Goal: Task Accomplishment & Management: Manage account settings

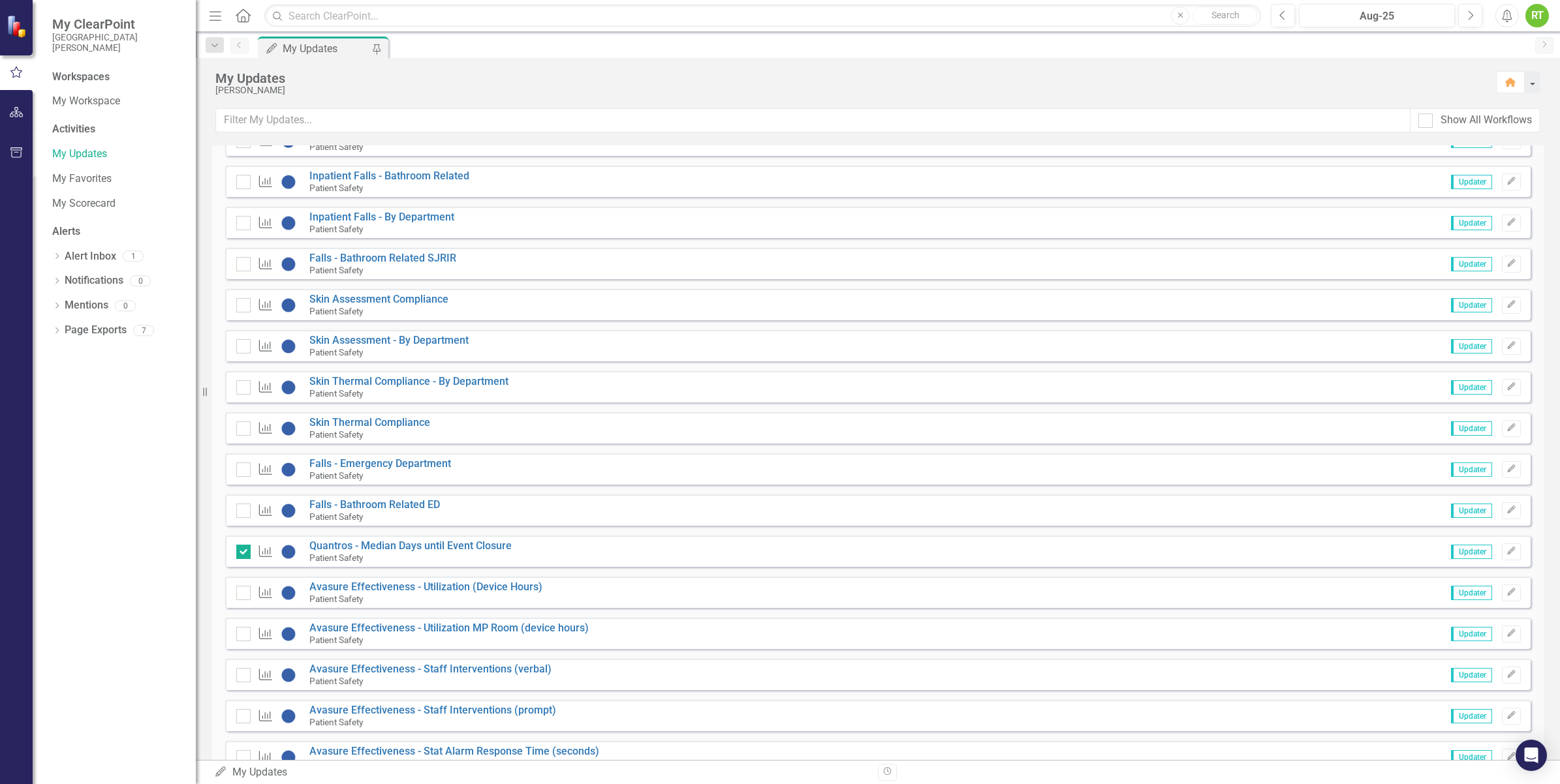
scroll to position [652, 0]
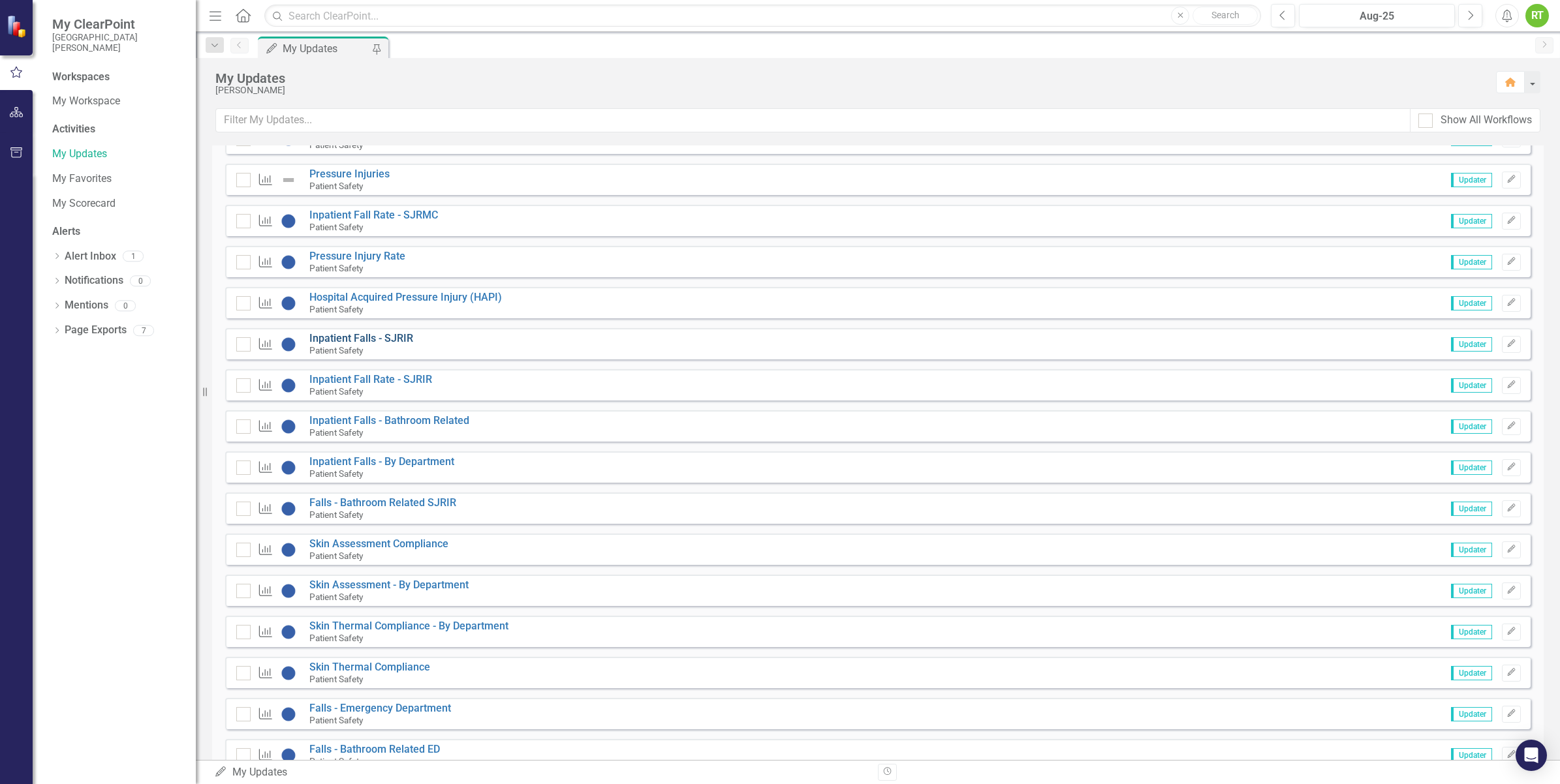
click at [345, 343] on link "Inpatient Falls - SJRIR" at bounding box center [361, 338] width 103 height 12
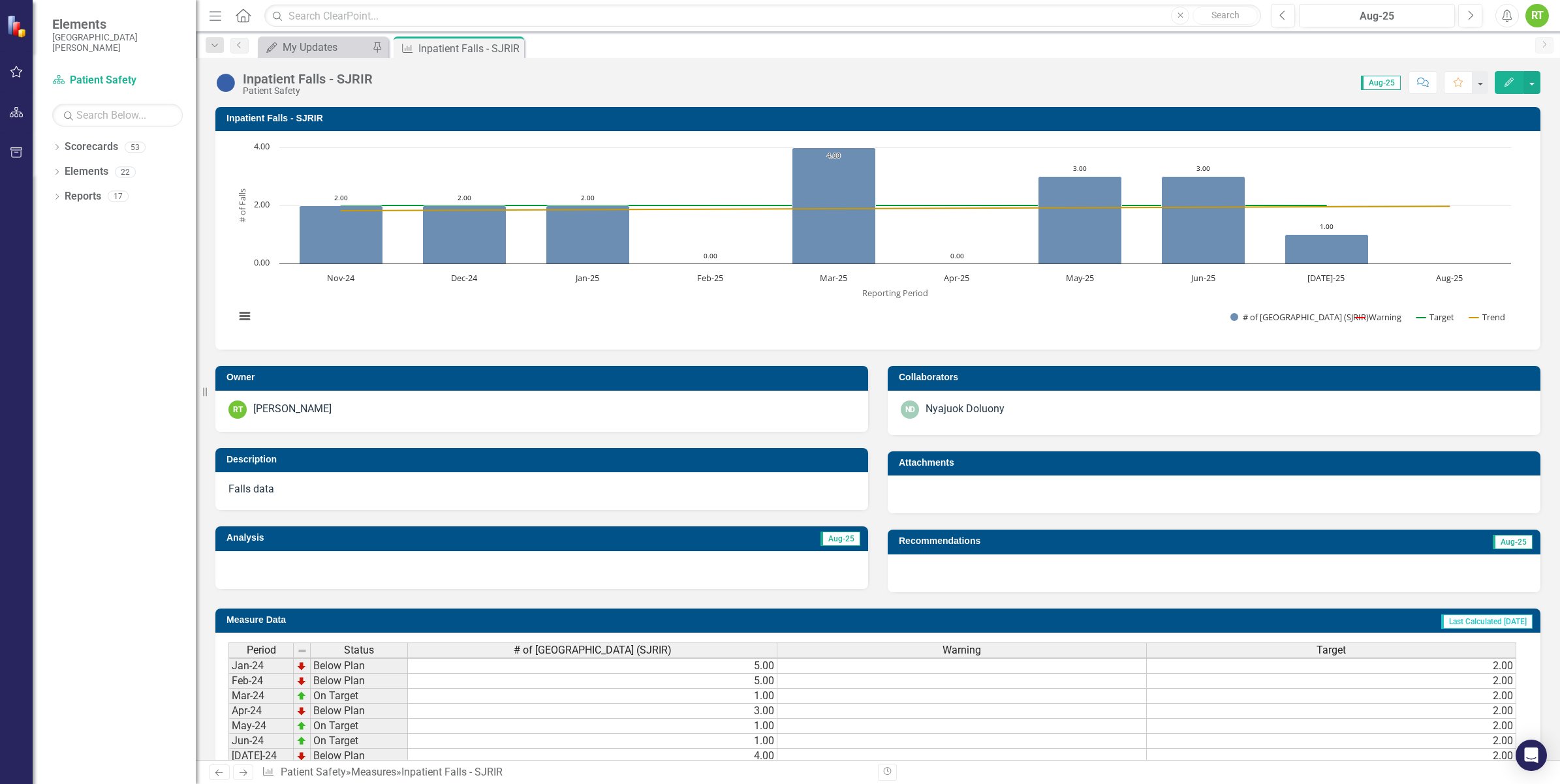
scroll to position [4, 0]
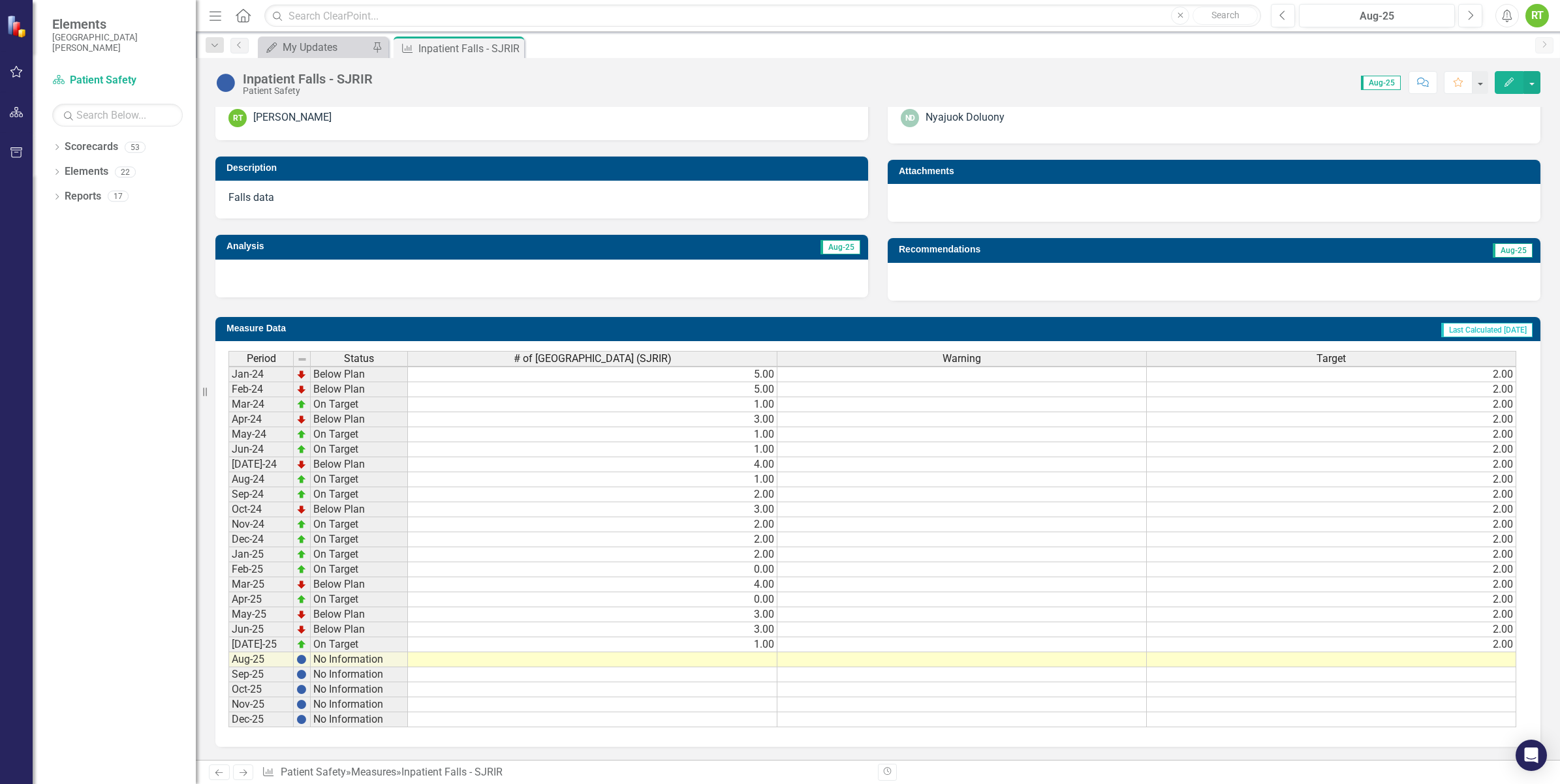
click at [696, 652] on td at bounding box center [592, 659] width 370 height 15
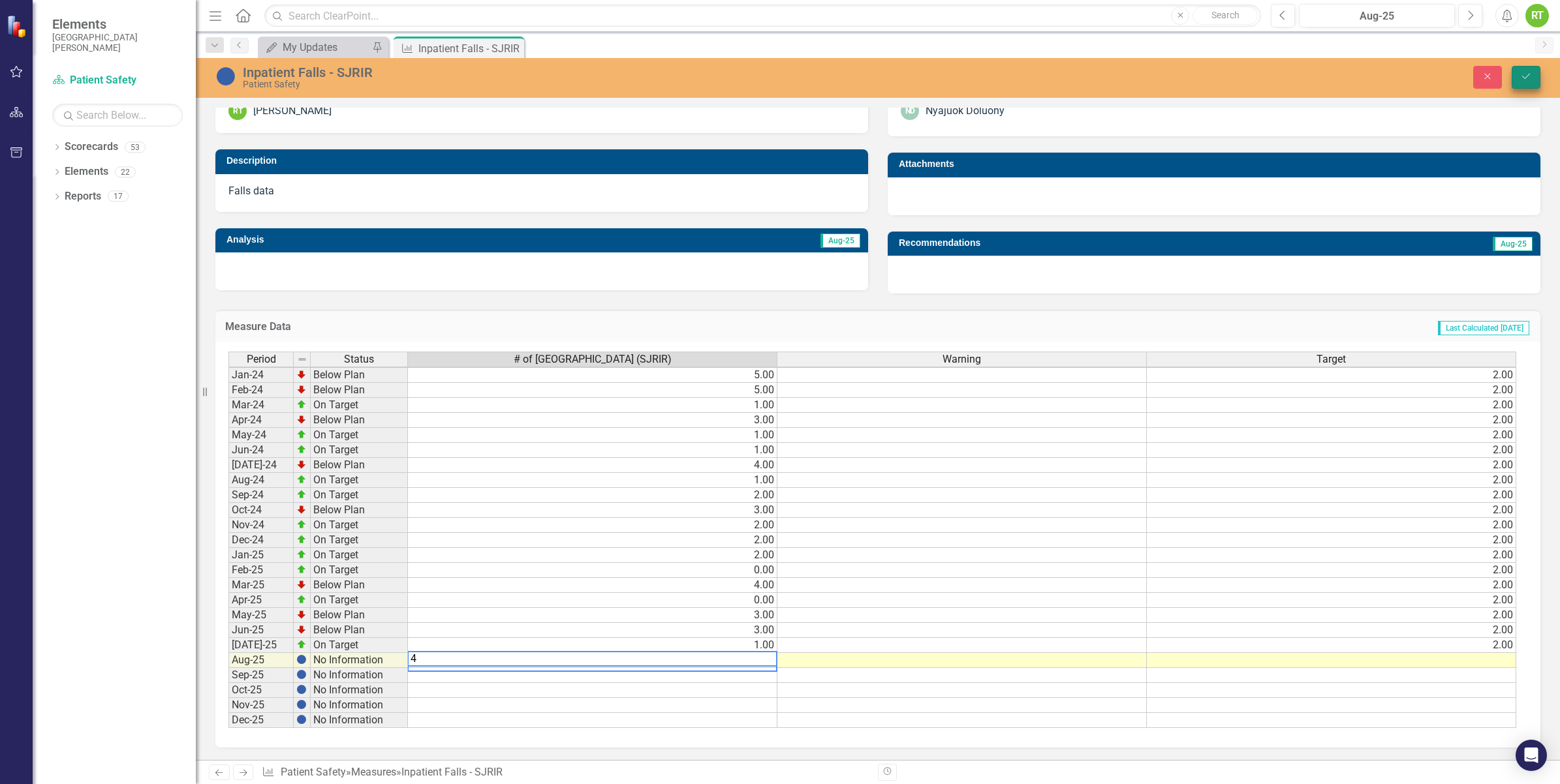
type textarea "4"
click at [1527, 77] on icon "Save" at bounding box center [1526, 76] width 12 height 9
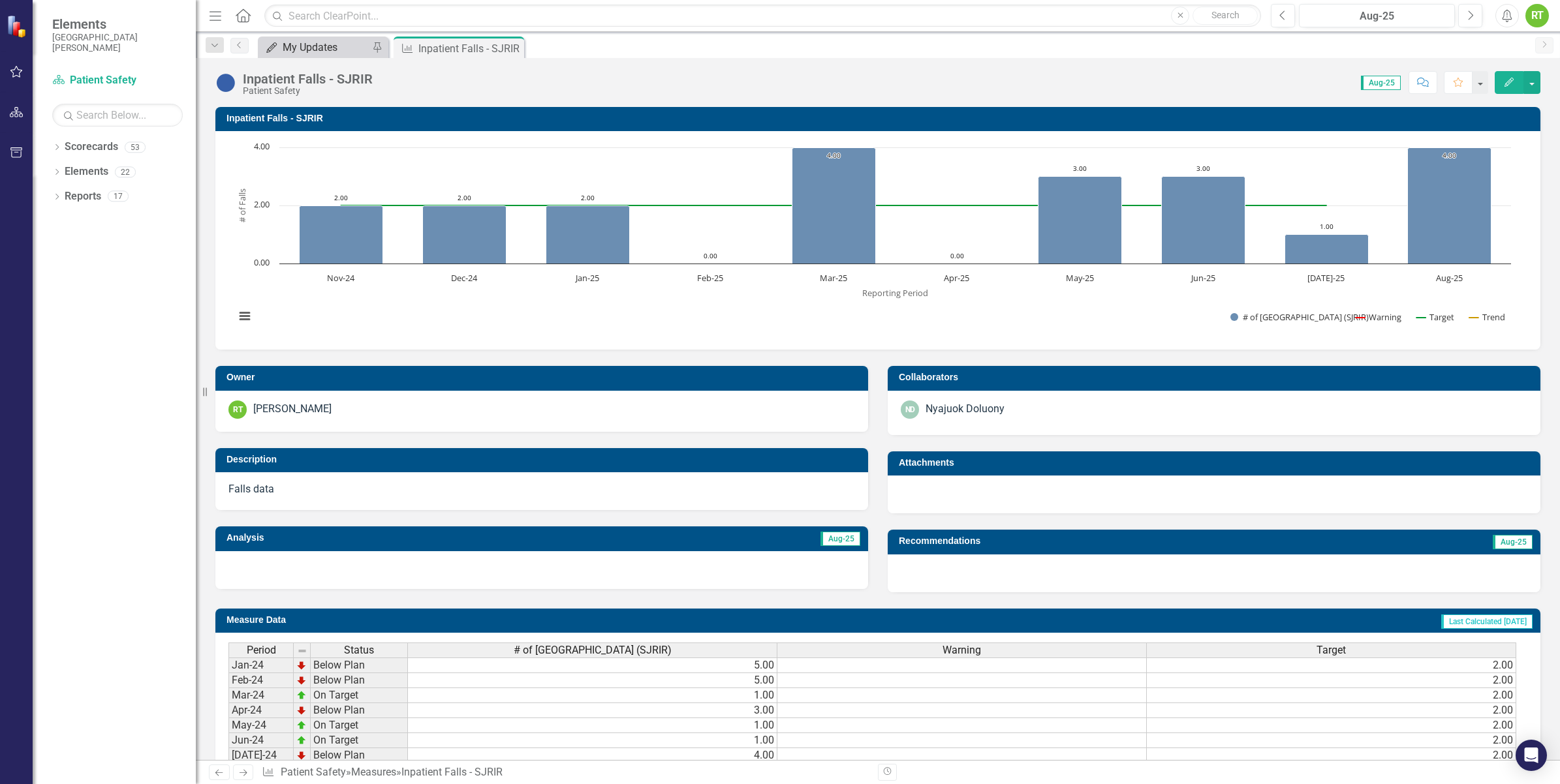
click at [323, 44] on div "My Updates" at bounding box center [326, 47] width 86 height 16
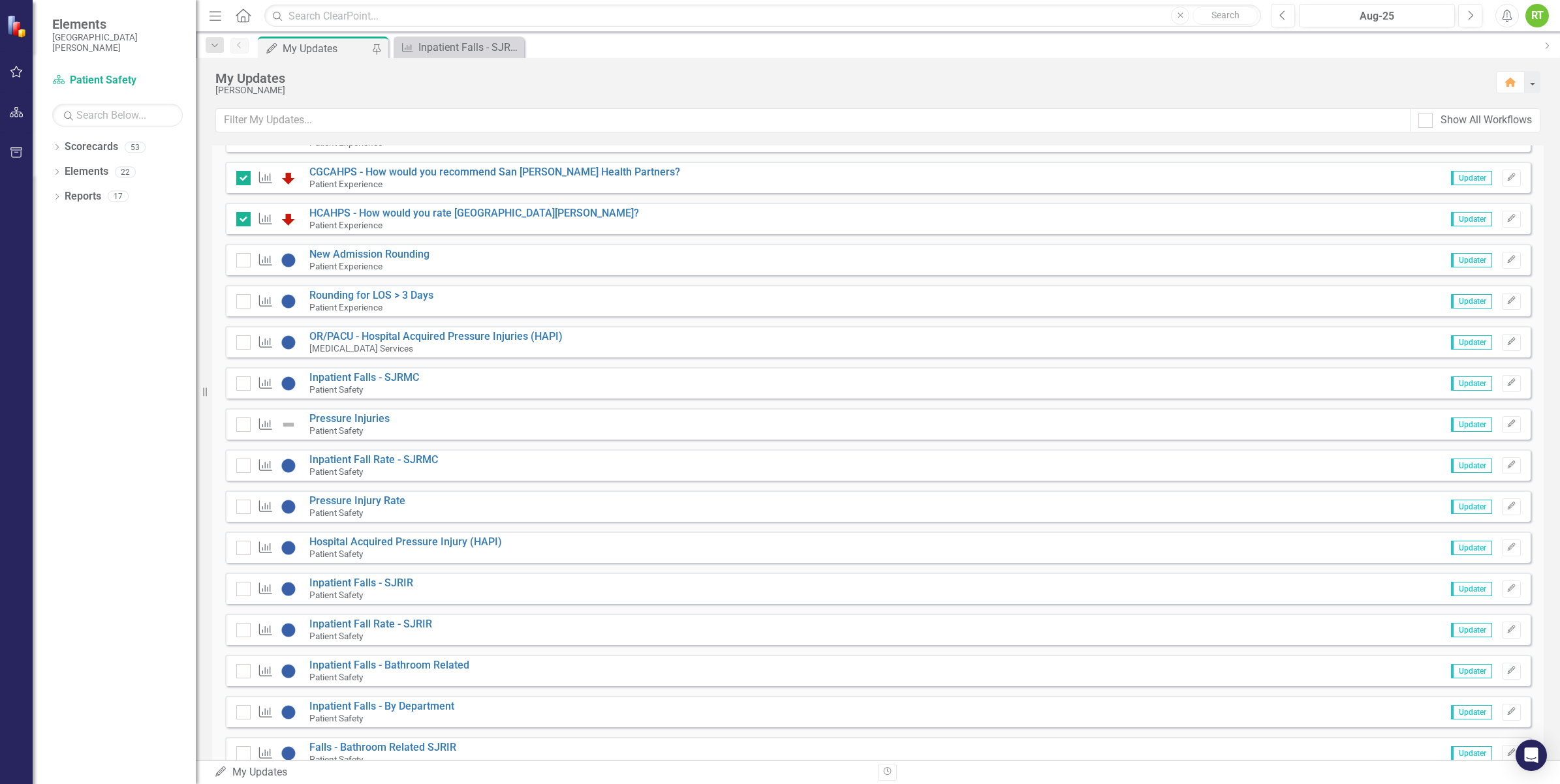
scroll to position [489, 0]
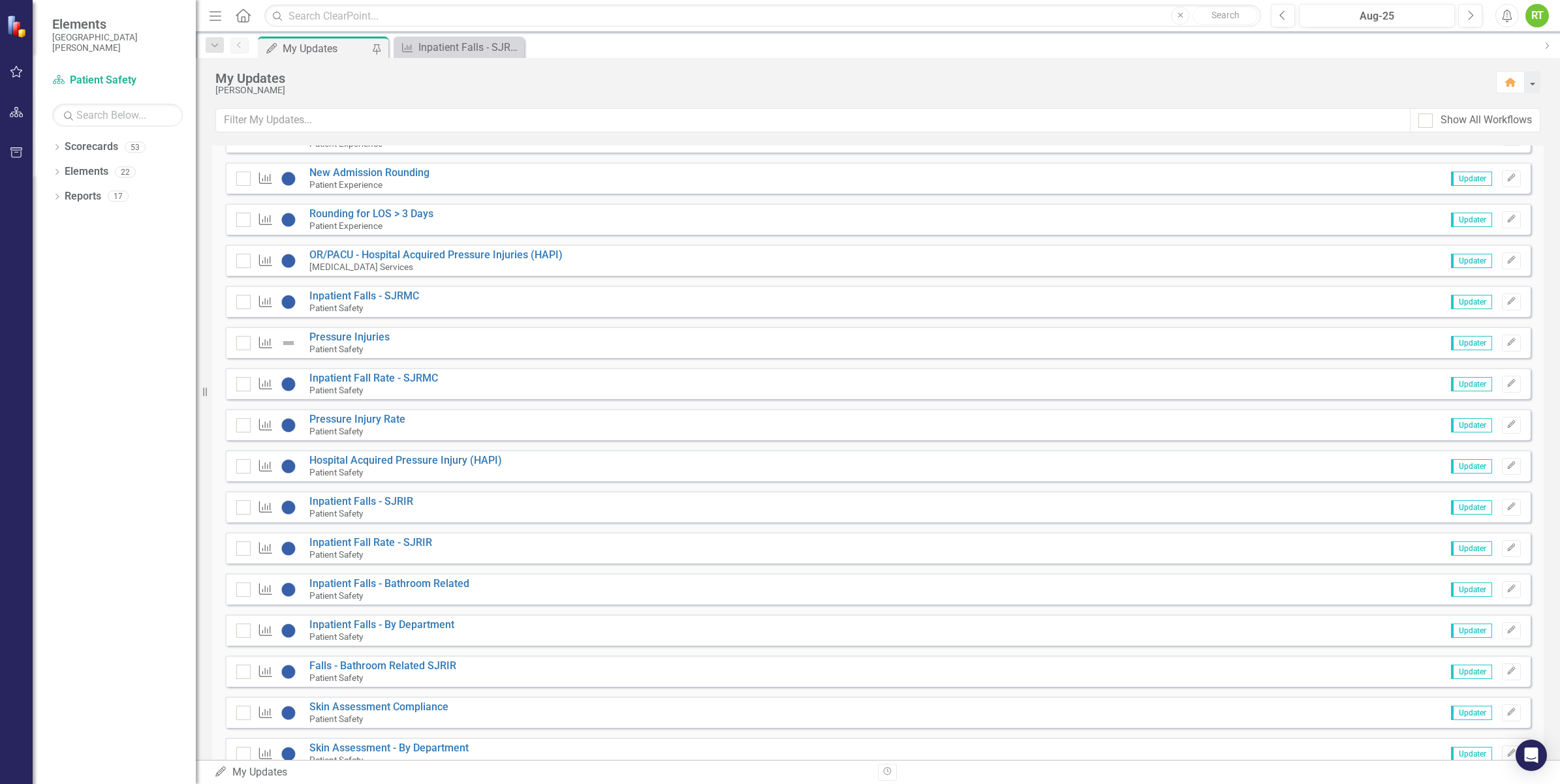
click at [1470, 507] on span "Updater" at bounding box center [1472, 507] width 41 height 15
click at [1507, 509] on icon "Edit" at bounding box center [1511, 507] width 9 height 8
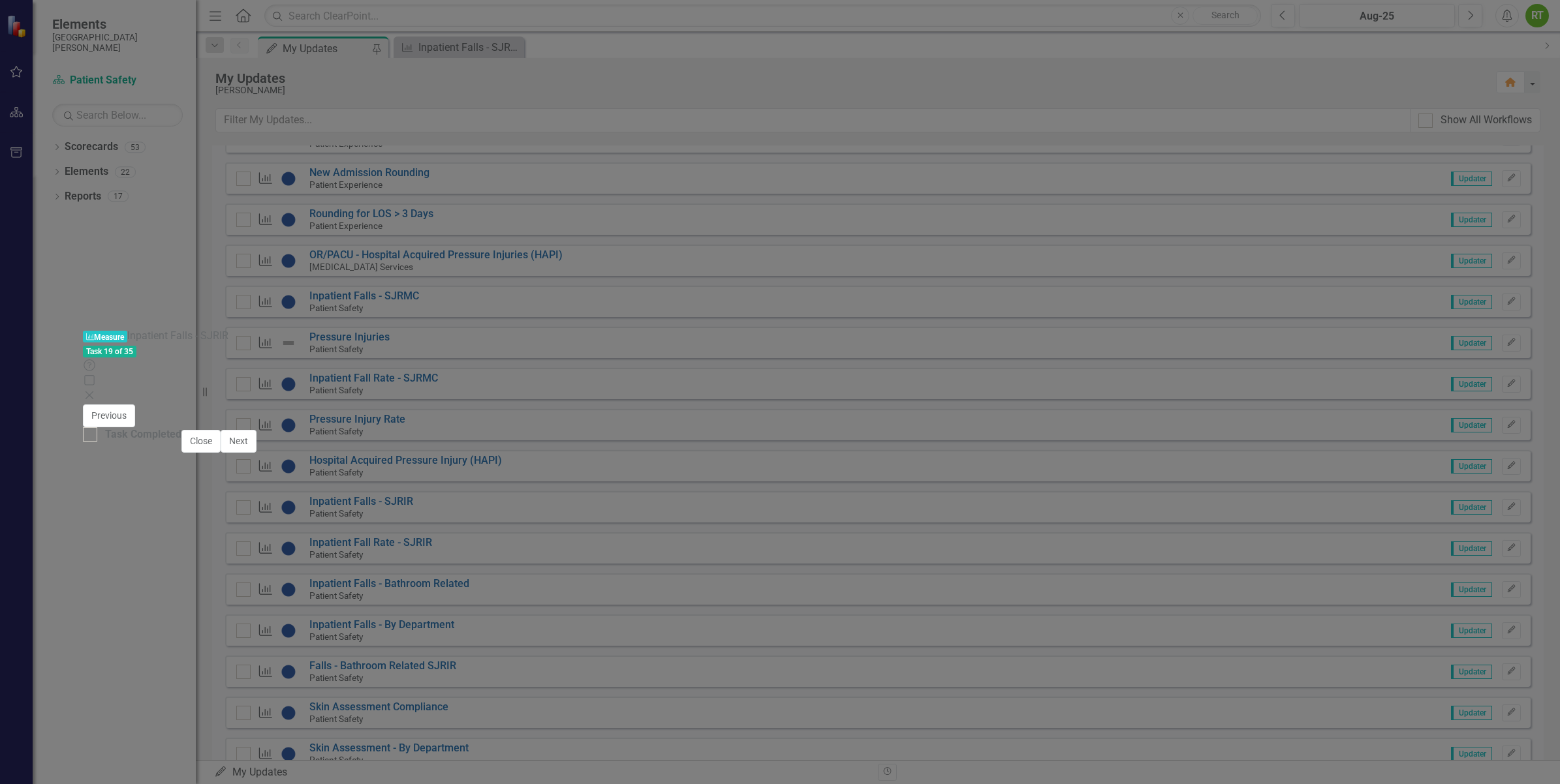
scroll to position [283, 0]
click at [97, 442] on div at bounding box center [90, 434] width 15 height 15
click at [91, 436] on input "Task Completed" at bounding box center [87, 432] width 9 height 9
checkbox input "true"
click at [257, 453] on button "Next" at bounding box center [239, 441] width 36 height 23
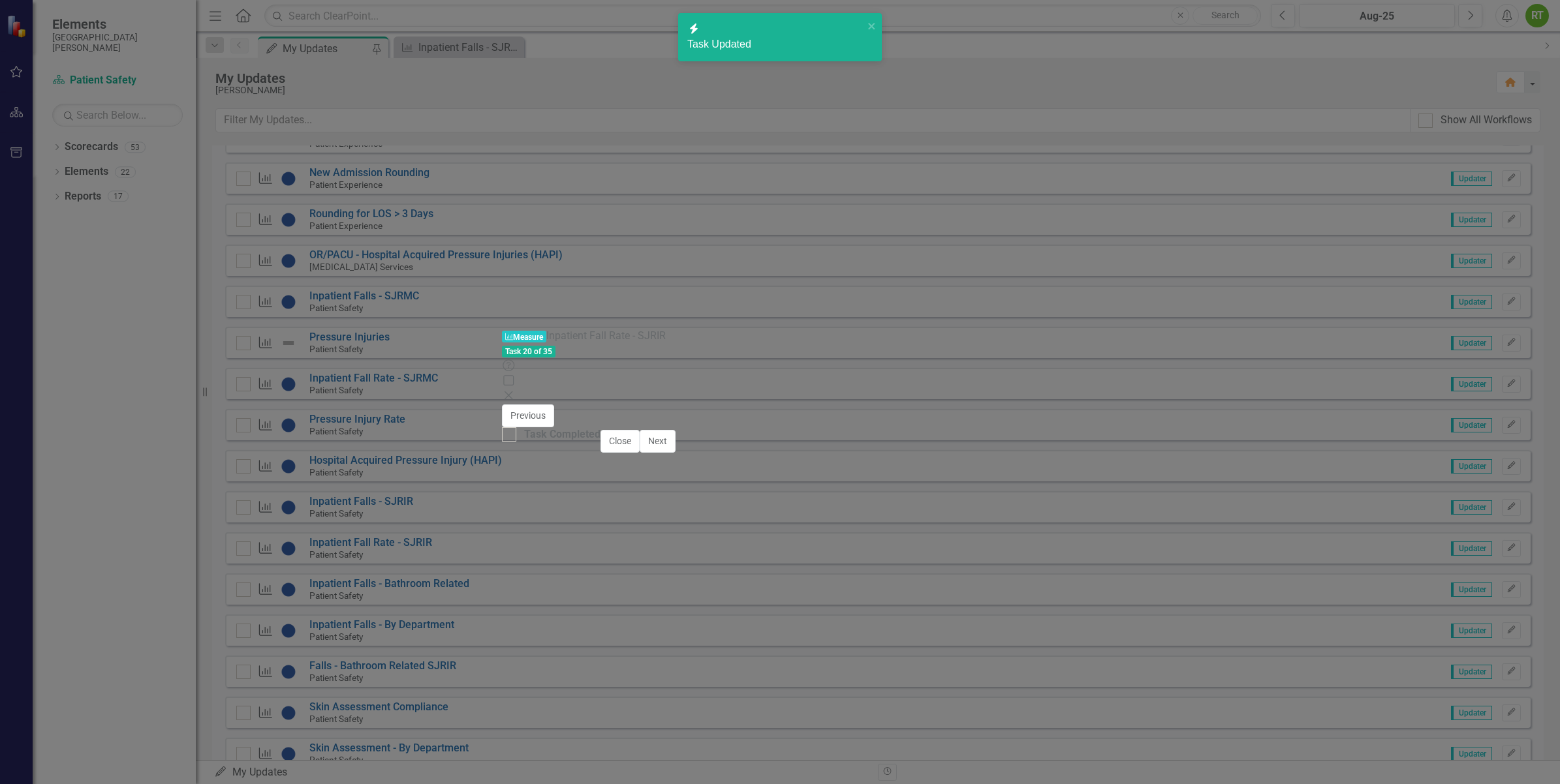
checkbox input "true"
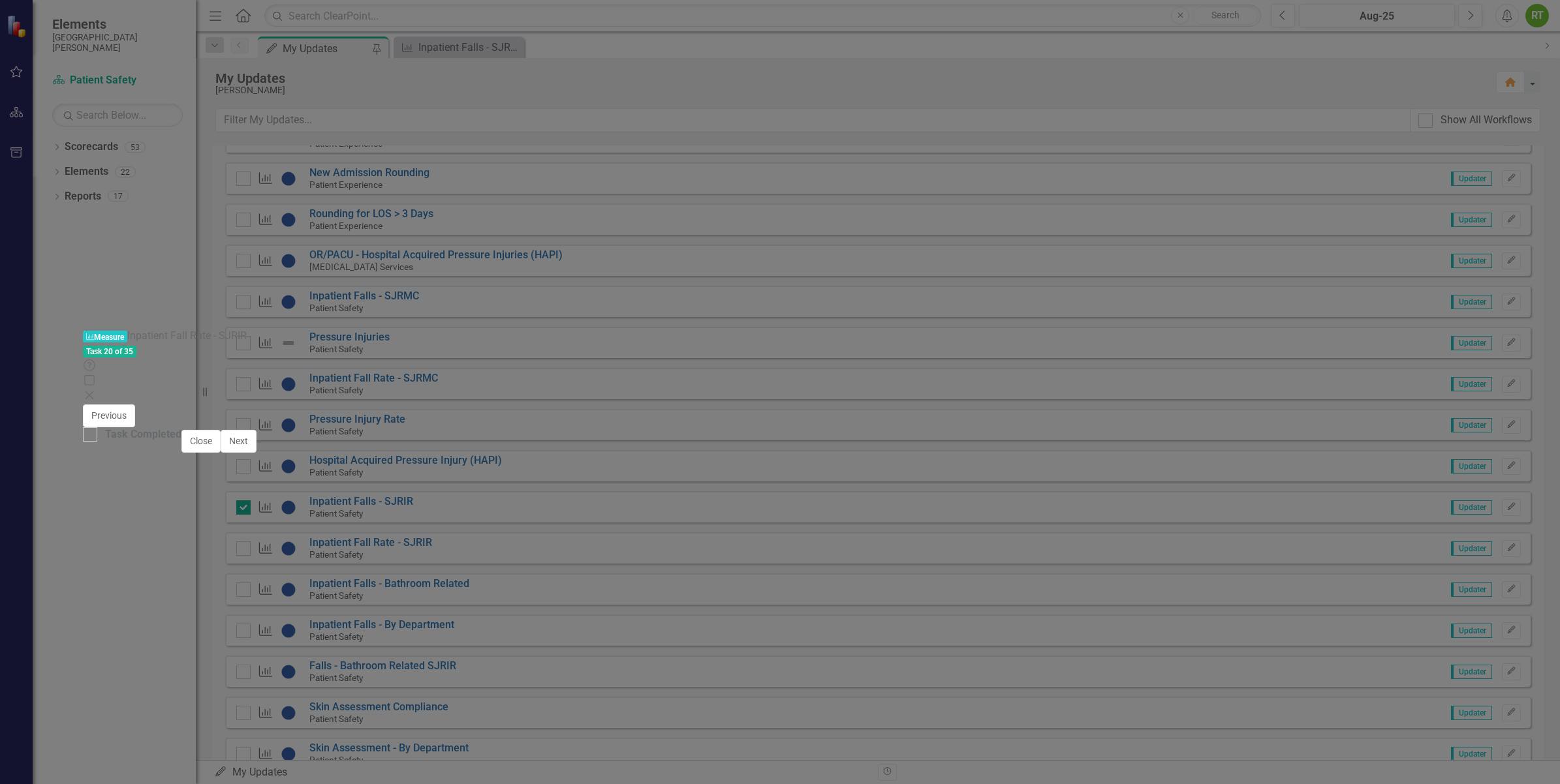
scroll to position [320, 0]
type textarea "4"
click at [257, 453] on button "Next" at bounding box center [239, 441] width 36 height 23
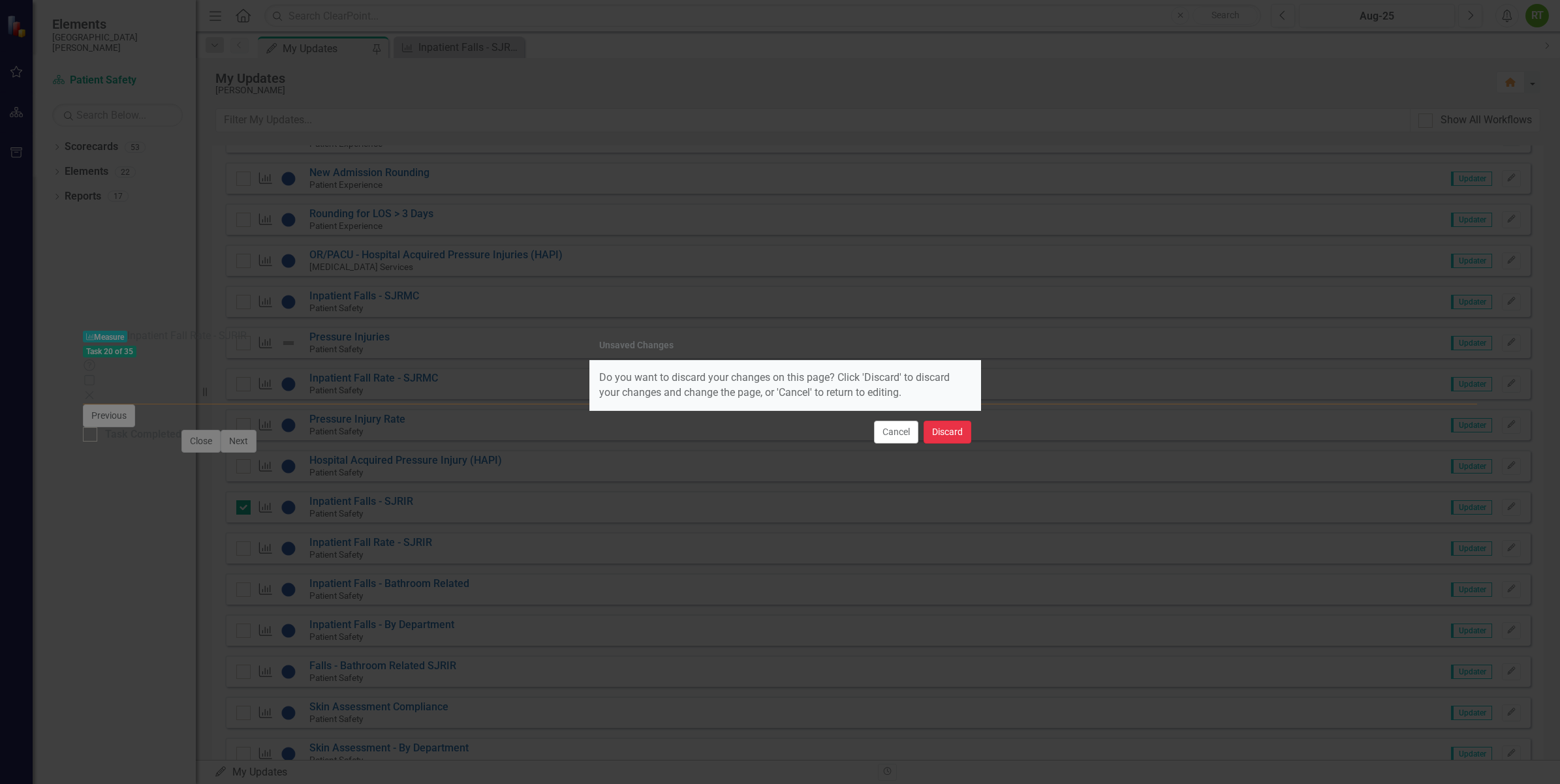
click at [943, 432] on button "Discard" at bounding box center [947, 432] width 47 height 23
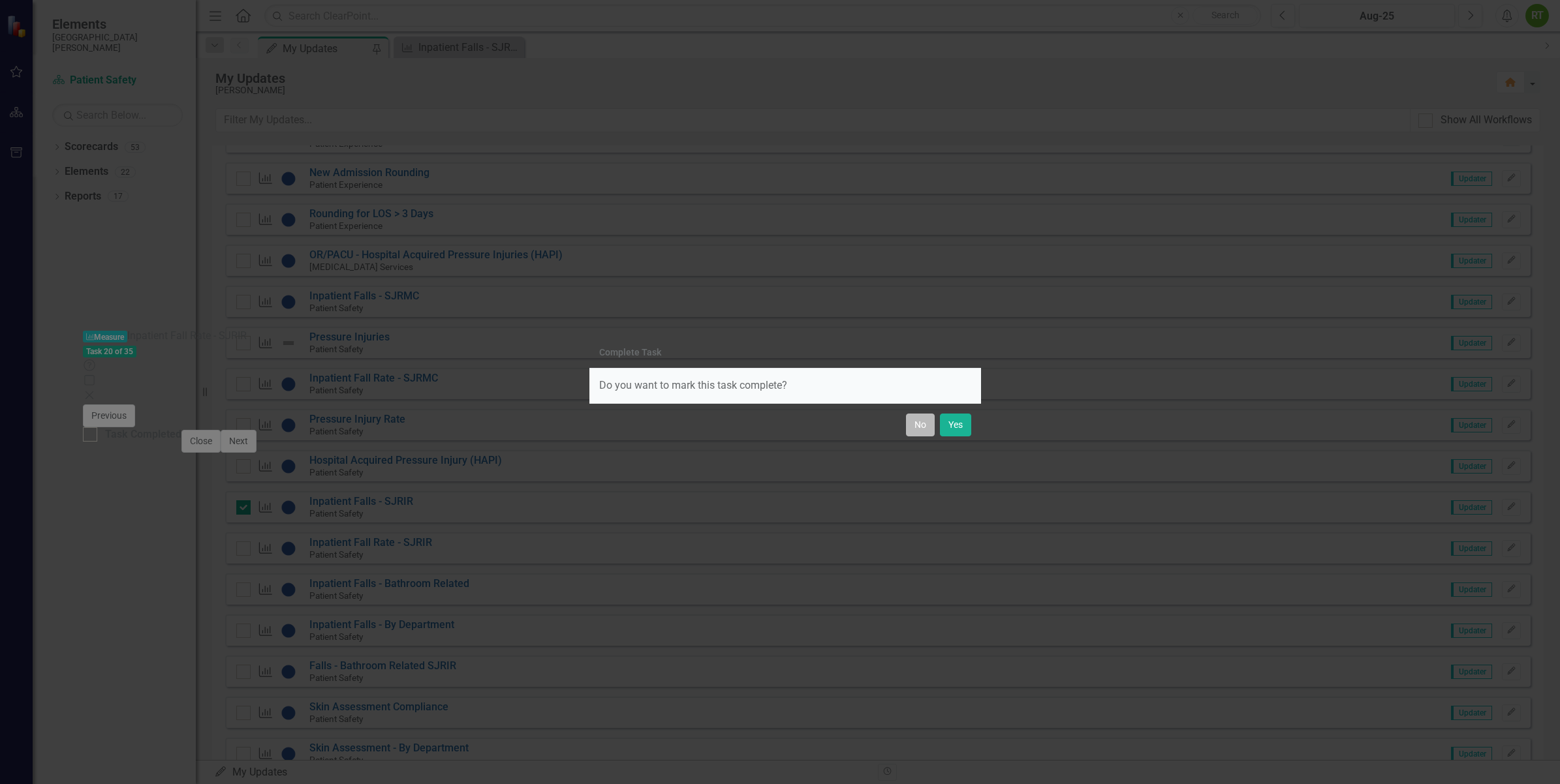
click at [913, 426] on button "No" at bounding box center [920, 425] width 28 height 23
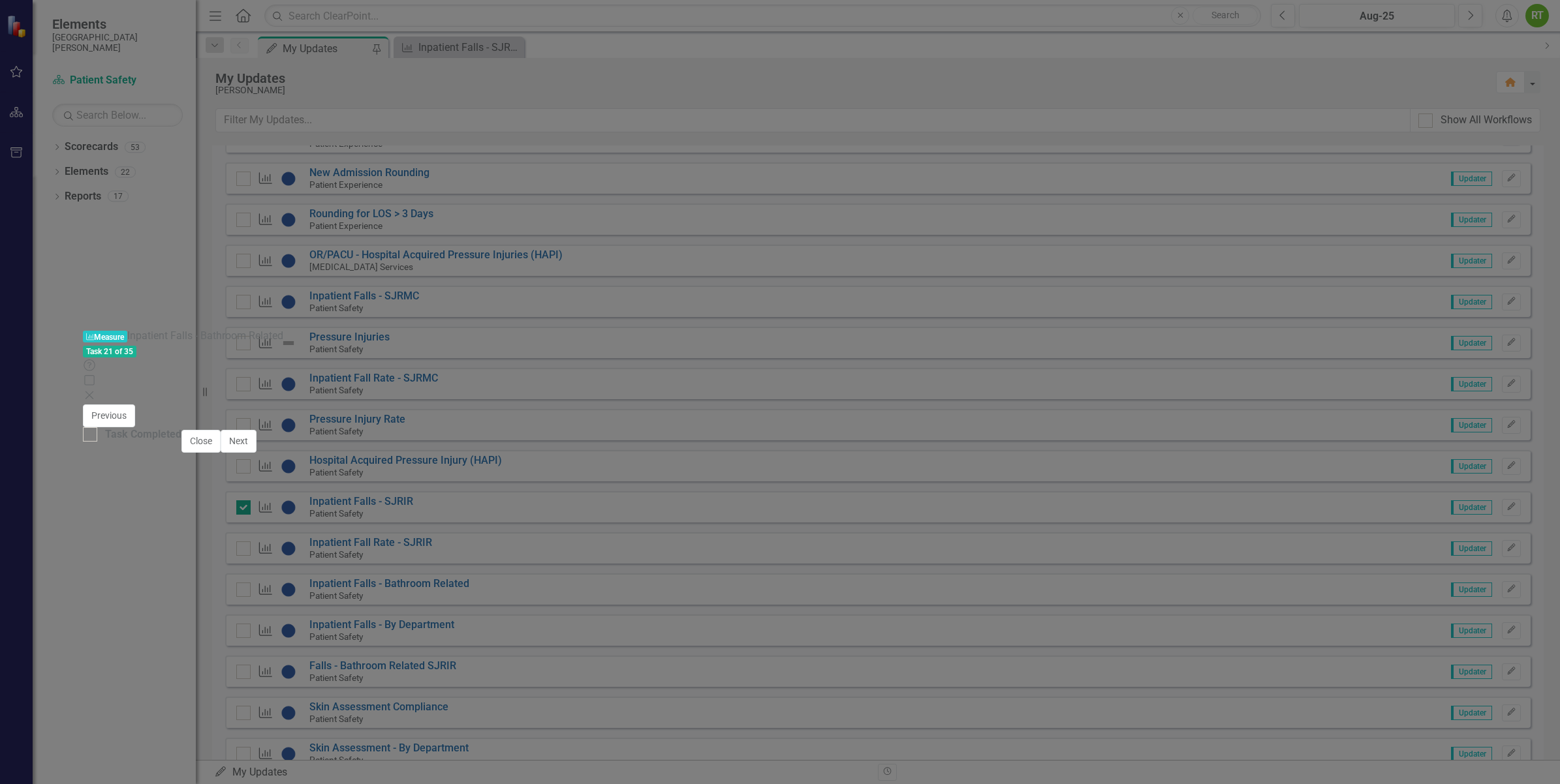
click at [1477, 344] on div "Task 21 of 35 Help Maximize Close" at bounding box center [780, 373] width 1395 height 59
click at [96, 390] on icon "Close" at bounding box center [89, 395] width 13 height 10
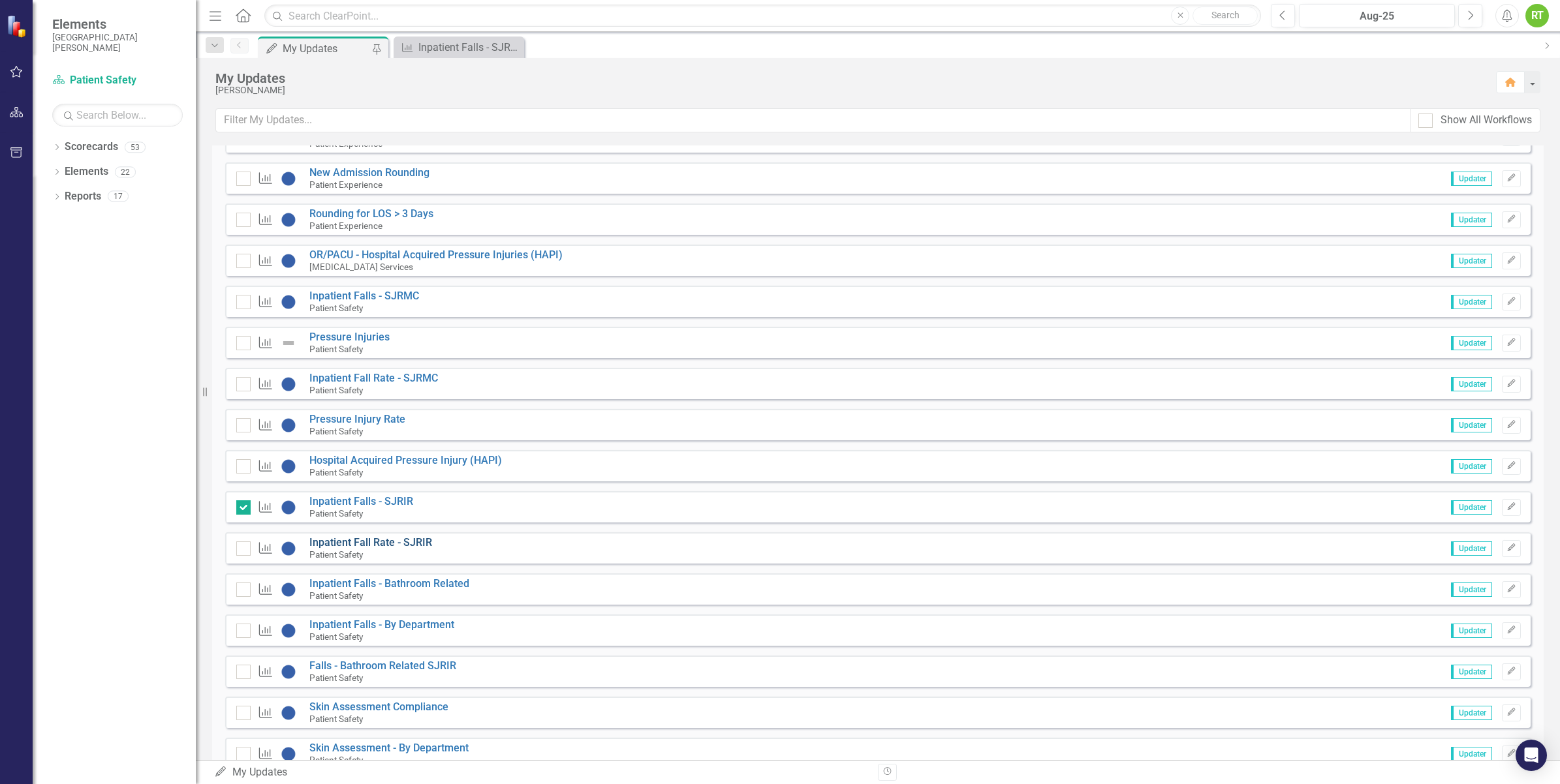
click at [389, 544] on link "Inpatient Fall Rate - SJRIR" at bounding box center [371, 543] width 122 height 12
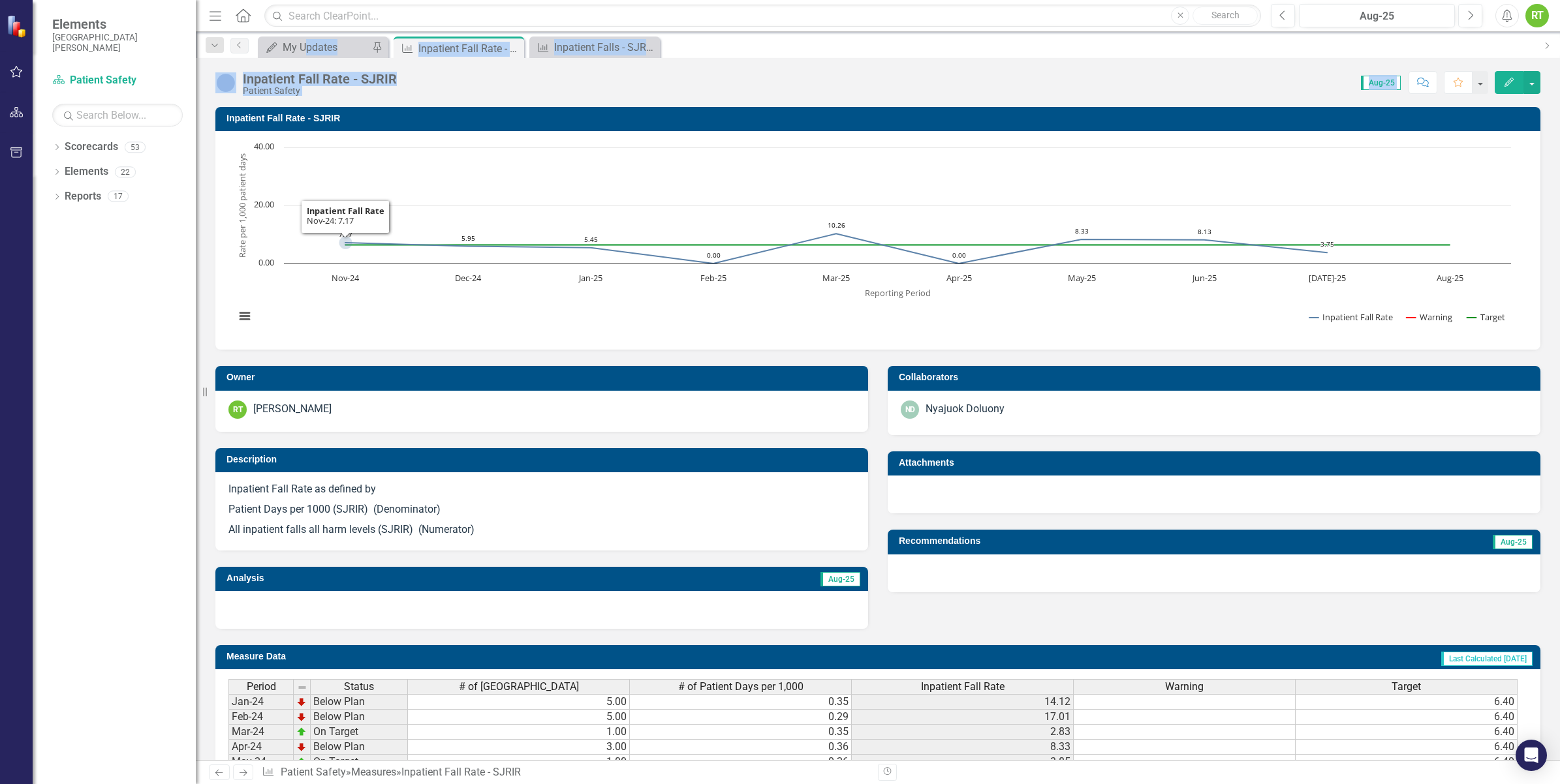
drag, startPoint x: 308, startPoint y: 56, endPoint x: 343, endPoint y: 184, distance: 132.7
click at [343, 184] on div "Menu Home Search Close Search Previous Aug-25 Next Alerts RT User Edit Profile …" at bounding box center [877, 392] width 1364 height 784
drag, startPoint x: 343, startPoint y: 184, endPoint x: 627, endPoint y: 125, distance: 290.1
click at [627, 125] on td "Inpatient Fall Rate - SJRIR" at bounding box center [880, 120] width 1307 height 20
click at [559, 74] on div "Score: N/A Aug-25 Completed Comment Favorite Edit" at bounding box center [971, 83] width 1137 height 22
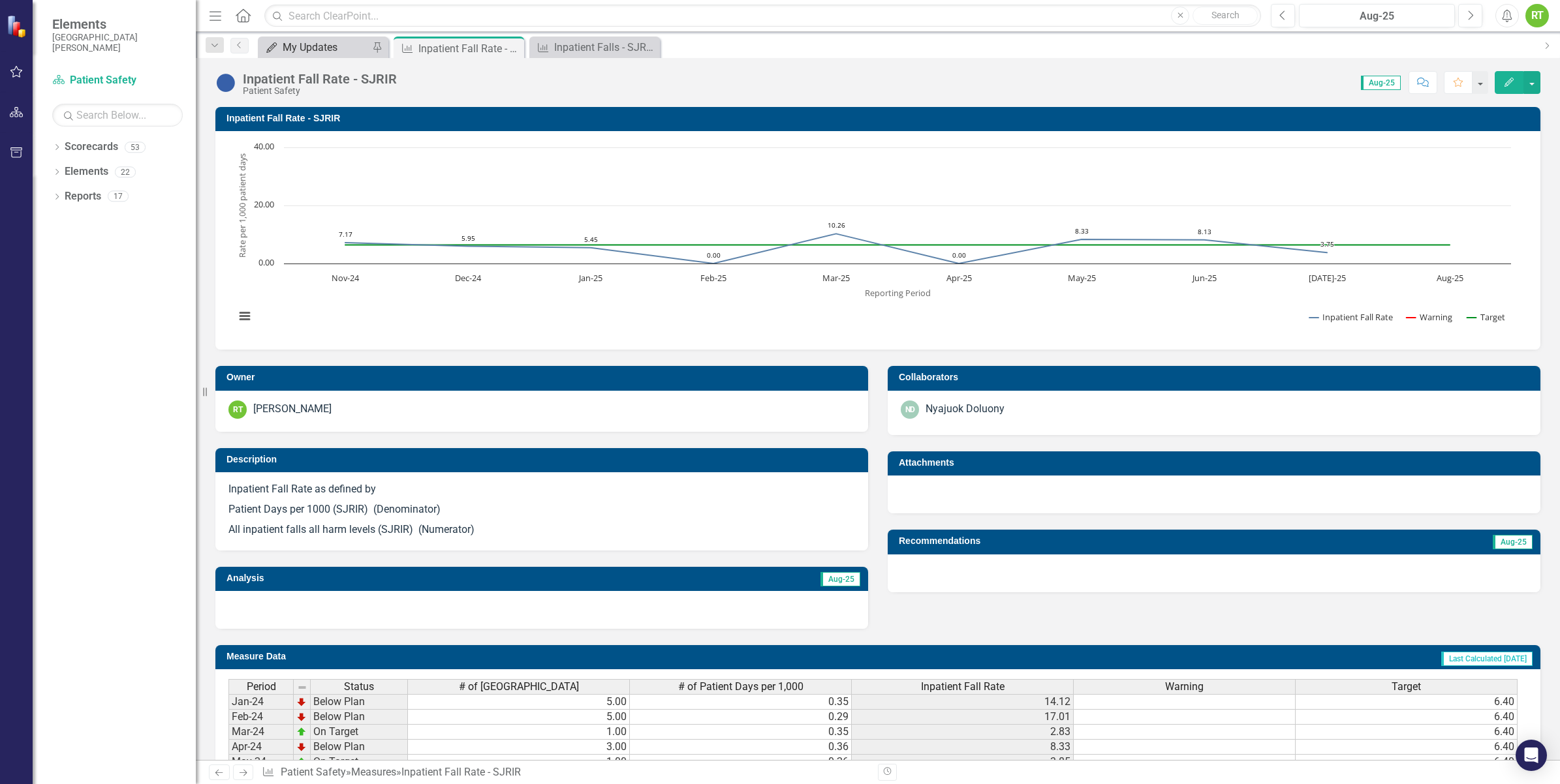
click at [290, 40] on div "My Updates" at bounding box center [326, 47] width 86 height 16
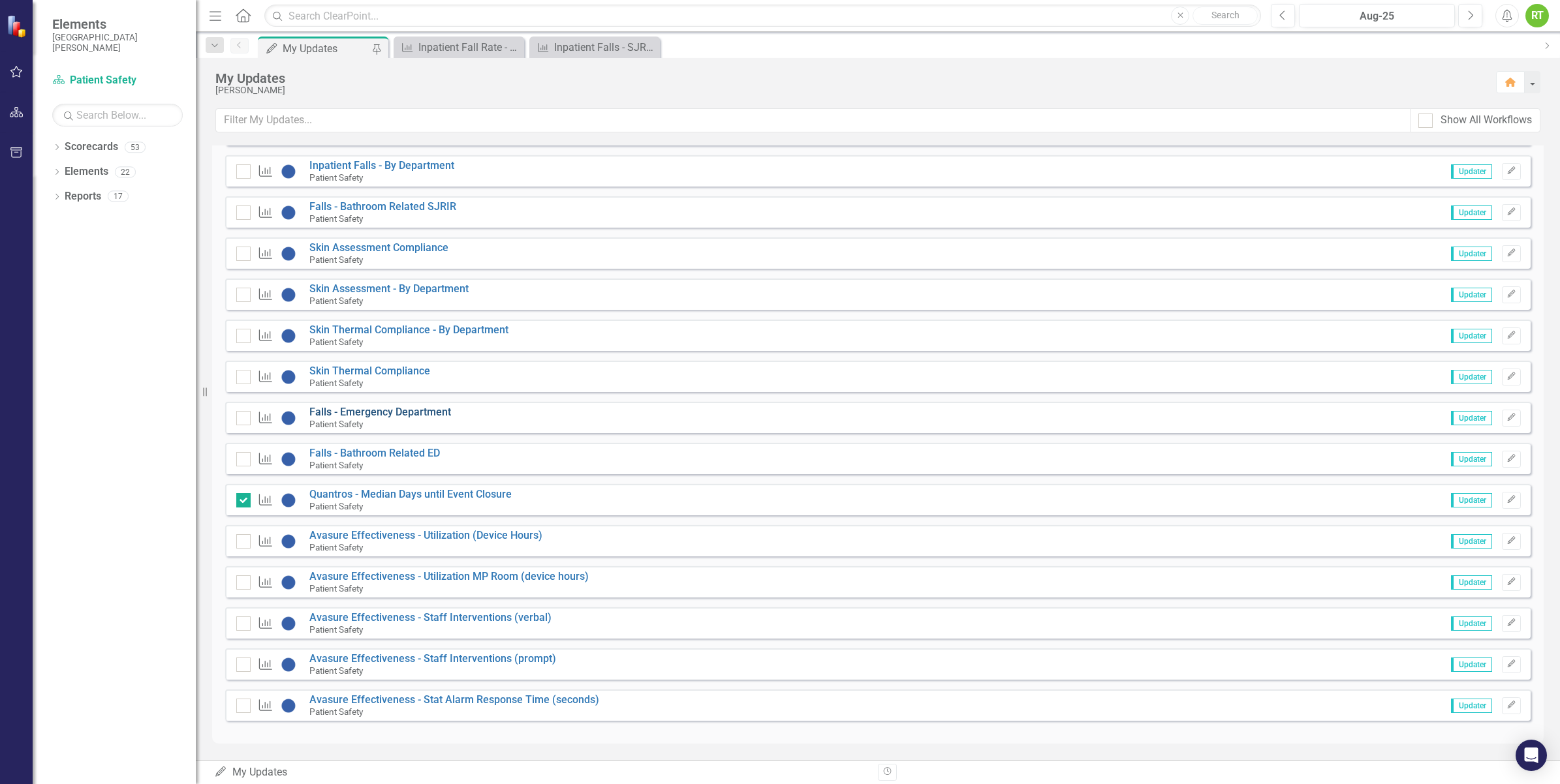
scroll to position [868, 0]
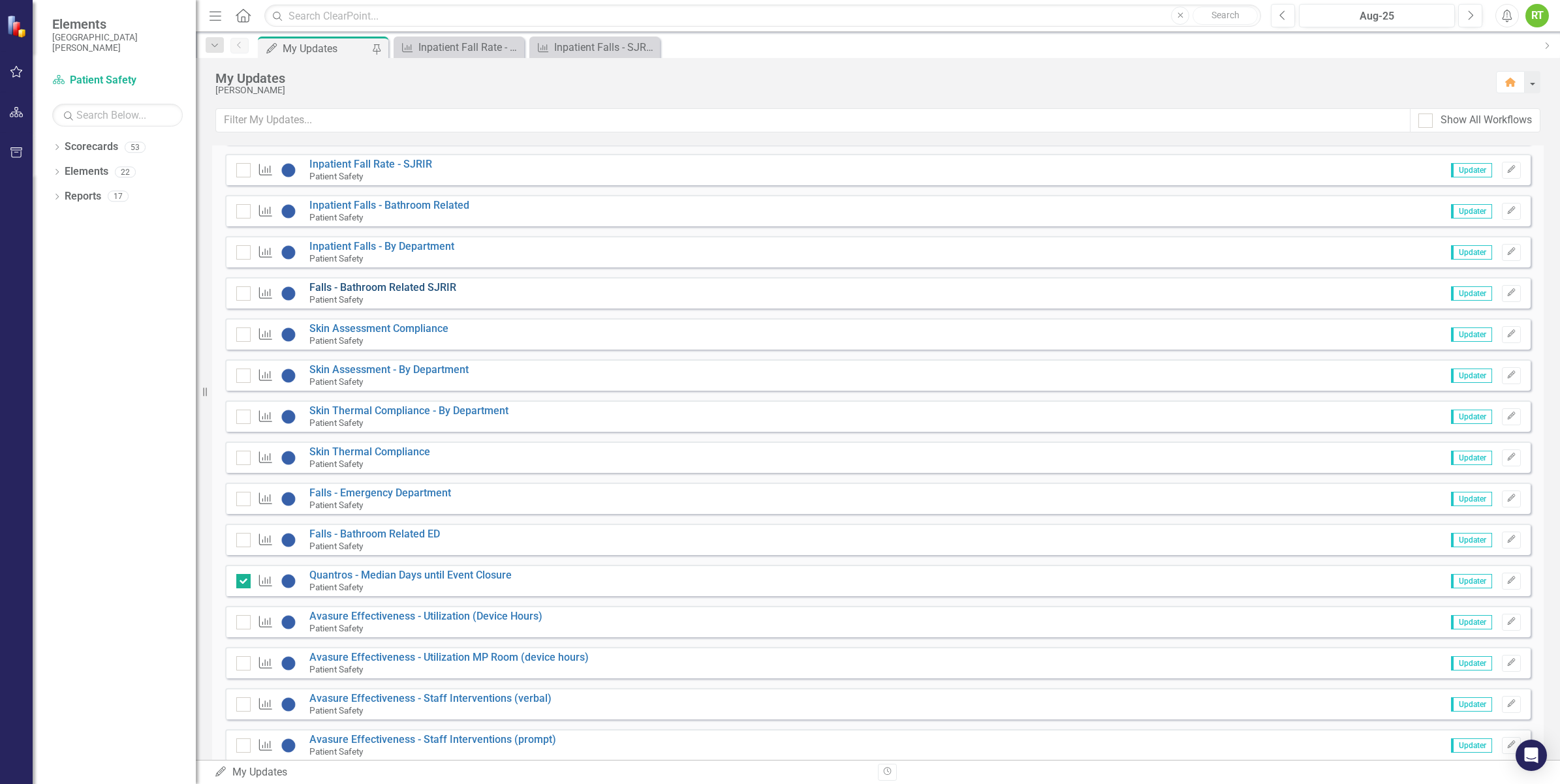
click at [375, 292] on link "Falls - Bathroom Related SJRIR" at bounding box center [383, 287] width 147 height 12
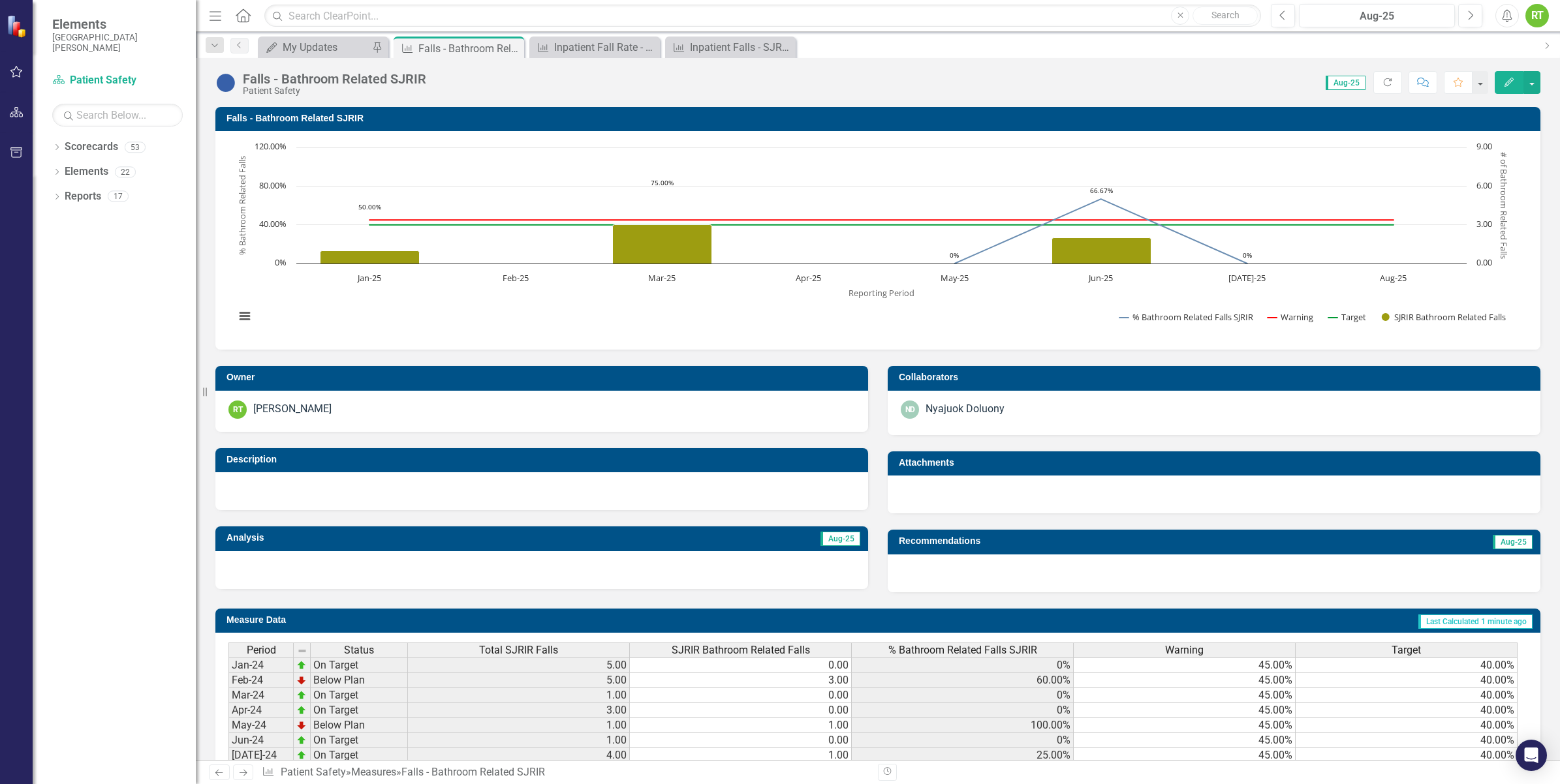
scroll to position [301, 0]
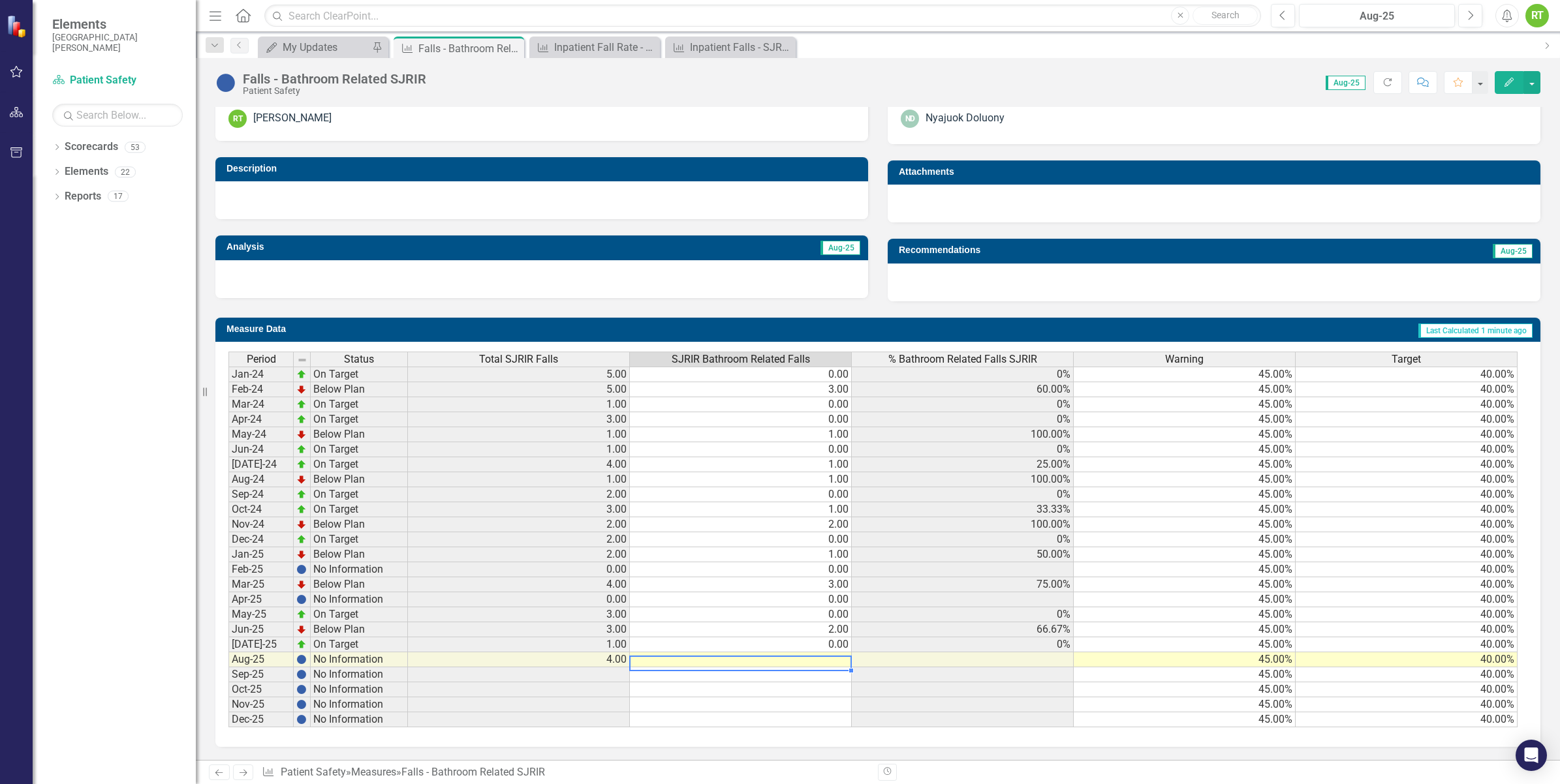
click at [769, 652] on td at bounding box center [740, 659] width 222 height 15
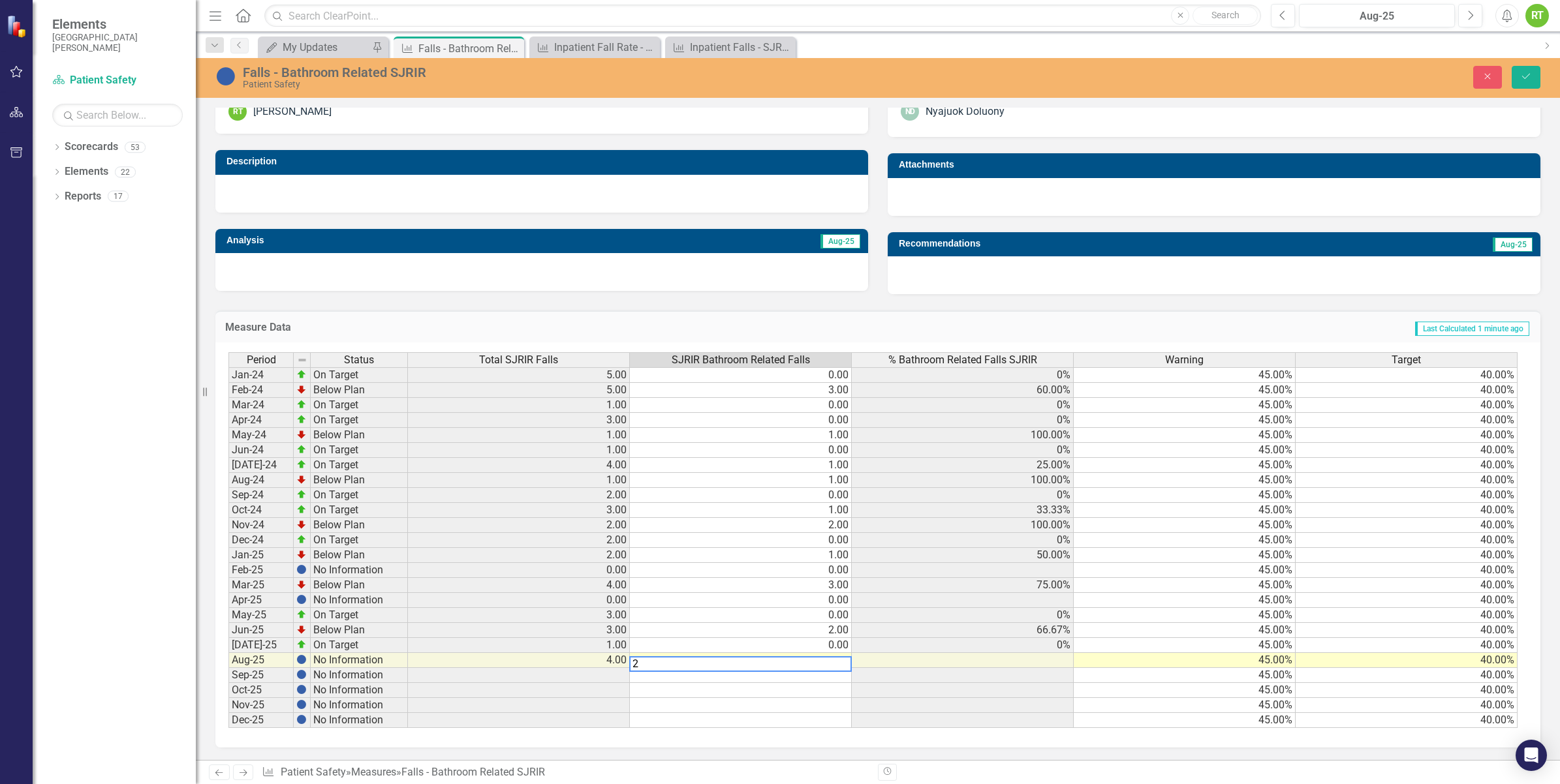
type textarea "2"
click at [228, 669] on div "Period Status Total SJRIR Falls SJRIR Bathroom Related Falls % Bathroom Related…" at bounding box center [228, 540] width 0 height 376
click at [1526, 79] on icon "Save" at bounding box center [1526, 76] width 12 height 9
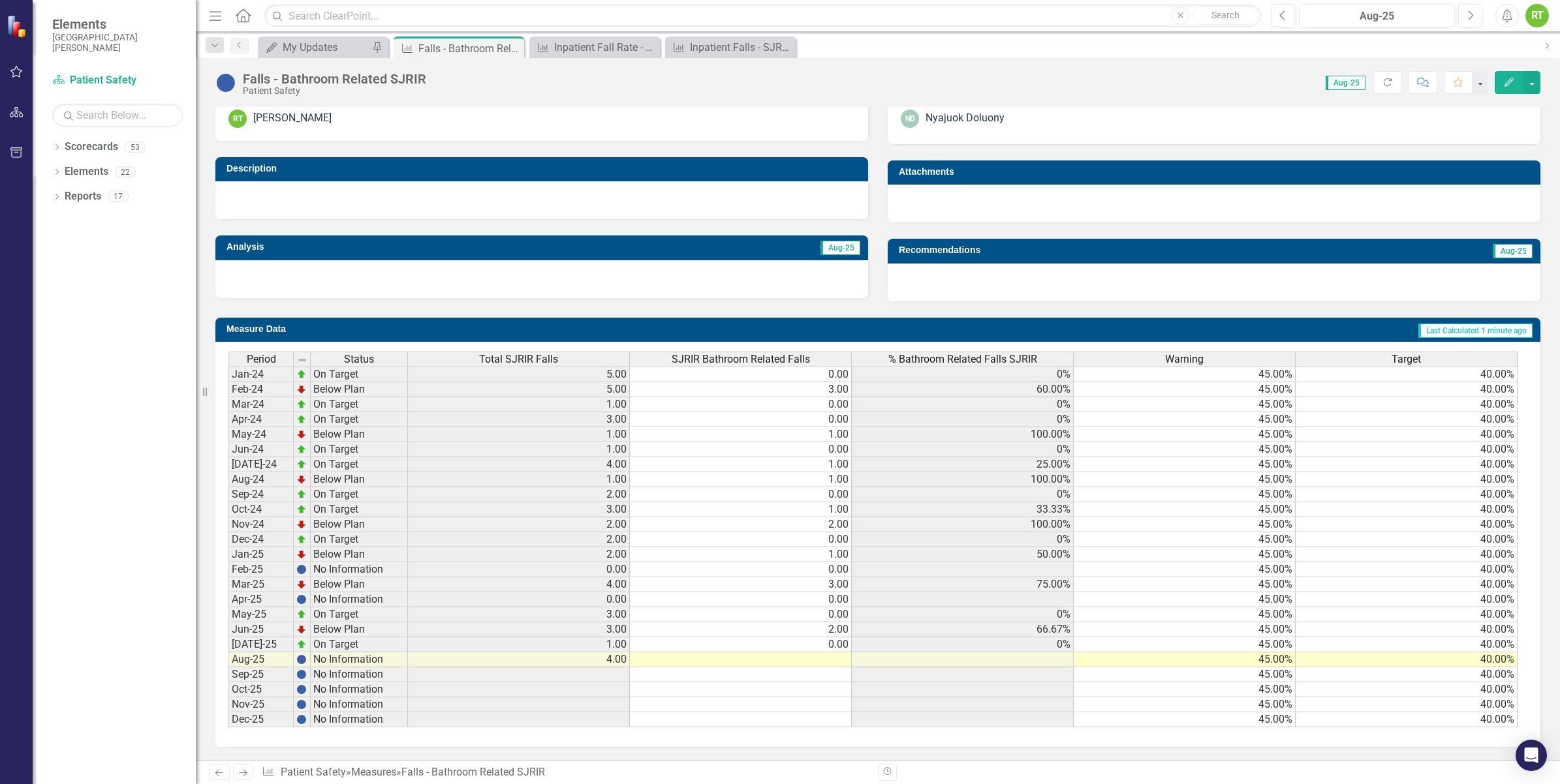
scroll to position [0, 0]
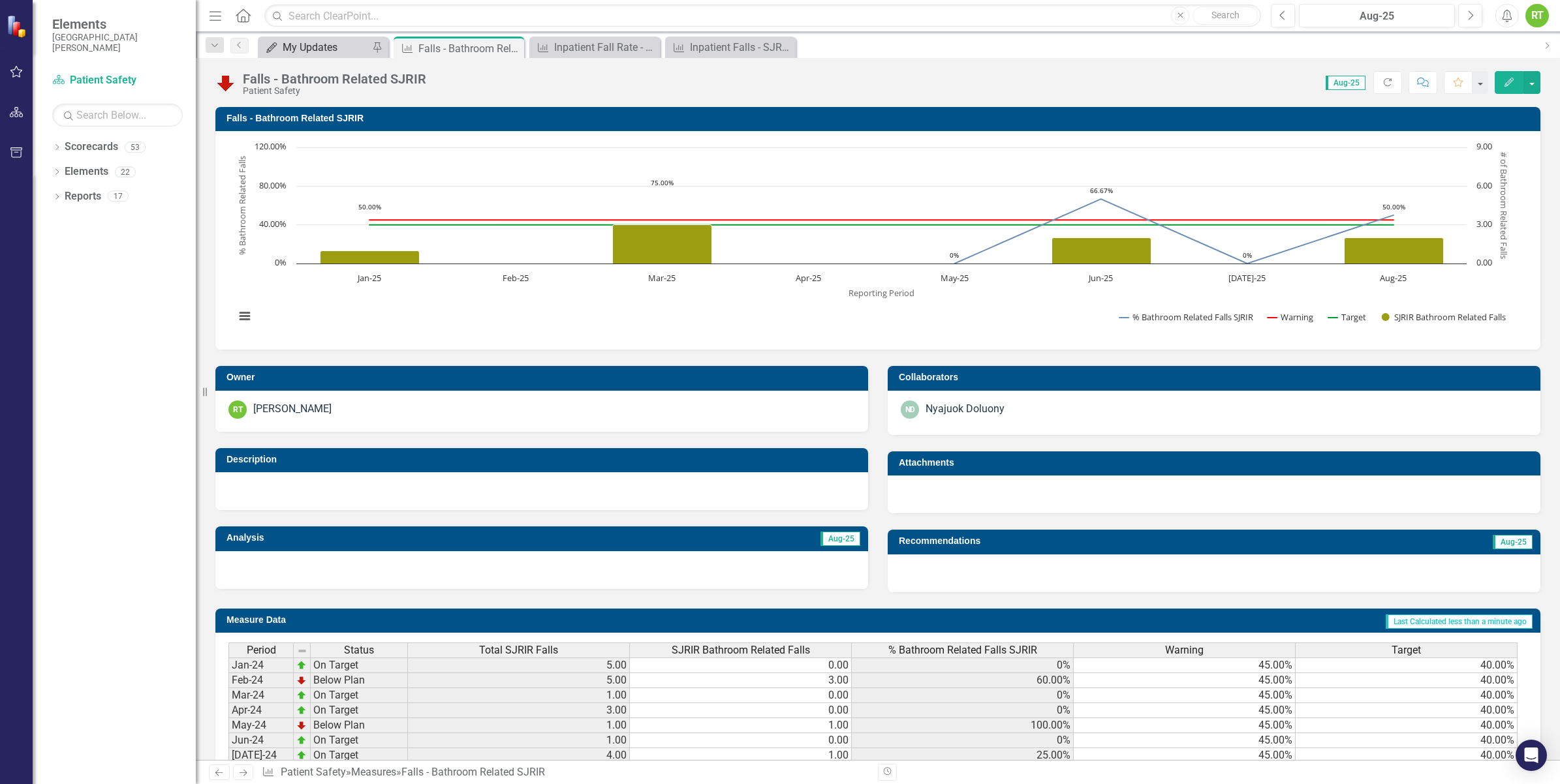
click at [304, 51] on div "My Updates" at bounding box center [326, 47] width 86 height 16
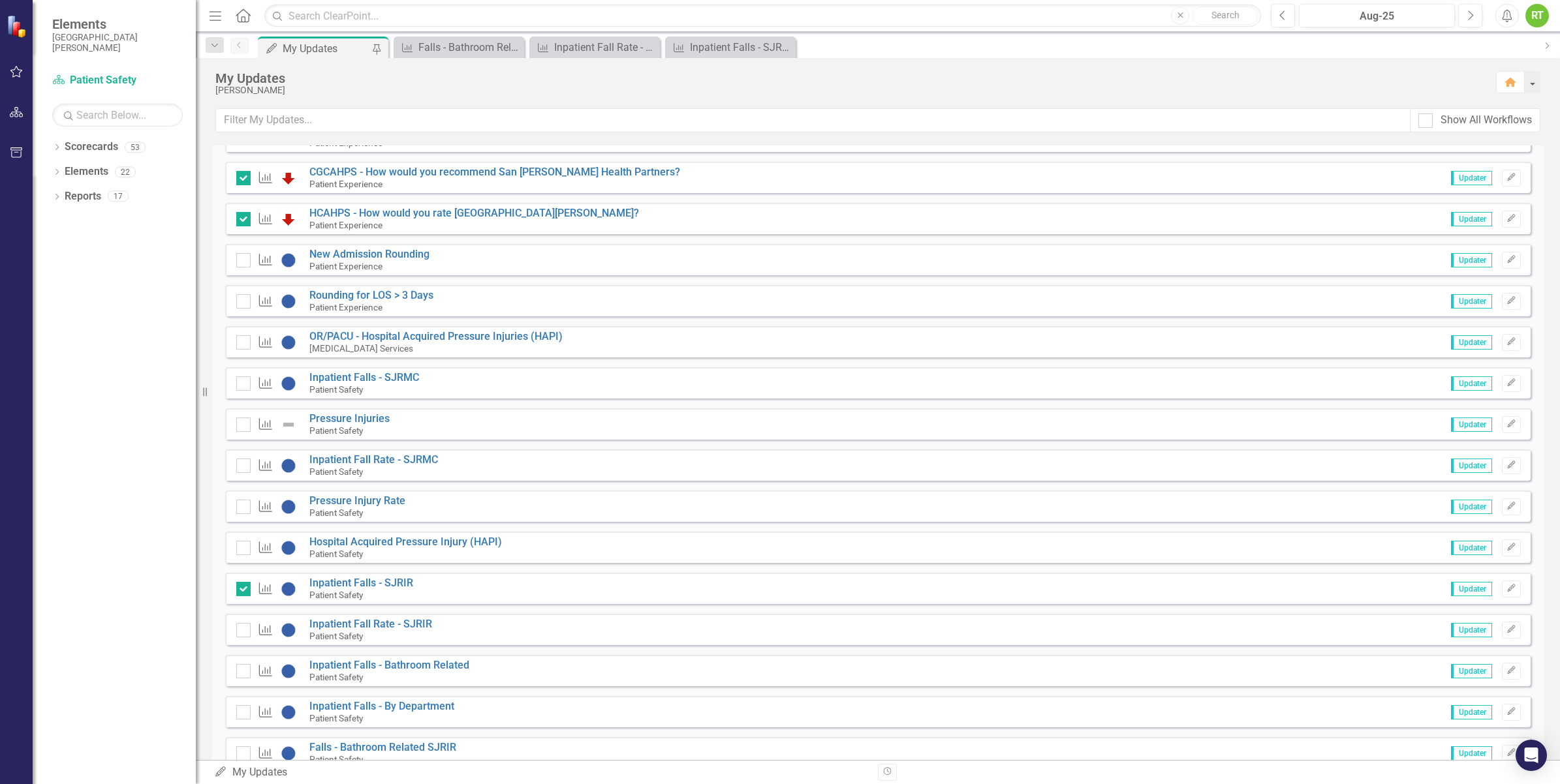
scroll to position [489, 0]
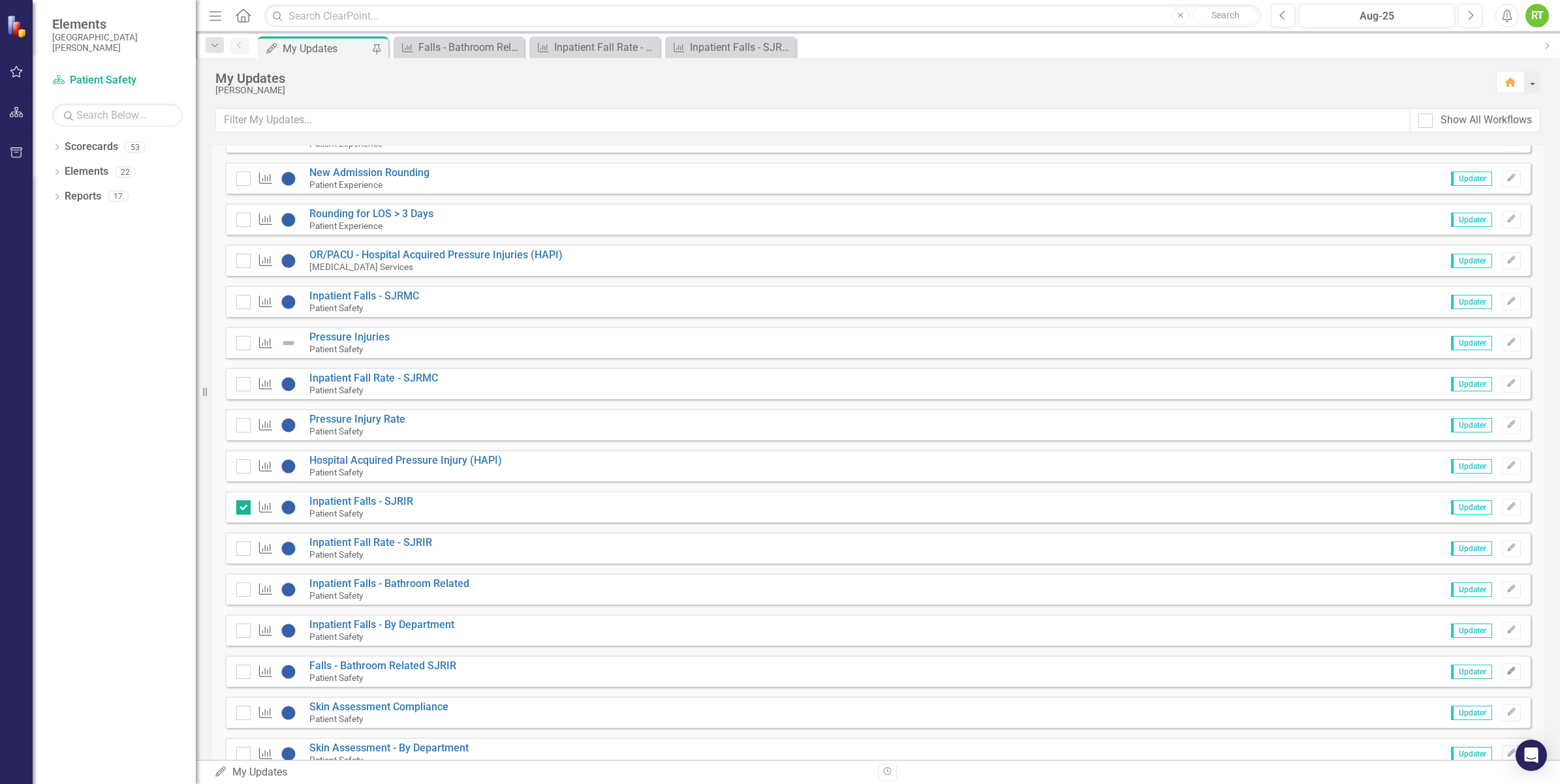
click at [1508, 672] on button "Edit" at bounding box center [1512, 672] width 19 height 17
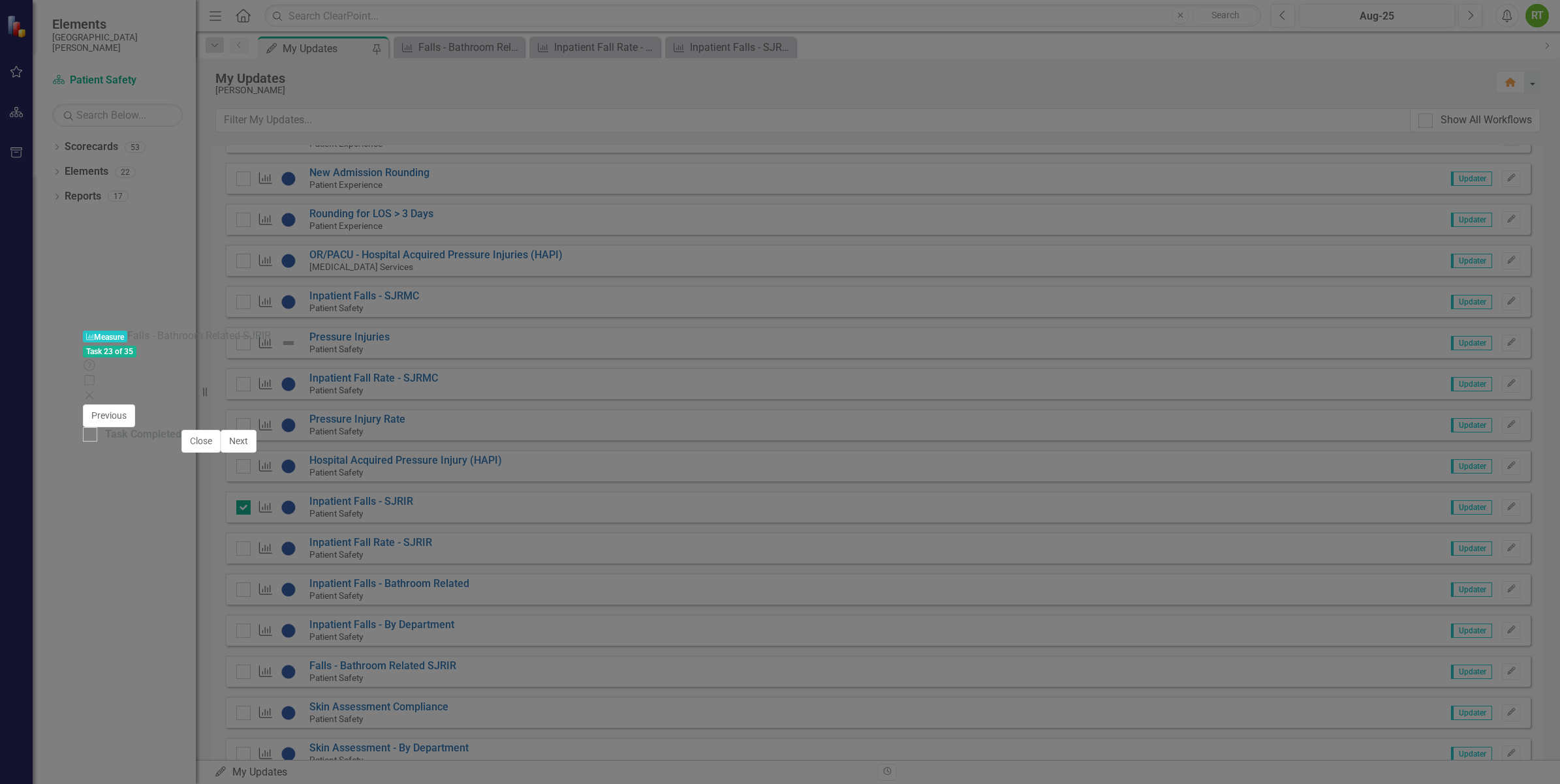
scroll to position [4, 0]
click at [97, 442] on div at bounding box center [90, 434] width 15 height 15
click at [91, 436] on input "Task Completed" at bounding box center [87, 432] width 9 height 9
checkbox input "true"
click at [96, 390] on icon "Close" at bounding box center [89, 395] width 13 height 10
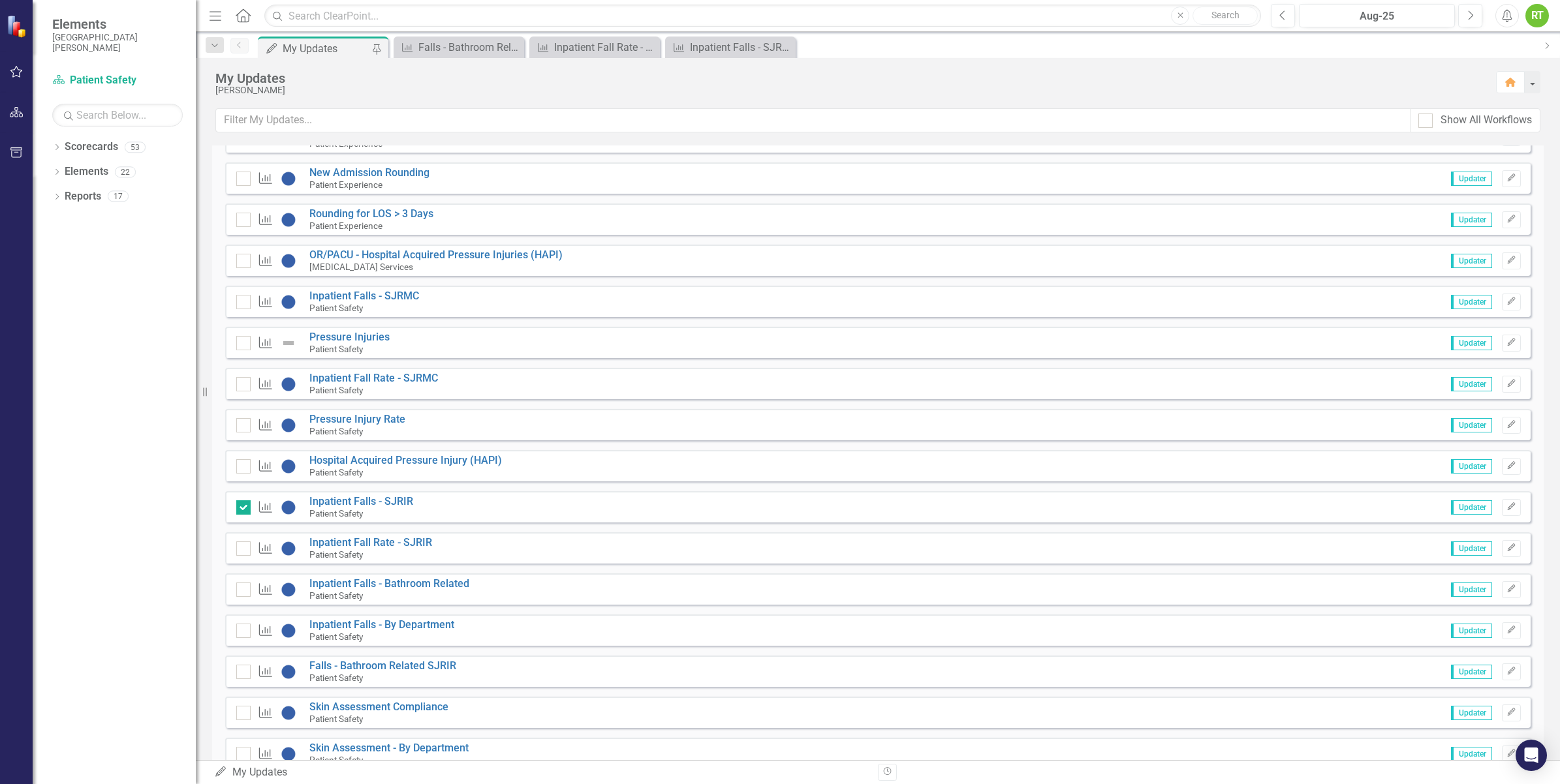
checkbox input "true"
click at [383, 628] on link "Inpatient Falls - By Department" at bounding box center [382, 625] width 145 height 12
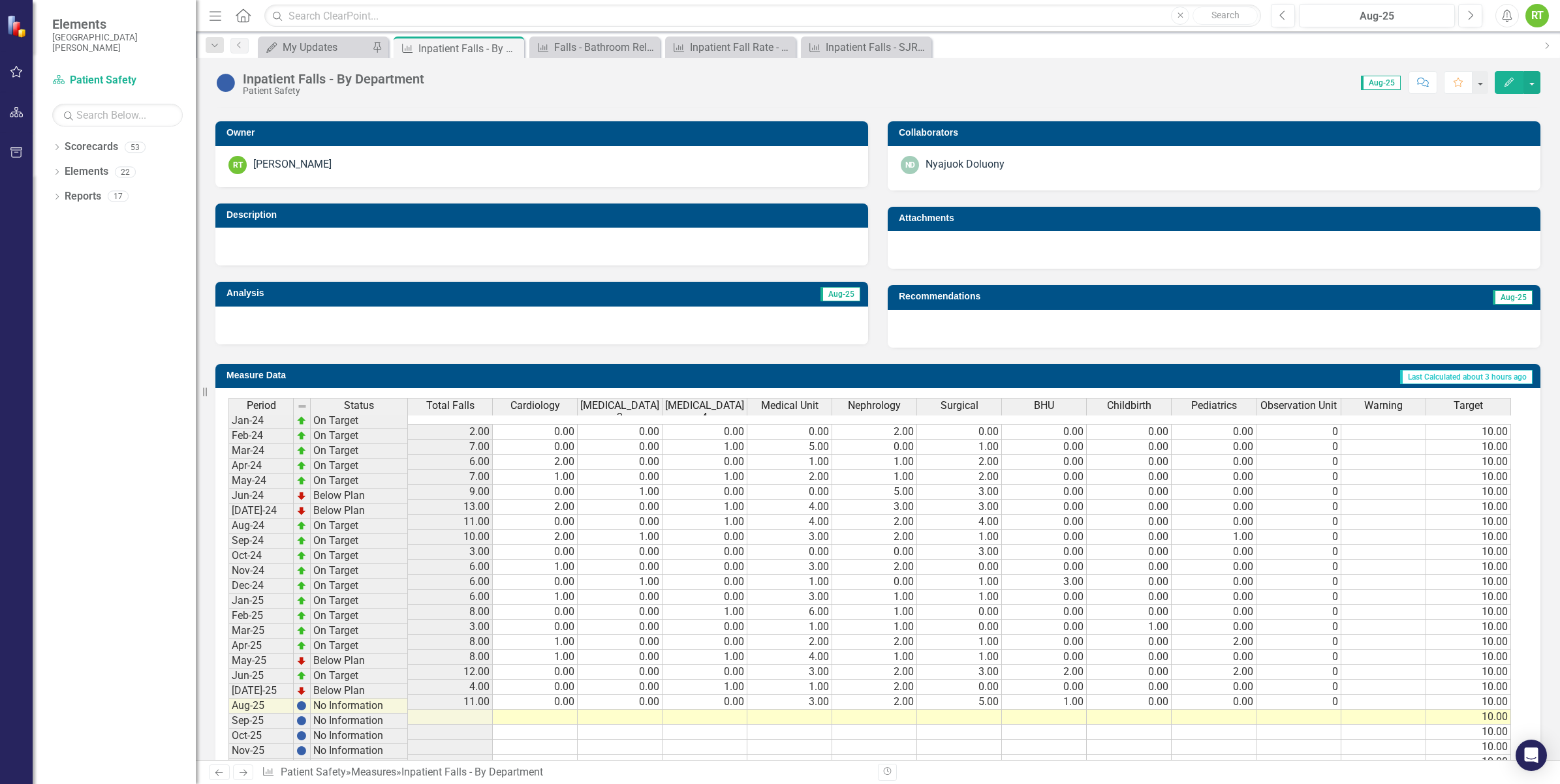
scroll to position [301, 0]
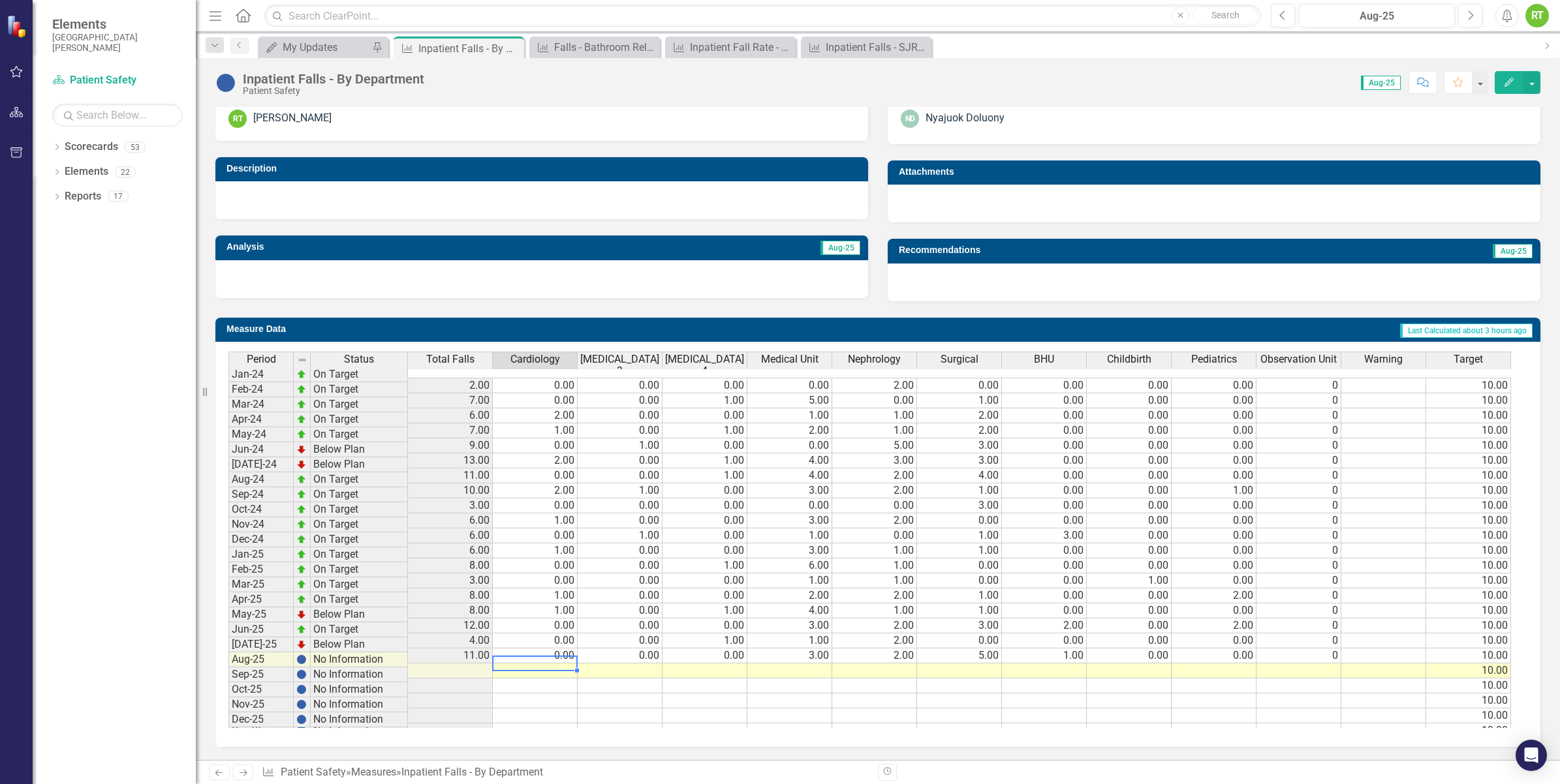
click at [537, 663] on td at bounding box center [535, 670] width 84 height 15
type textarea "0"
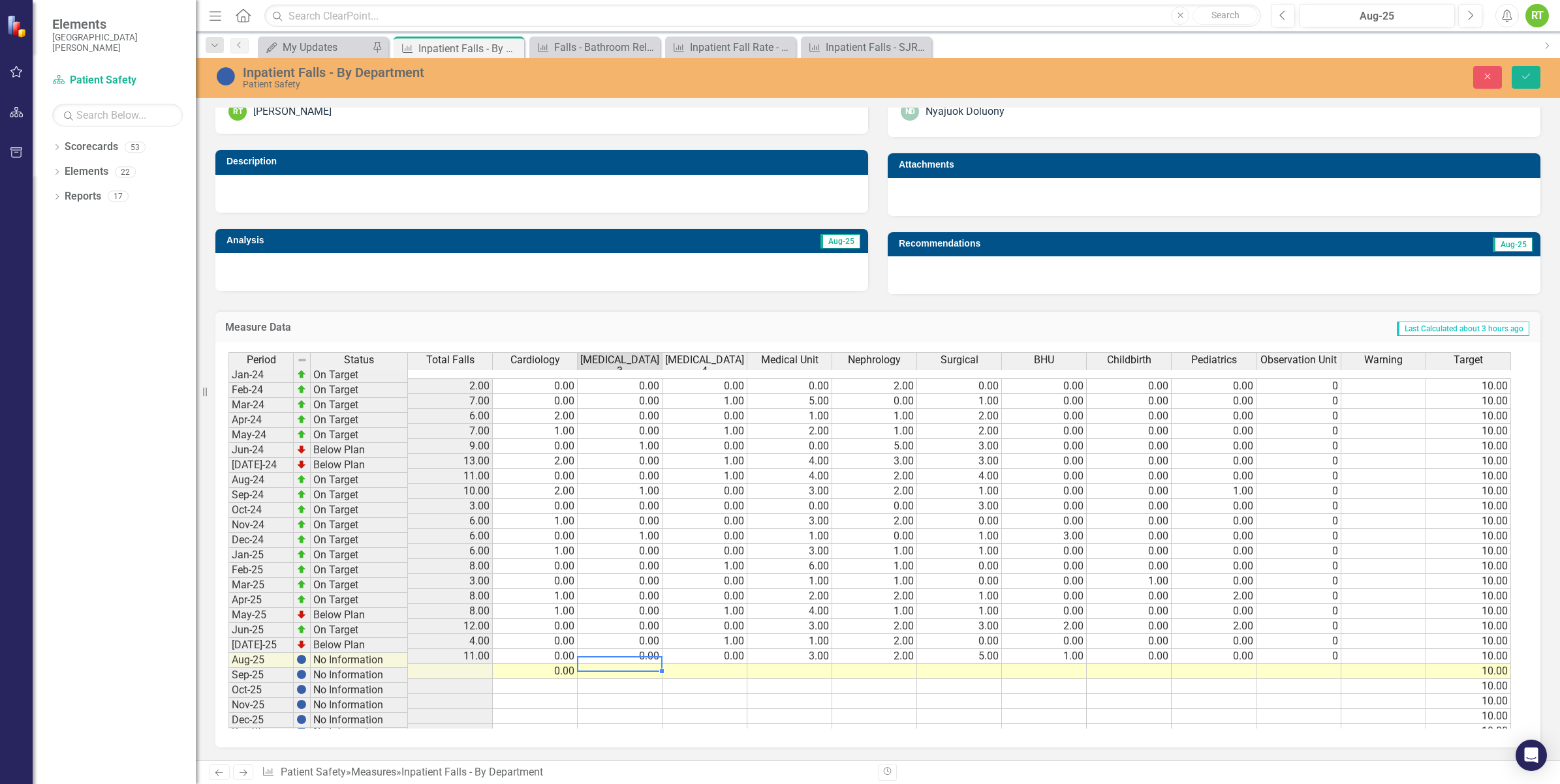
type textarea "0"
type textarea "4"
type textarea "0"
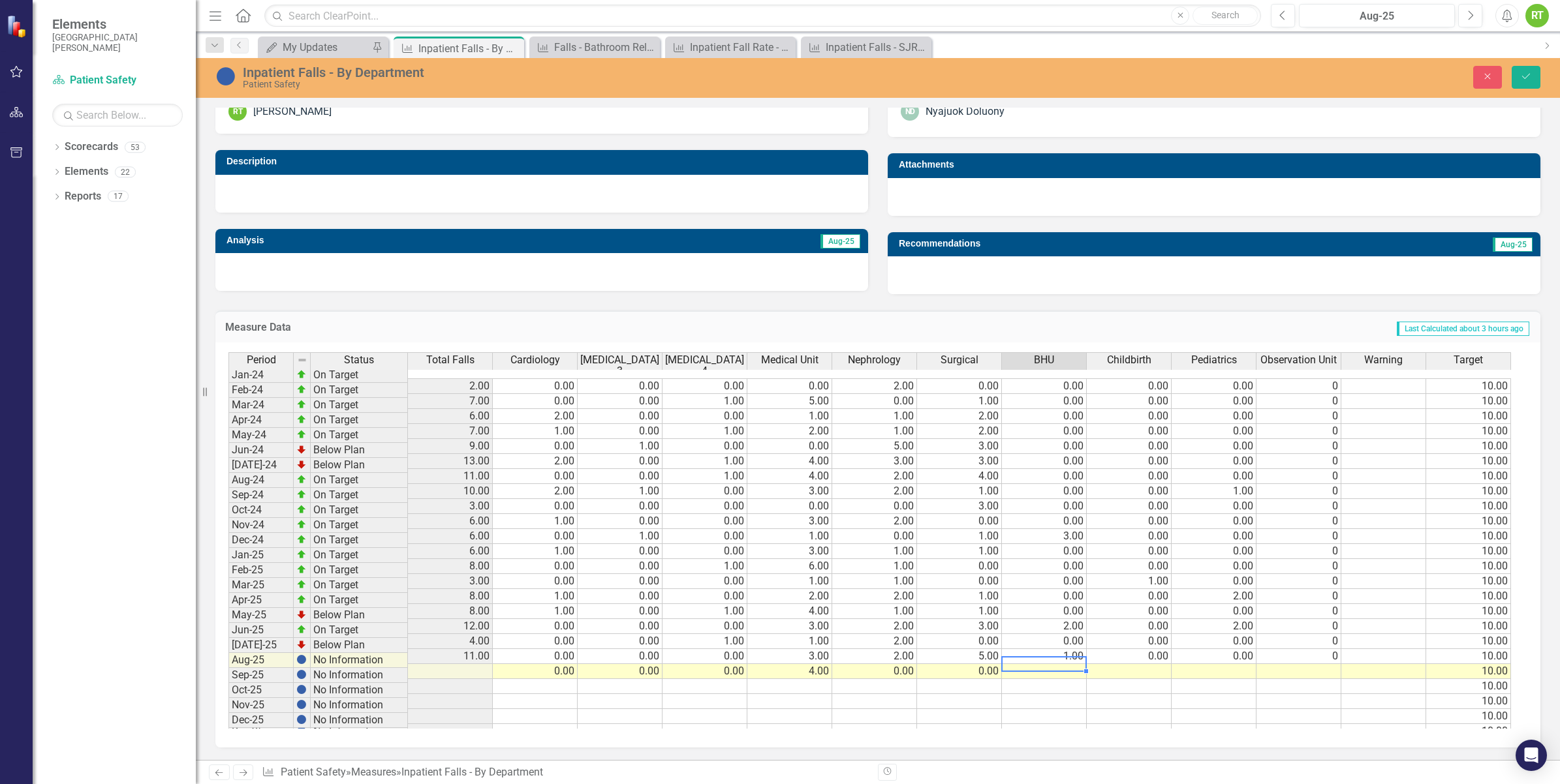
type textarea "0"
type textarea "1"
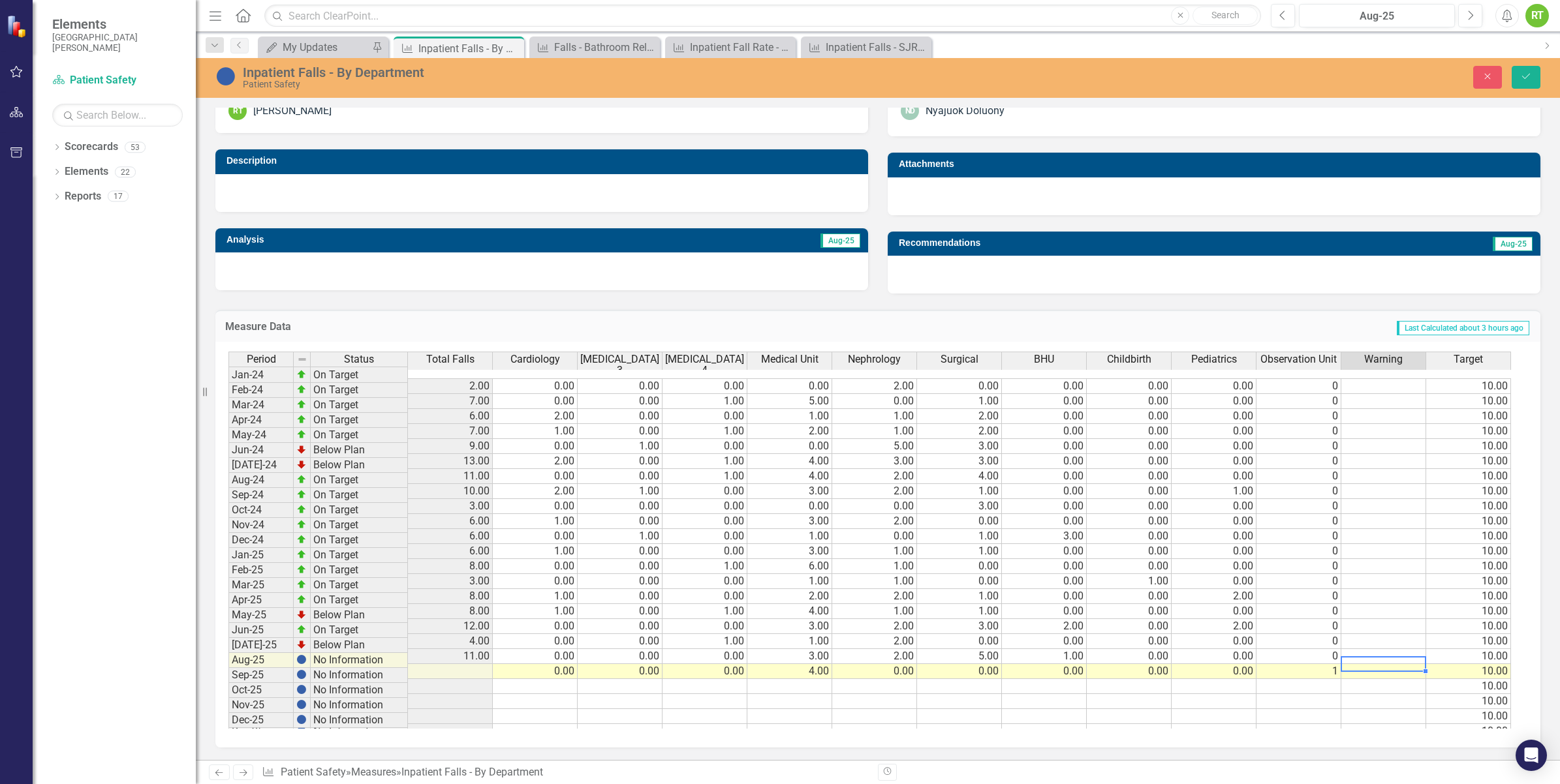
scroll to position [4, 0]
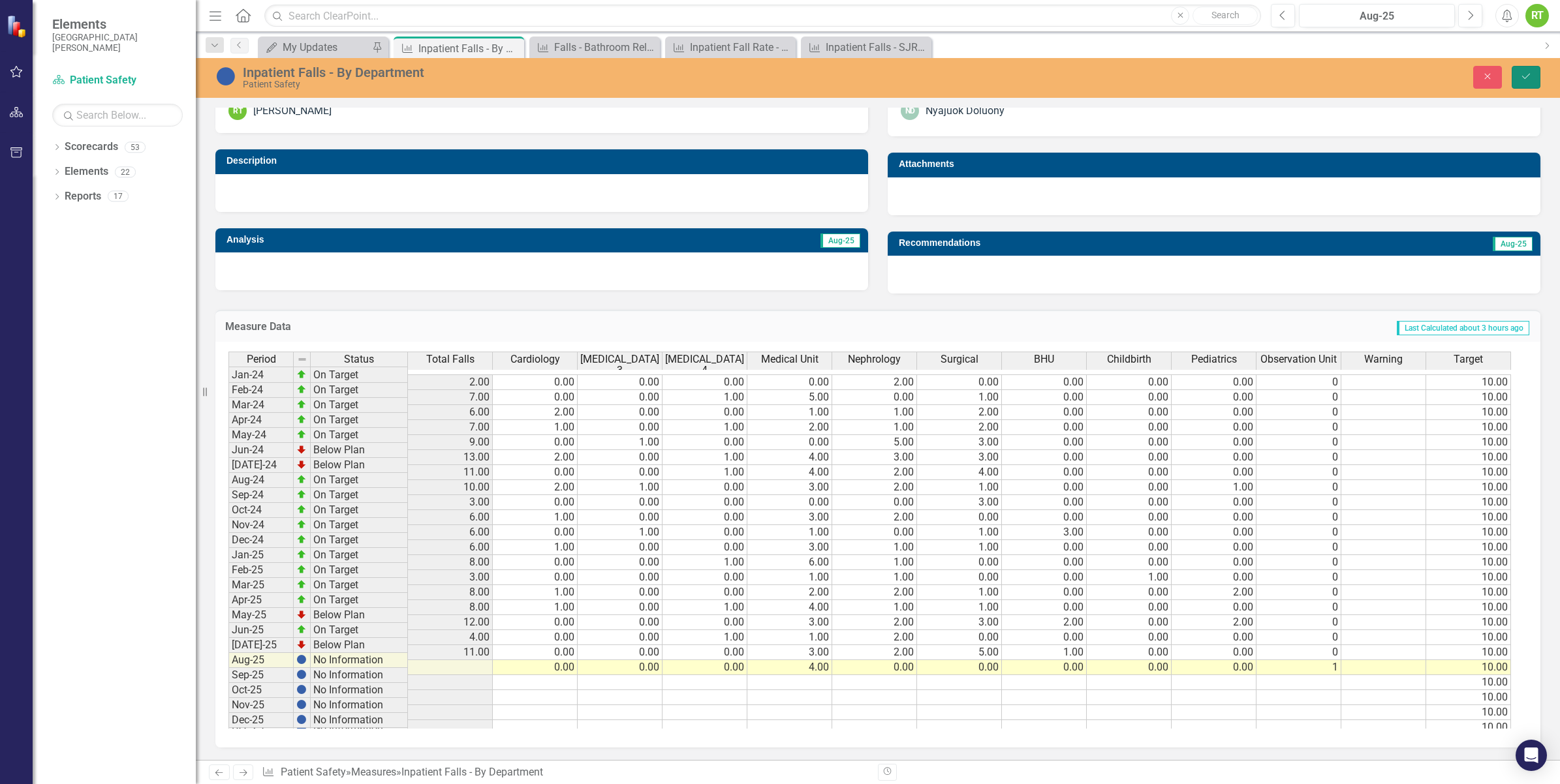
click at [1534, 77] on button "Save" at bounding box center [1526, 77] width 28 height 23
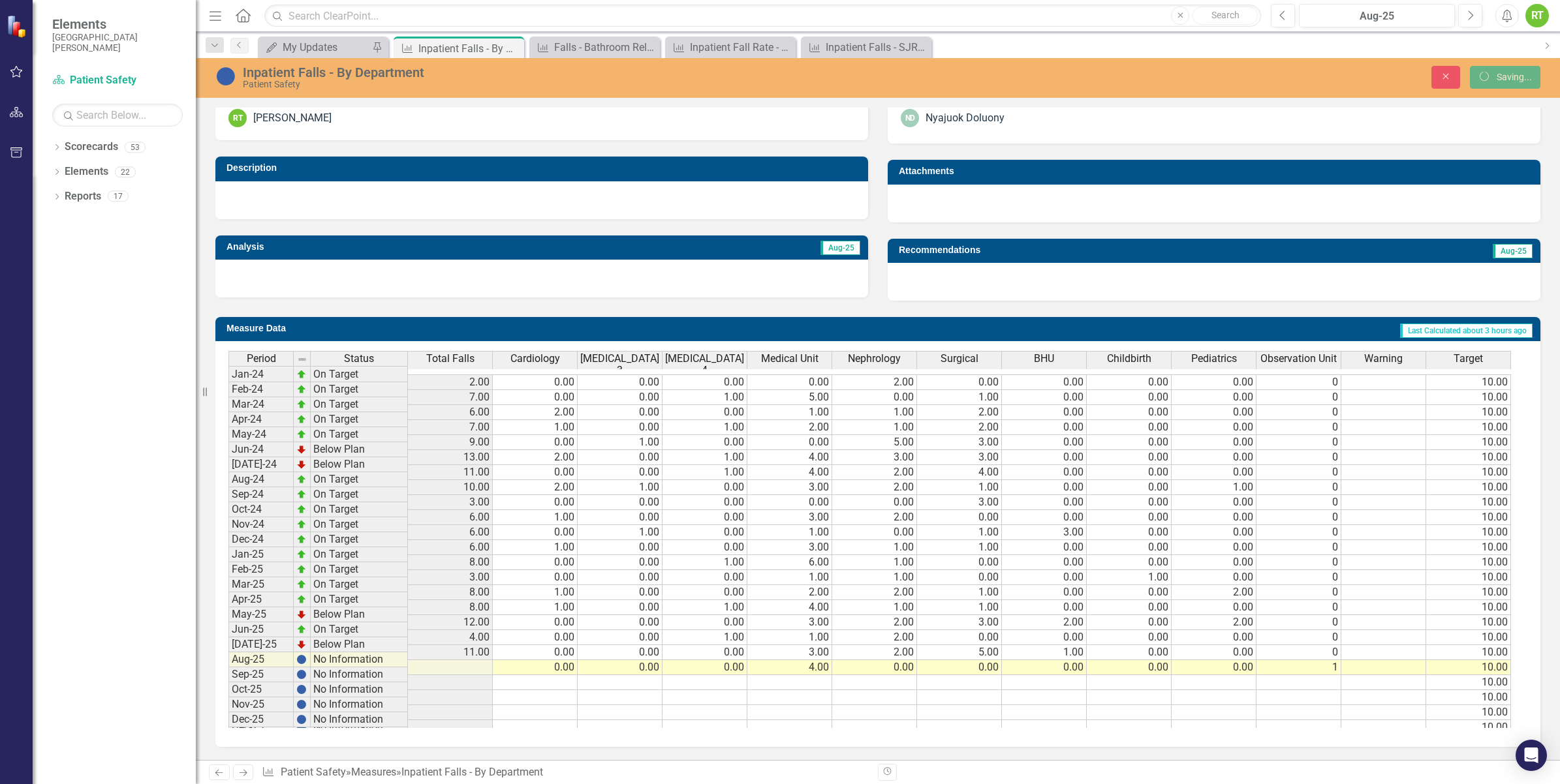
scroll to position [302, 0]
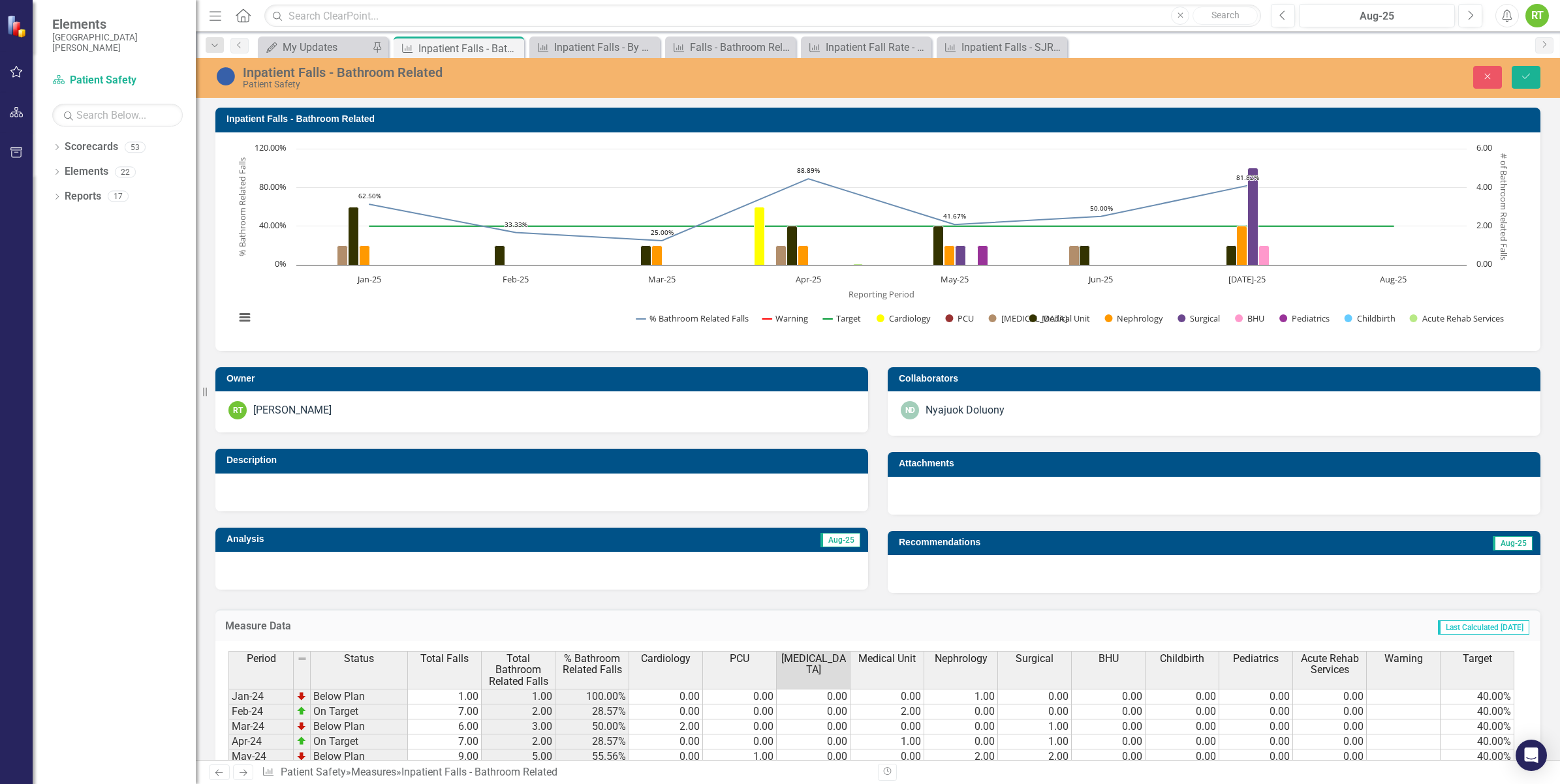
scroll to position [323, 0]
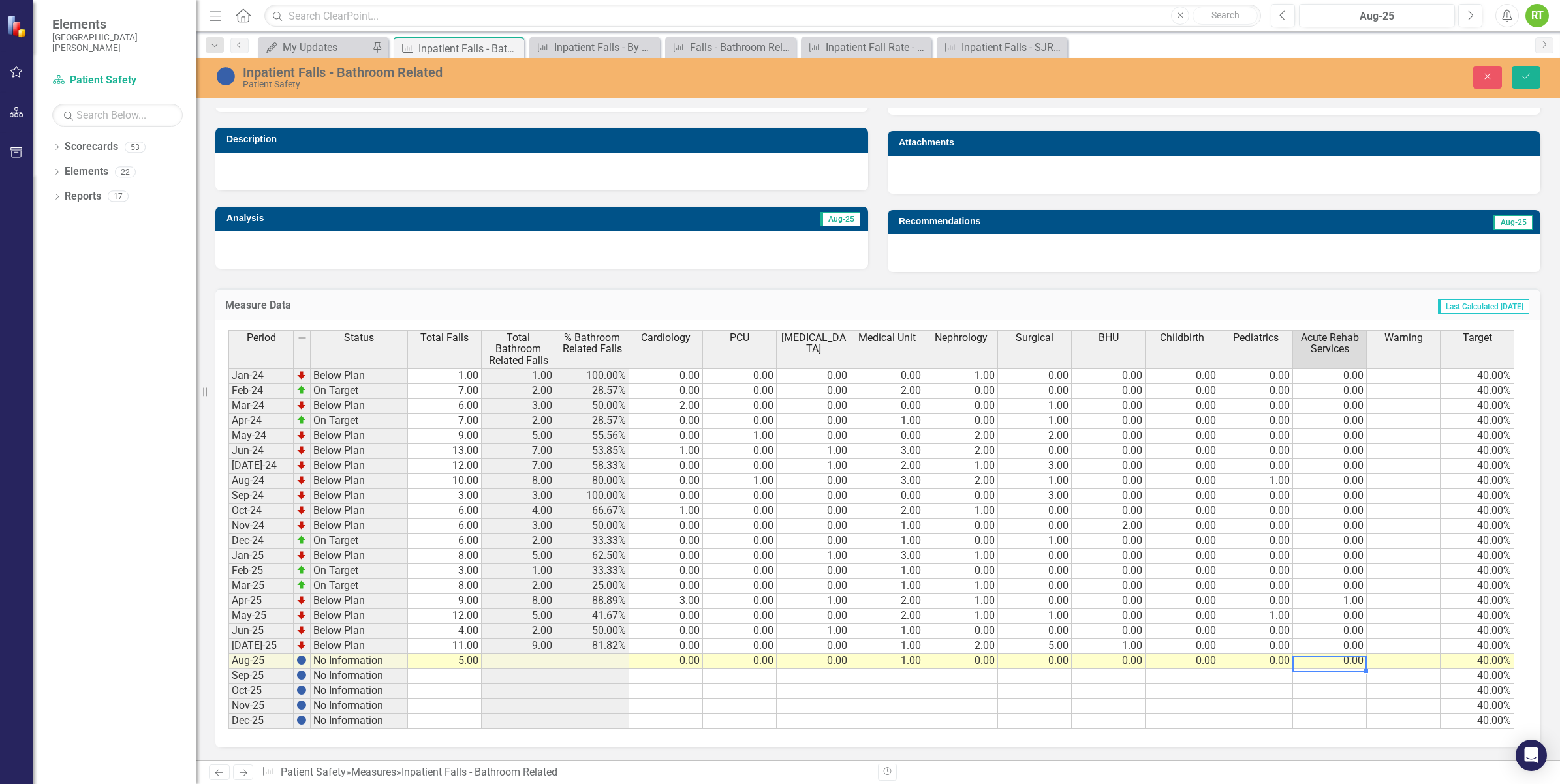
click at [1329, 663] on td "0.00" at bounding box center [1330, 661] width 74 height 15
type textarea "1"
click at [1113, 695] on td at bounding box center [1109, 691] width 74 height 15
click at [1524, 75] on icon "Save" at bounding box center [1526, 76] width 12 height 9
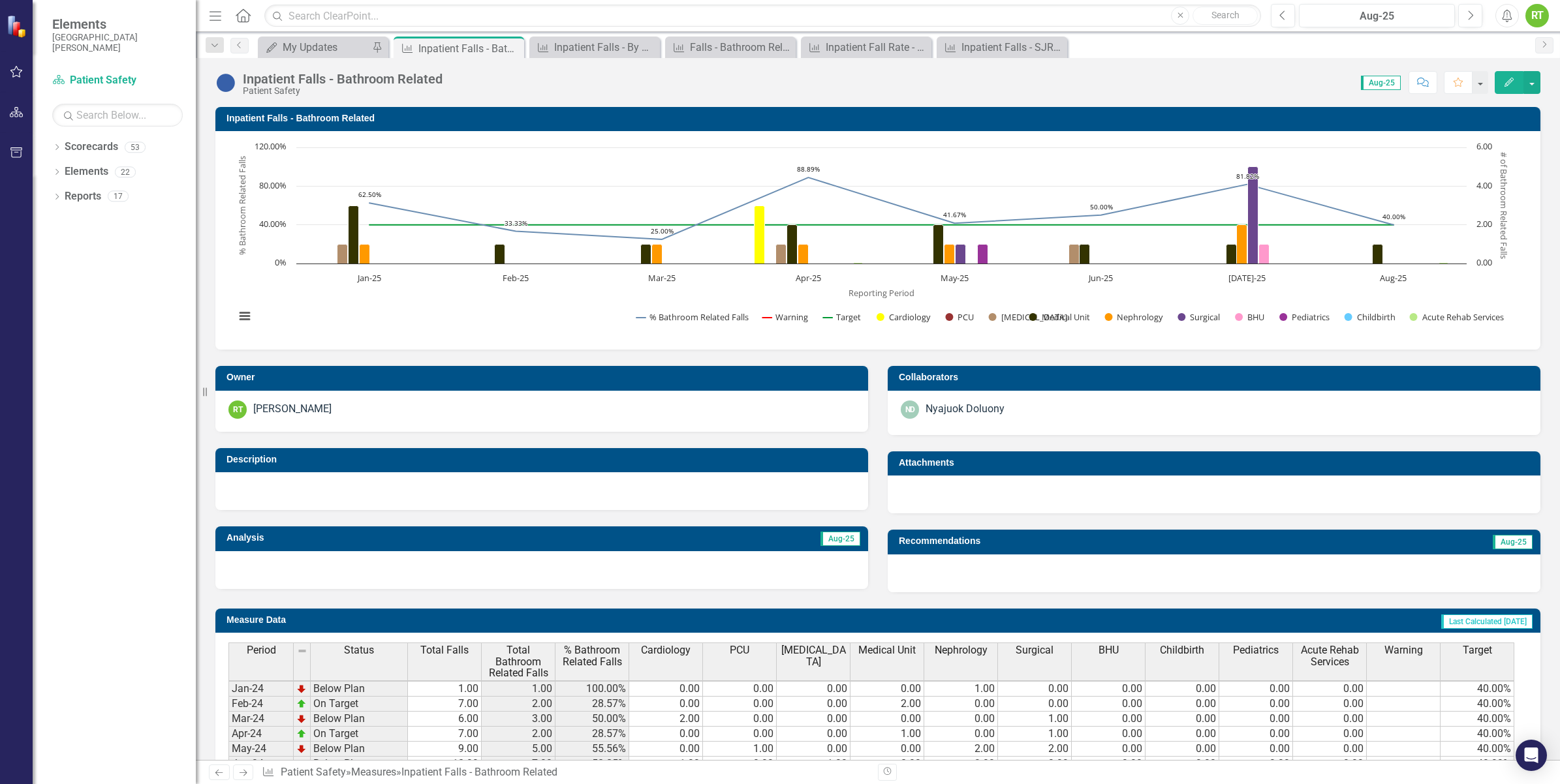
scroll to position [324, 0]
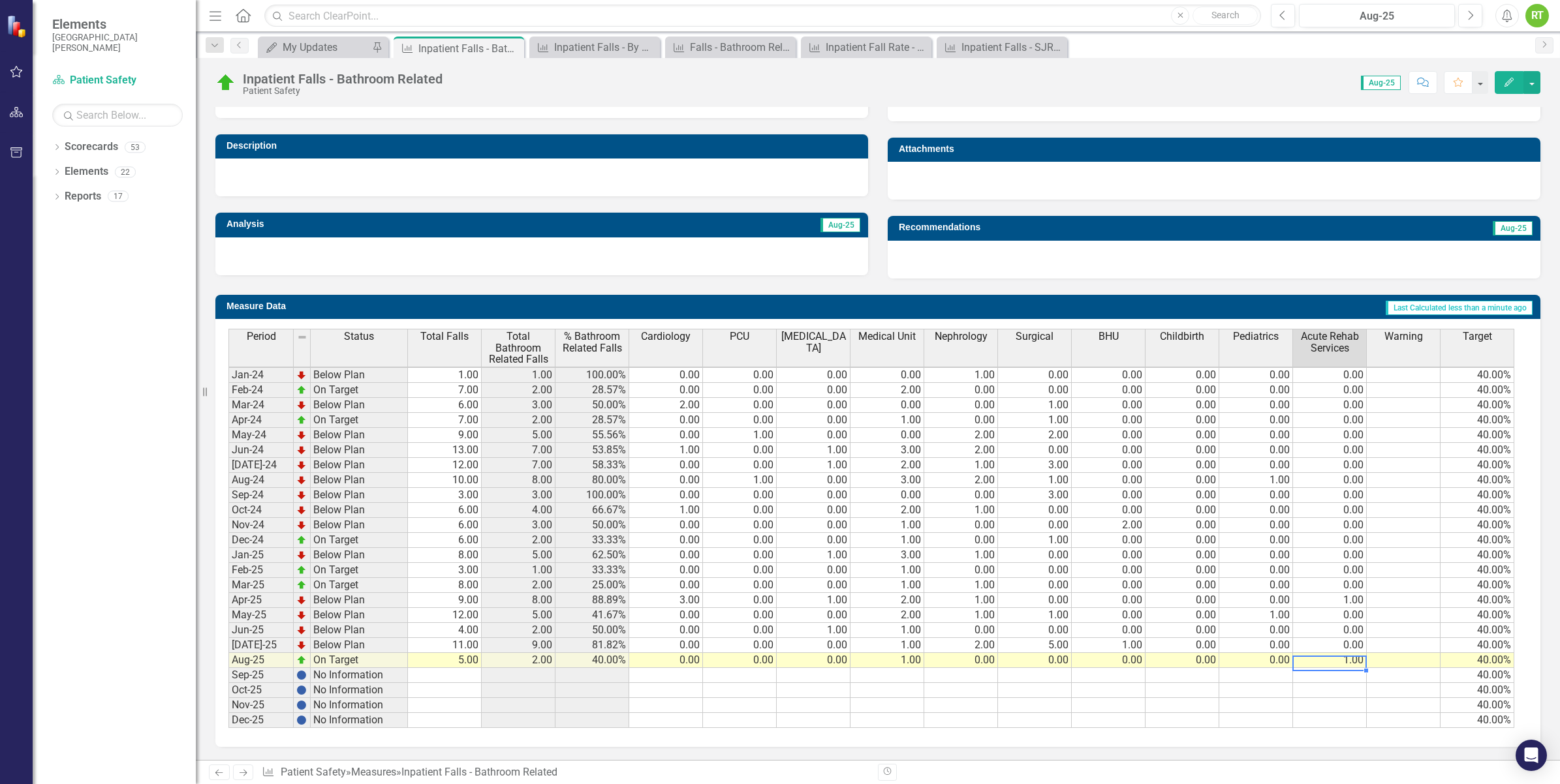
click at [1337, 653] on td "1.00" at bounding box center [1330, 660] width 74 height 15
type textarea "0"
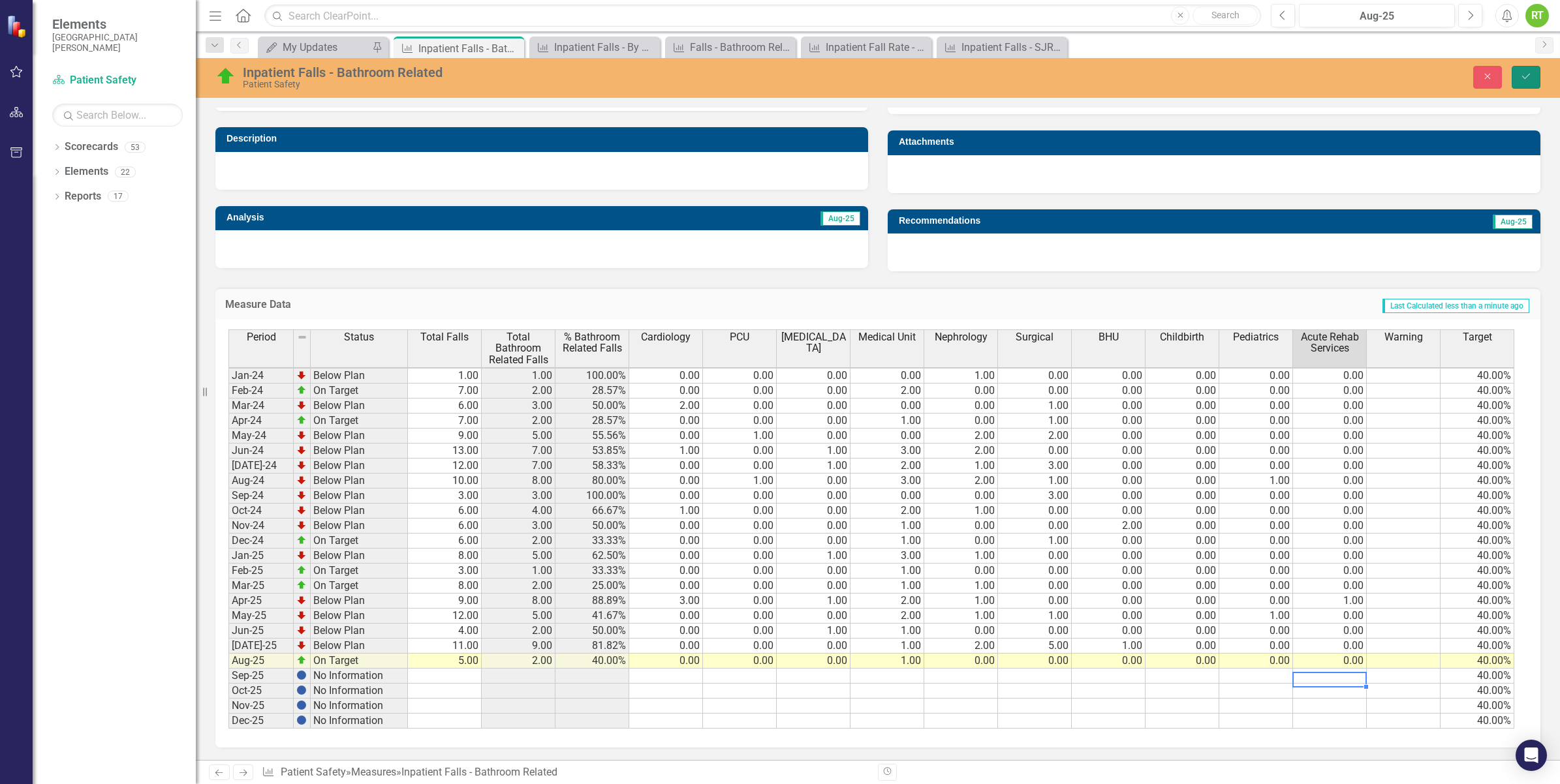
click at [1522, 65] on button "Save" at bounding box center [1526, 77] width 28 height 23
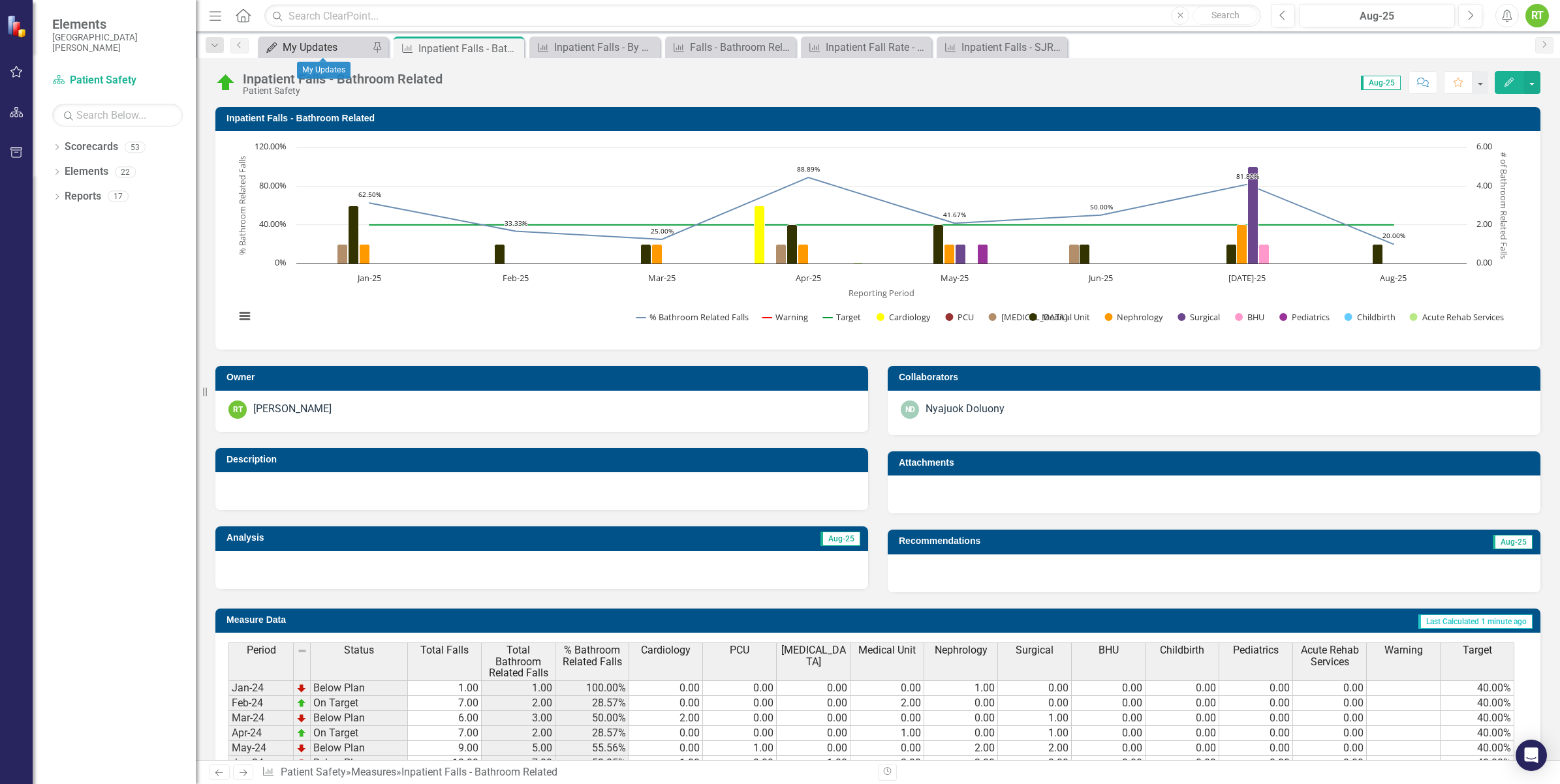
click at [321, 49] on div "My Updates" at bounding box center [326, 47] width 86 height 16
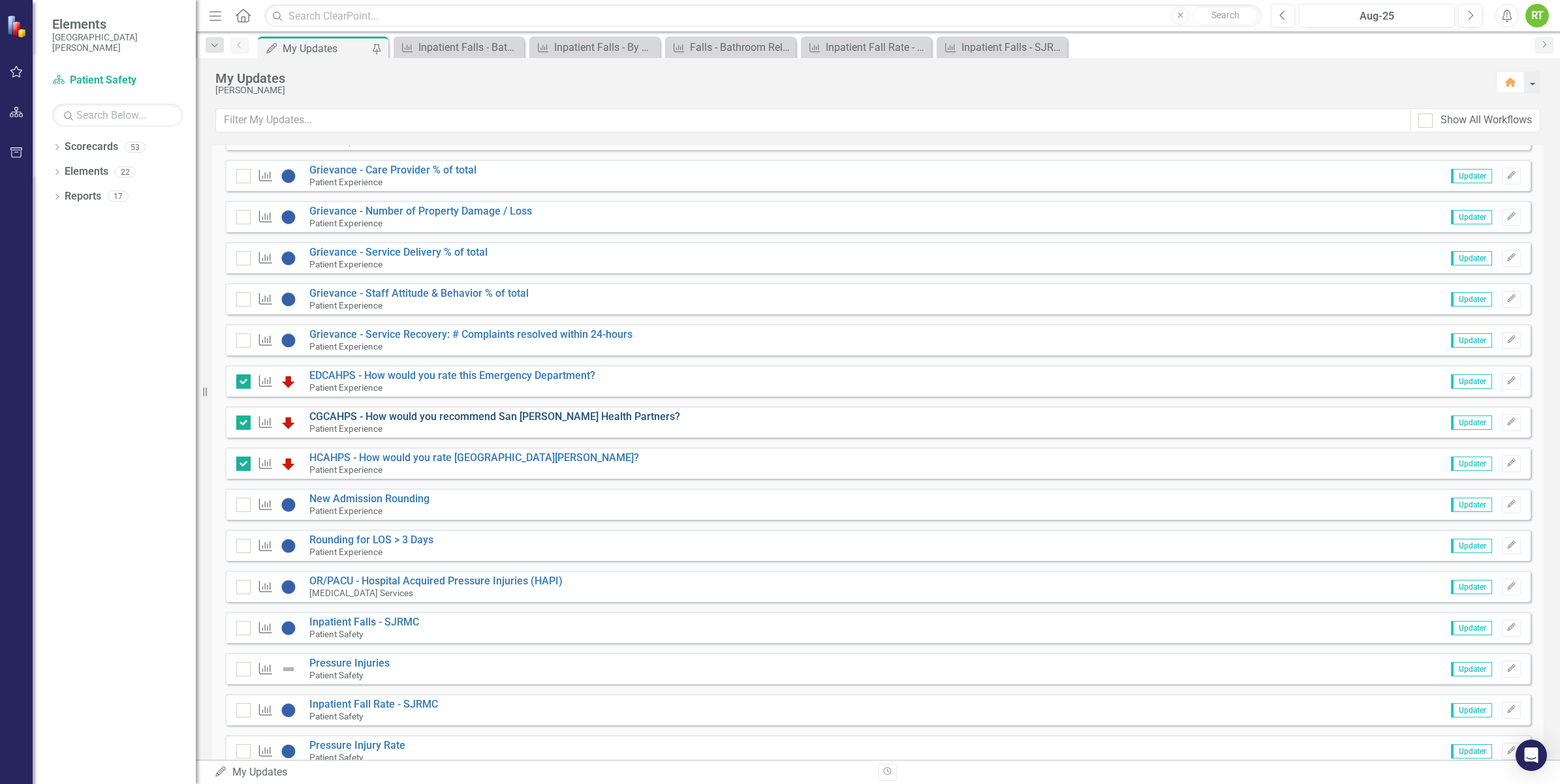
scroll to position [245, 0]
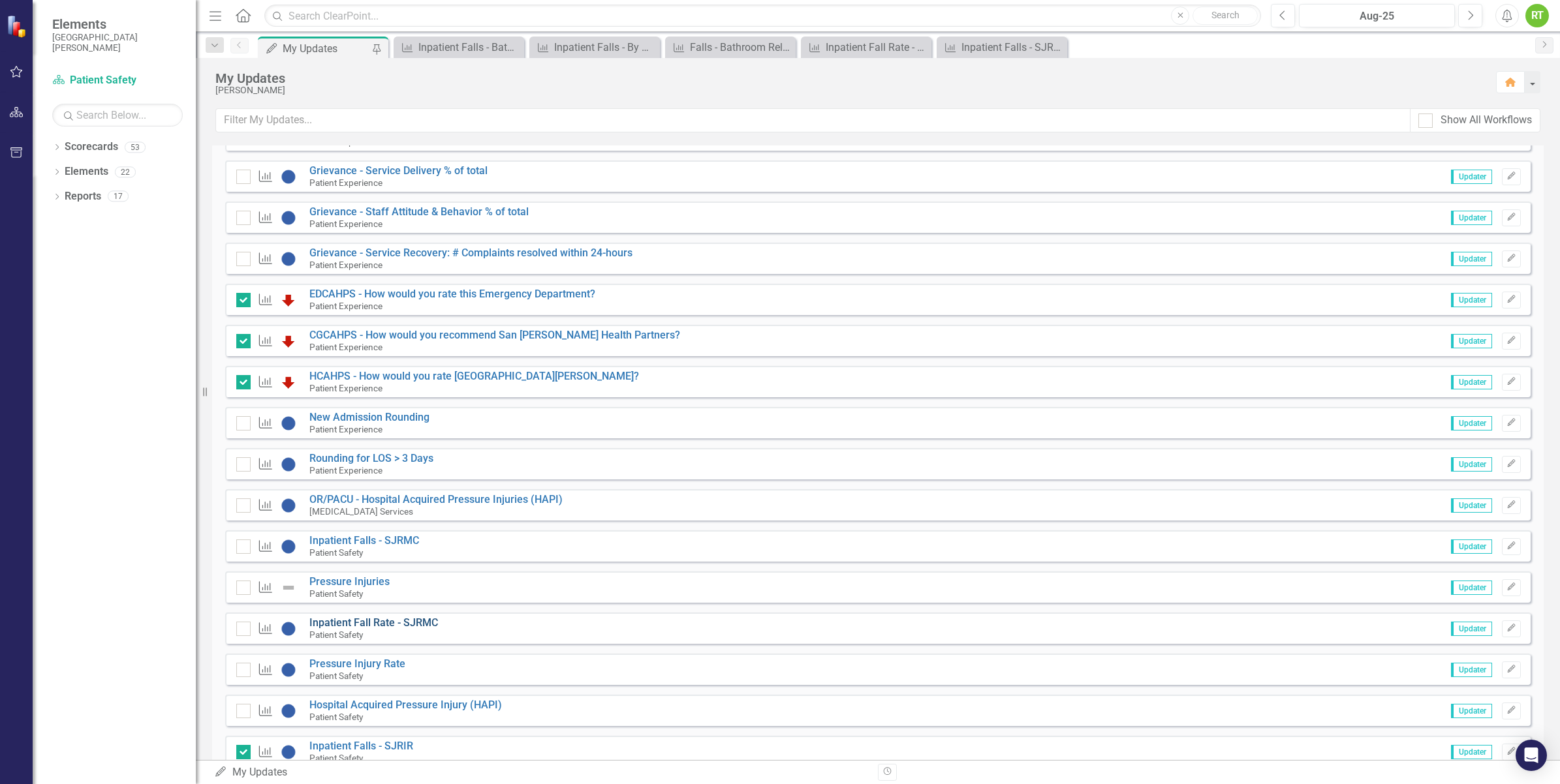
click at [363, 625] on link "Inpatient Fall Rate - SJRMC" at bounding box center [373, 623] width 128 height 12
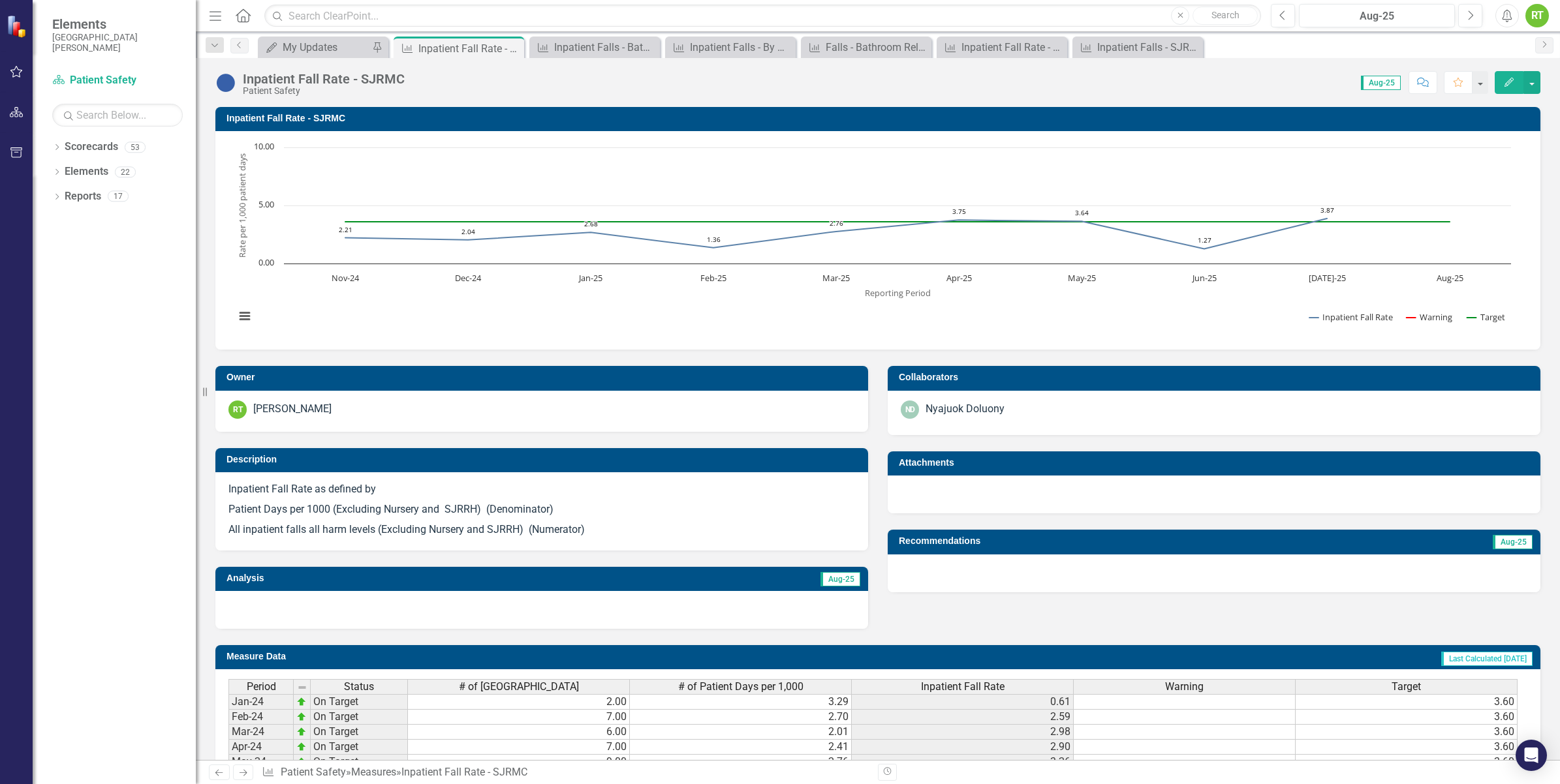
scroll to position [338, 0]
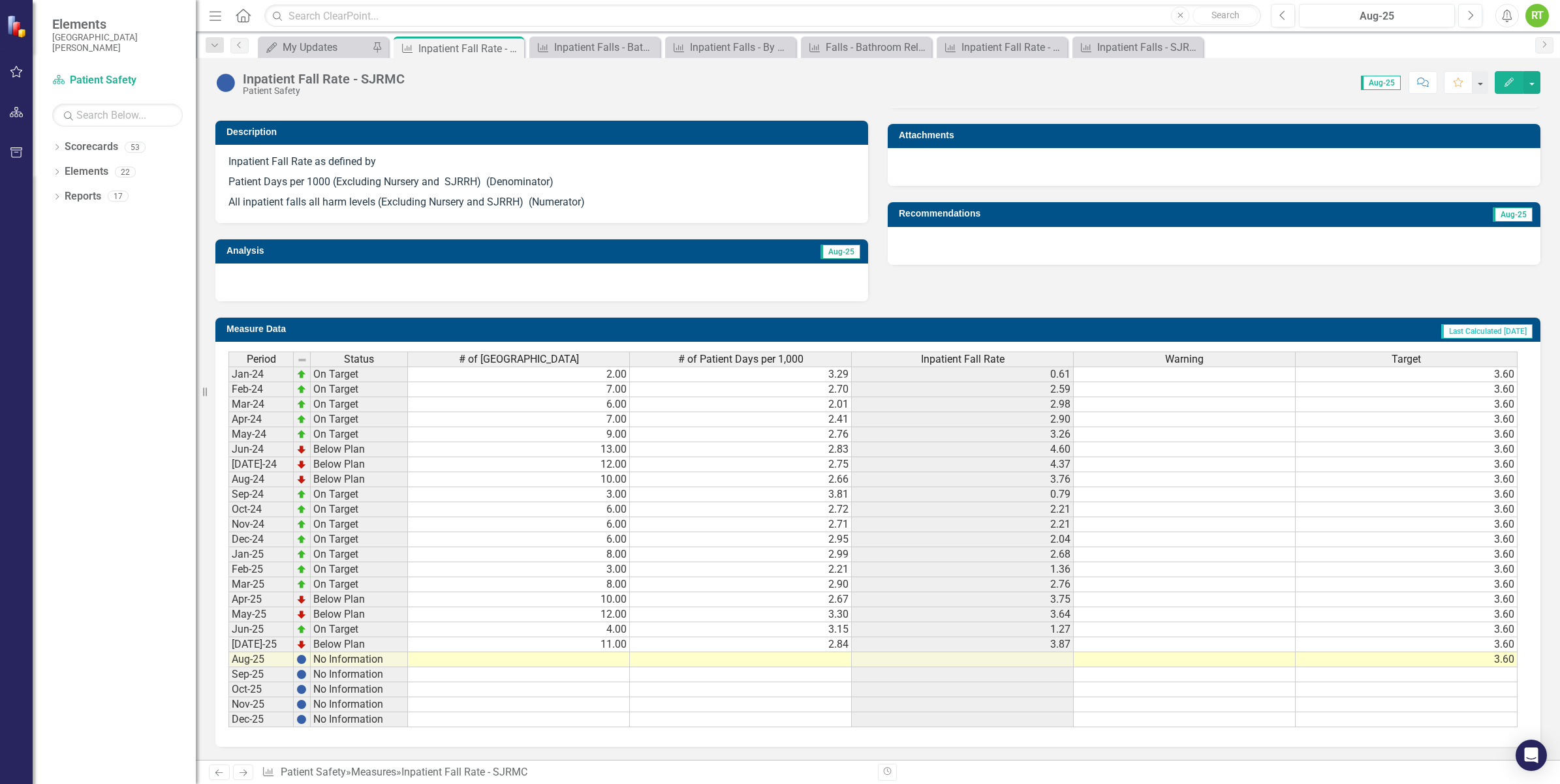
click at [596, 652] on td at bounding box center [518, 659] width 222 height 15
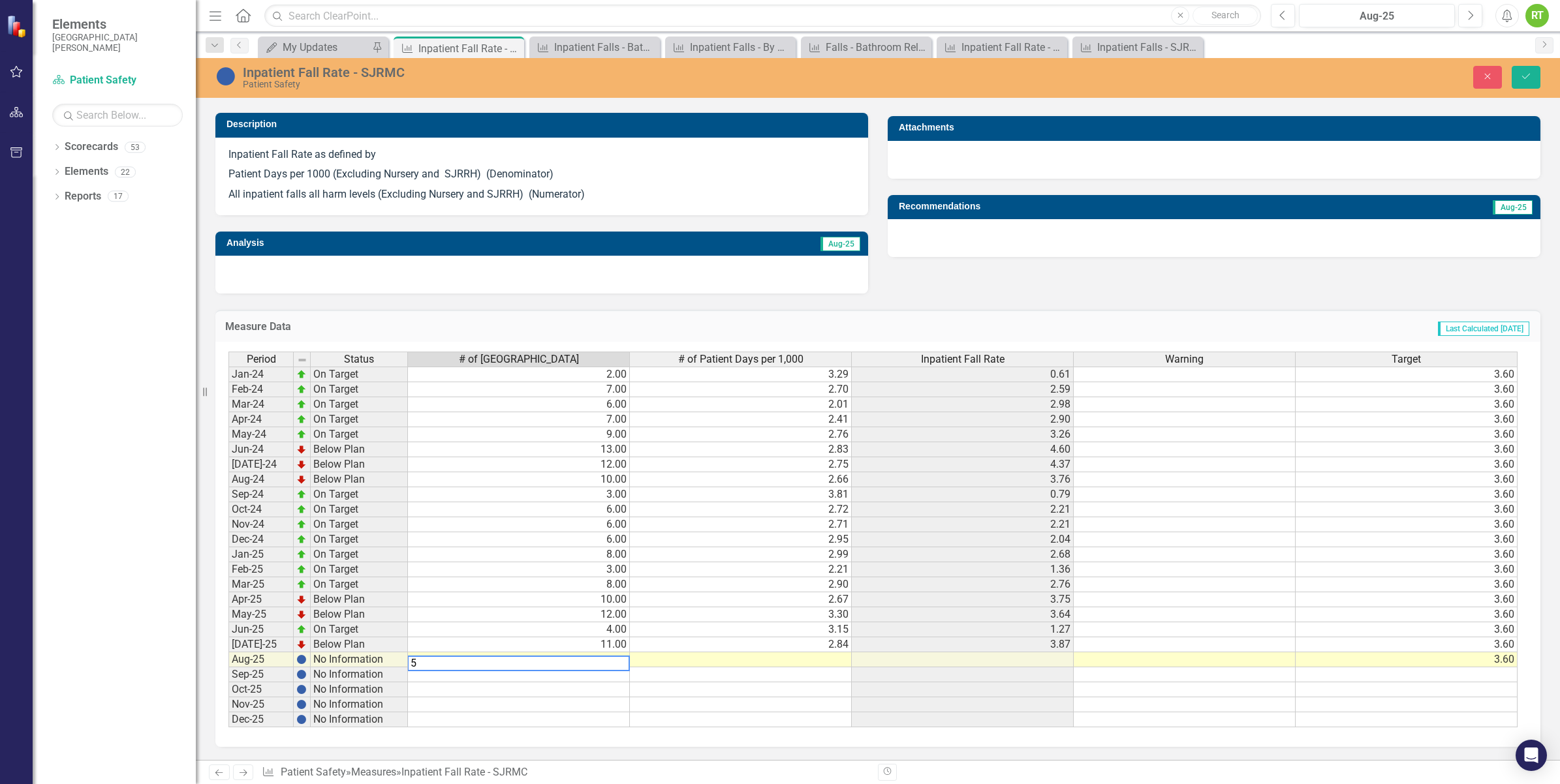
type textarea "5"
click at [614, 690] on td at bounding box center [518, 689] width 222 height 15
click at [1529, 80] on icon "Save" at bounding box center [1526, 76] width 12 height 9
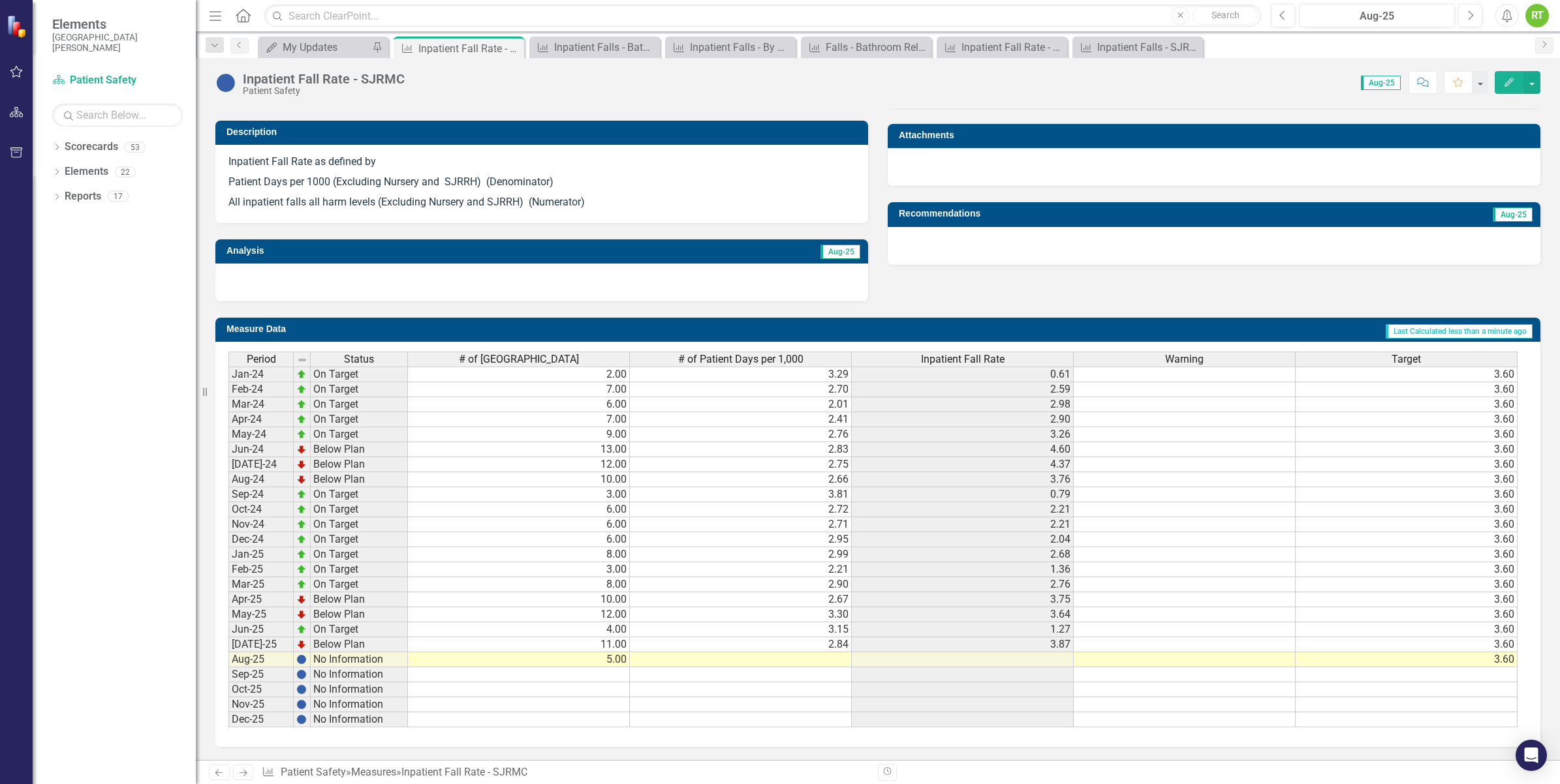
scroll to position [93, 0]
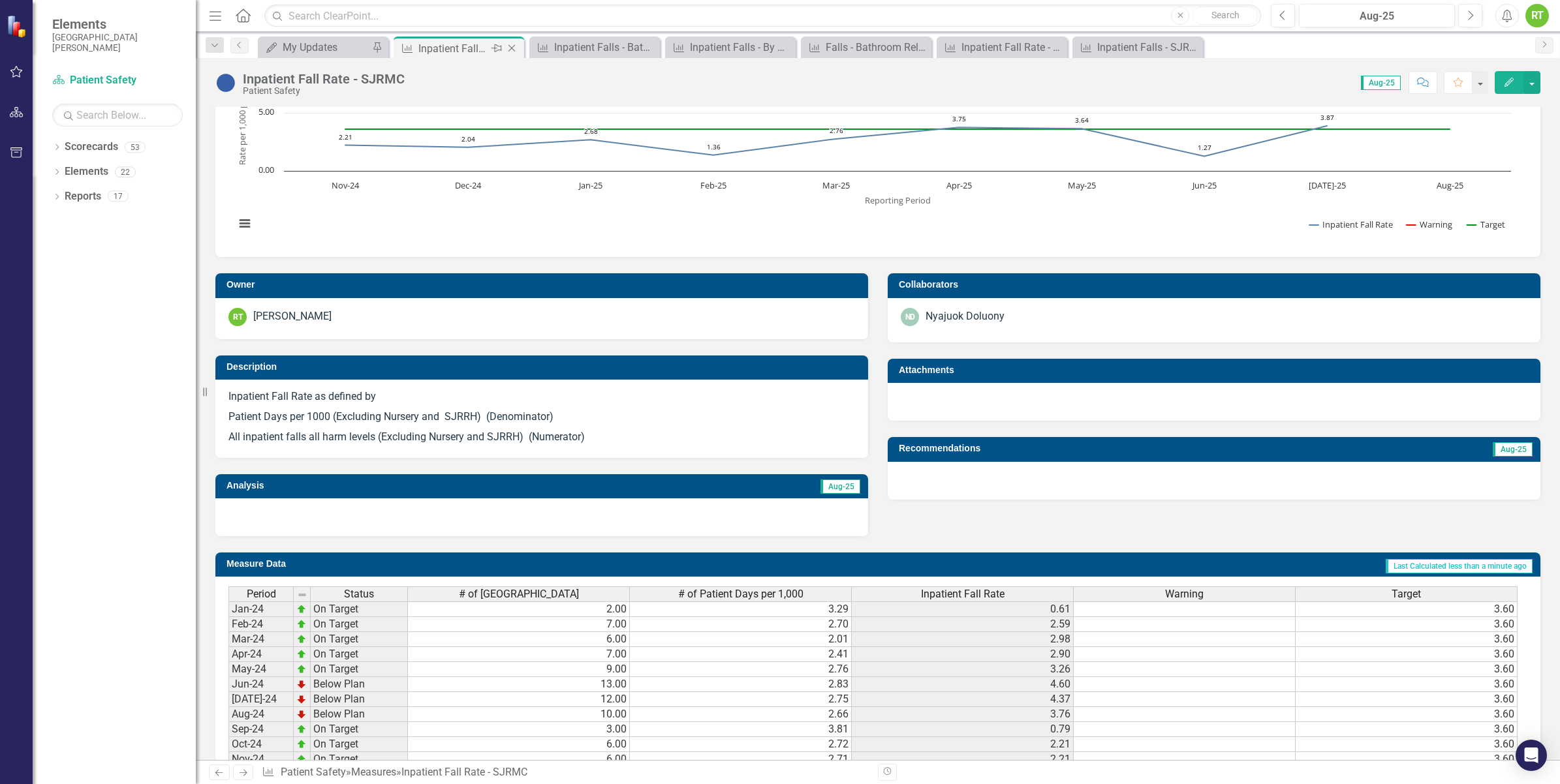
click at [518, 47] on icon "Close" at bounding box center [511, 48] width 13 height 10
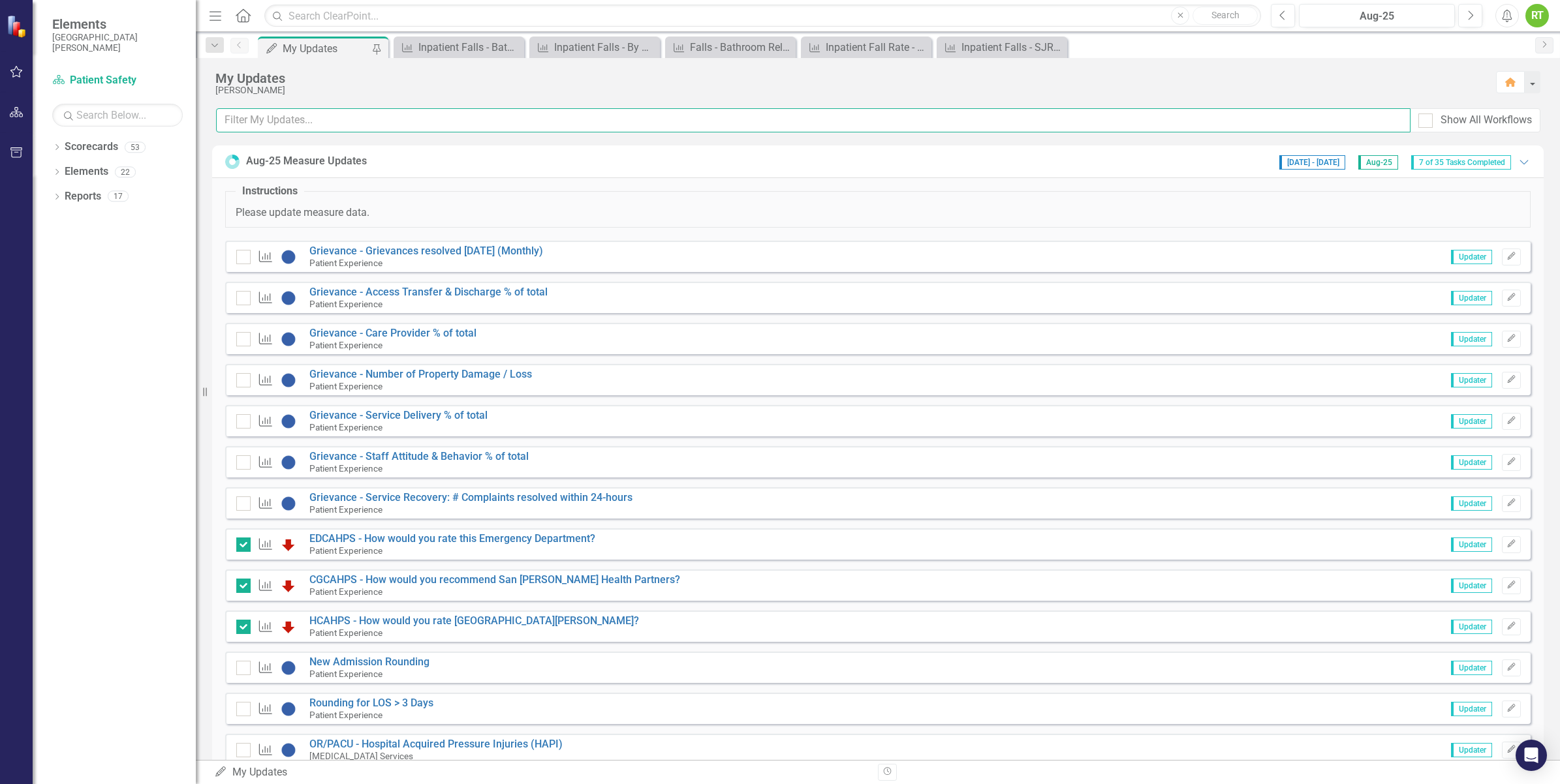
click at [327, 122] on input "text" at bounding box center [814, 121] width 1195 height 24
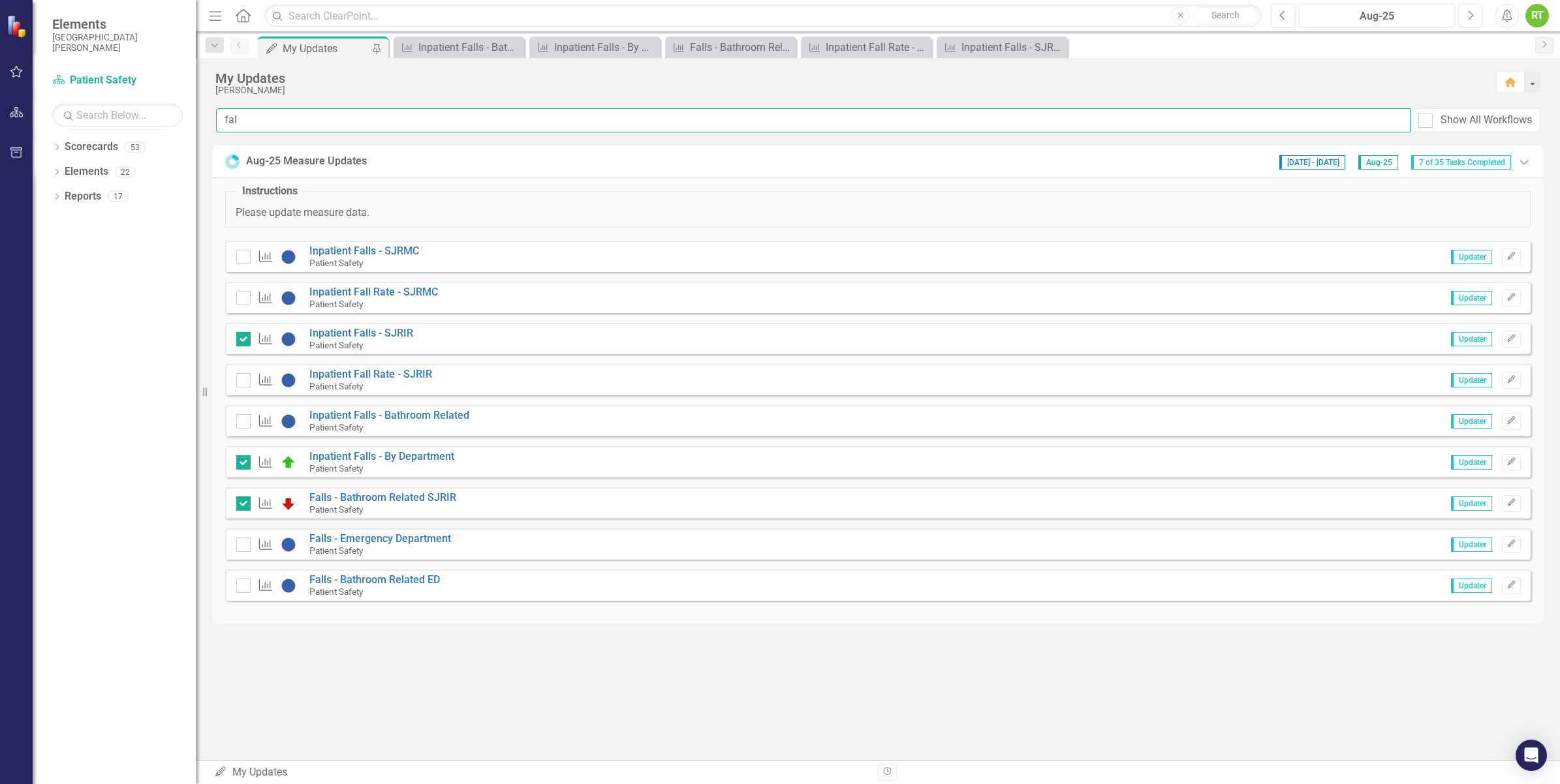
type input "fal"
click at [323, 255] on link "Inpatient Falls - SJRMC" at bounding box center [364, 251] width 109 height 12
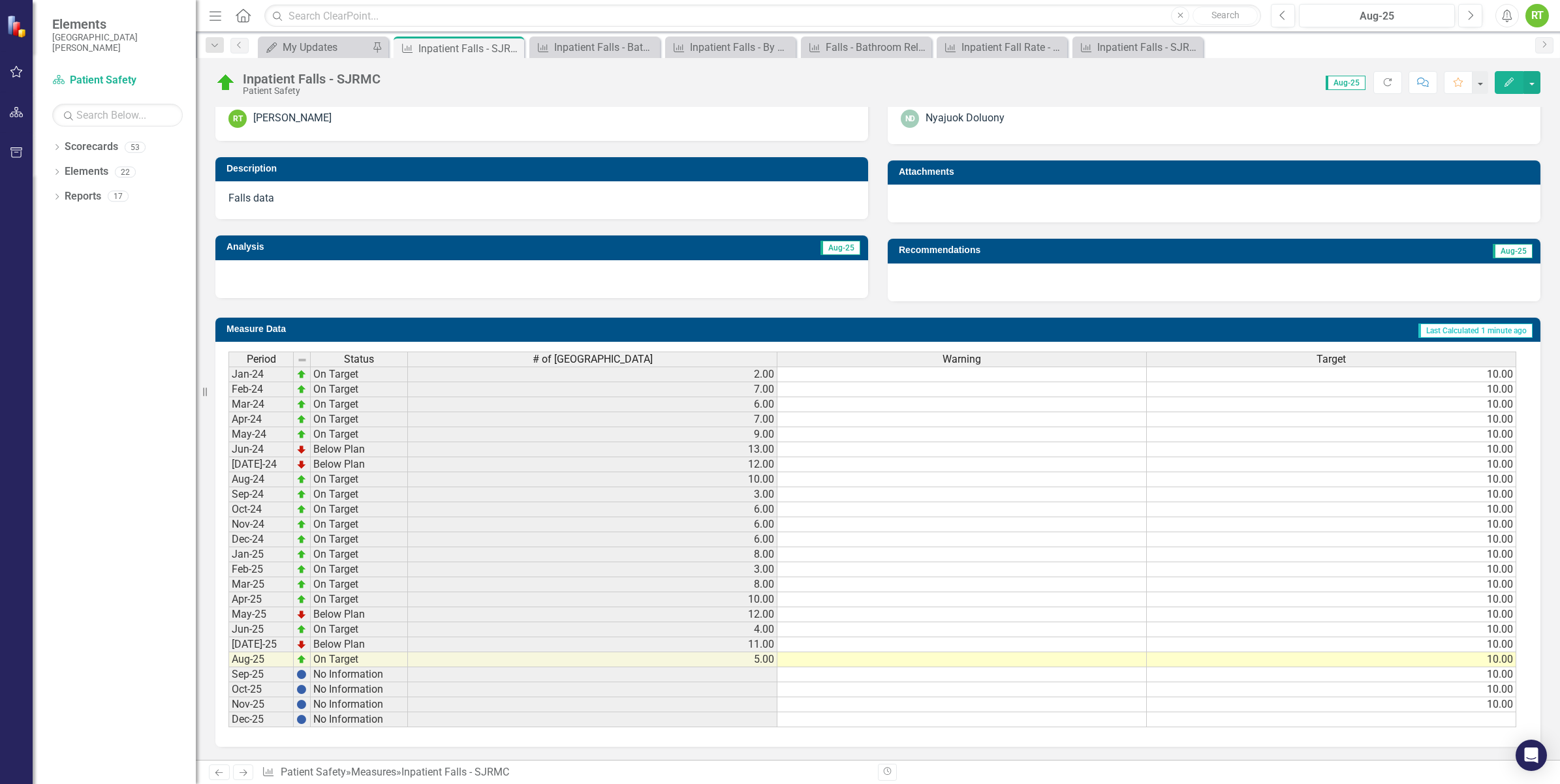
scroll to position [4, 0]
click at [515, 46] on icon "Close" at bounding box center [511, 48] width 13 height 10
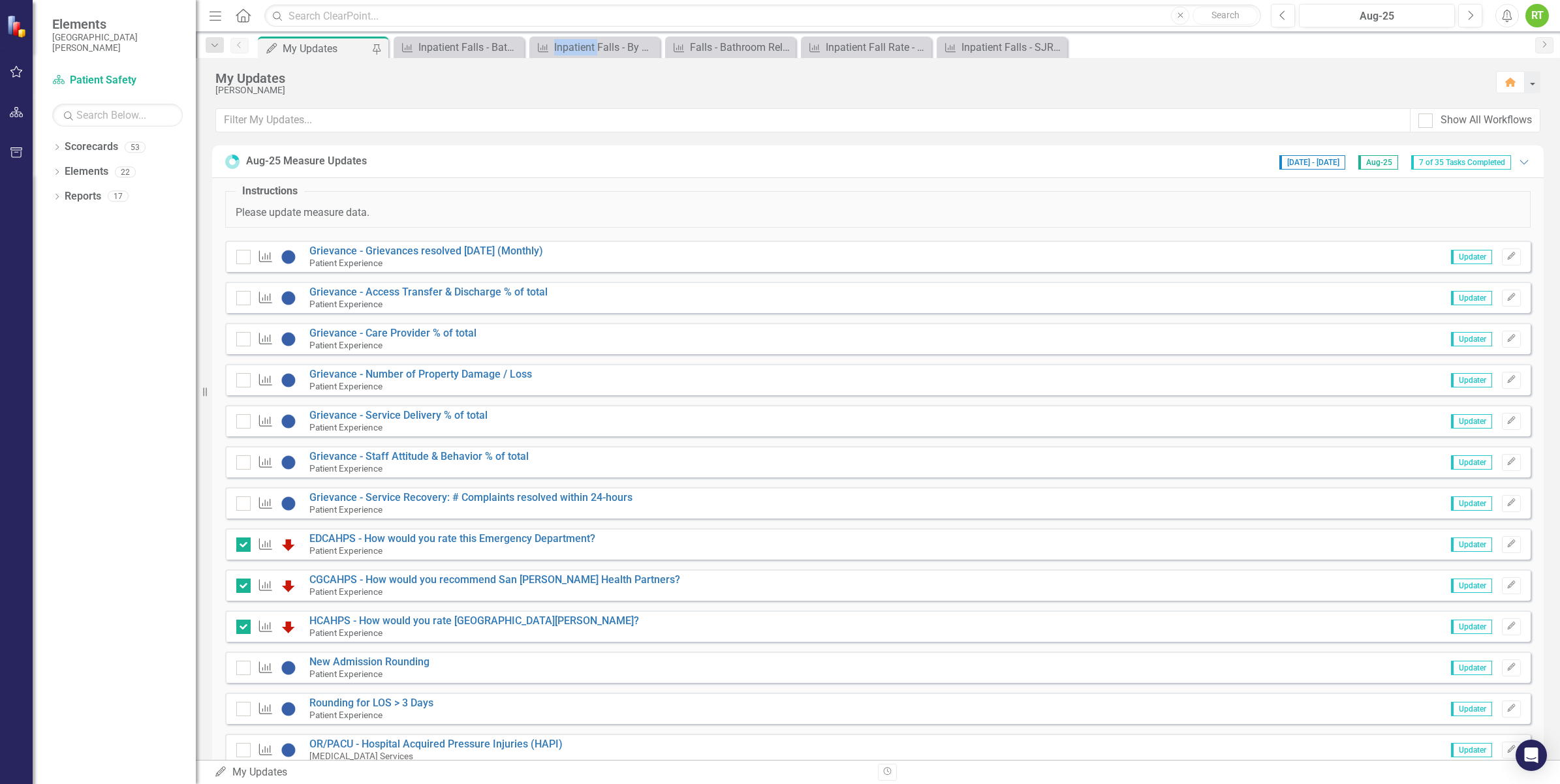
click at [0, 0] on icon "Close" at bounding box center [0, 0] width 0 height 0
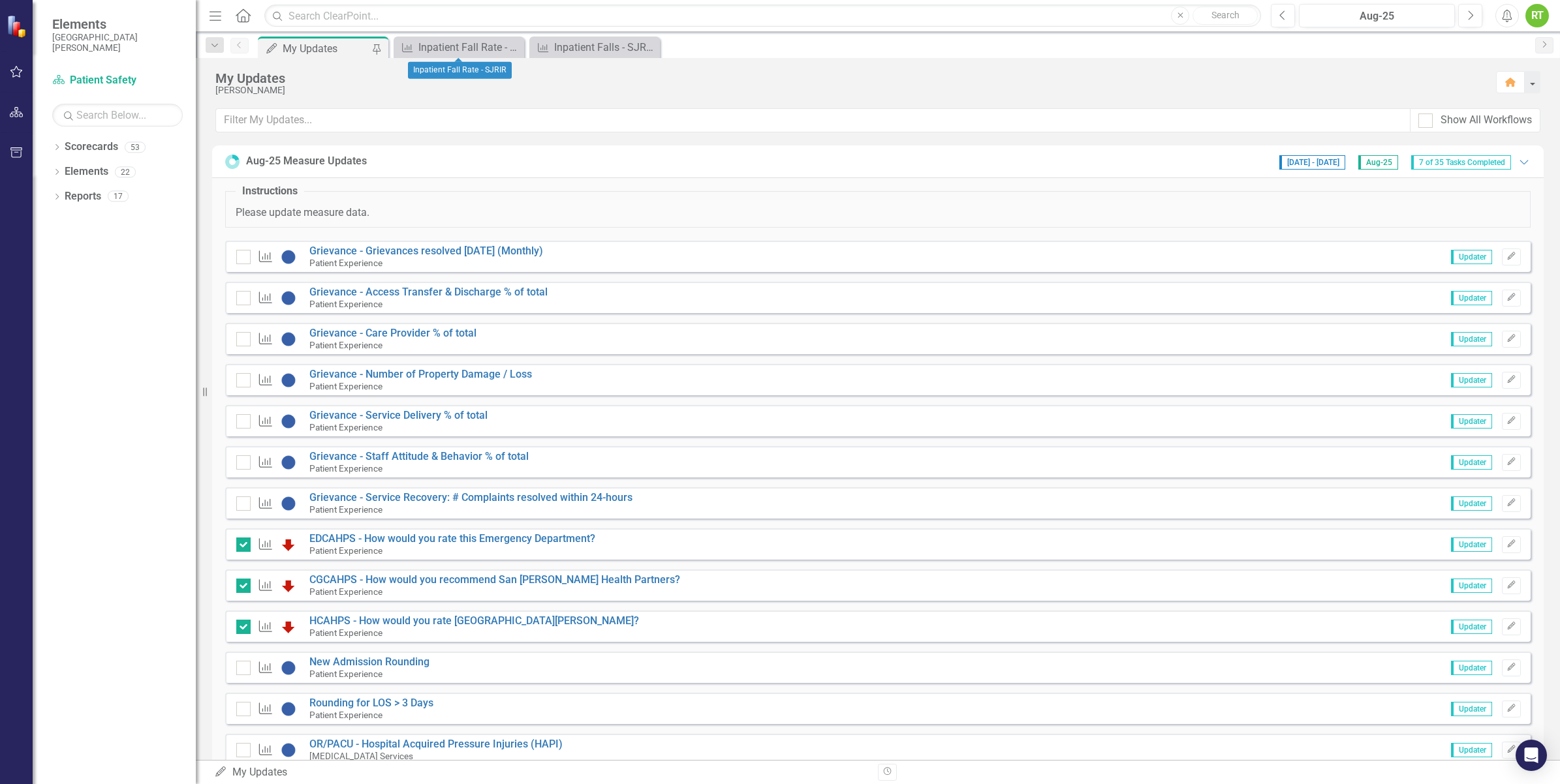
click at [0, 0] on icon "Close" at bounding box center [0, 0] width 0 height 0
click at [259, 116] on input "text" at bounding box center [814, 121] width 1195 height 24
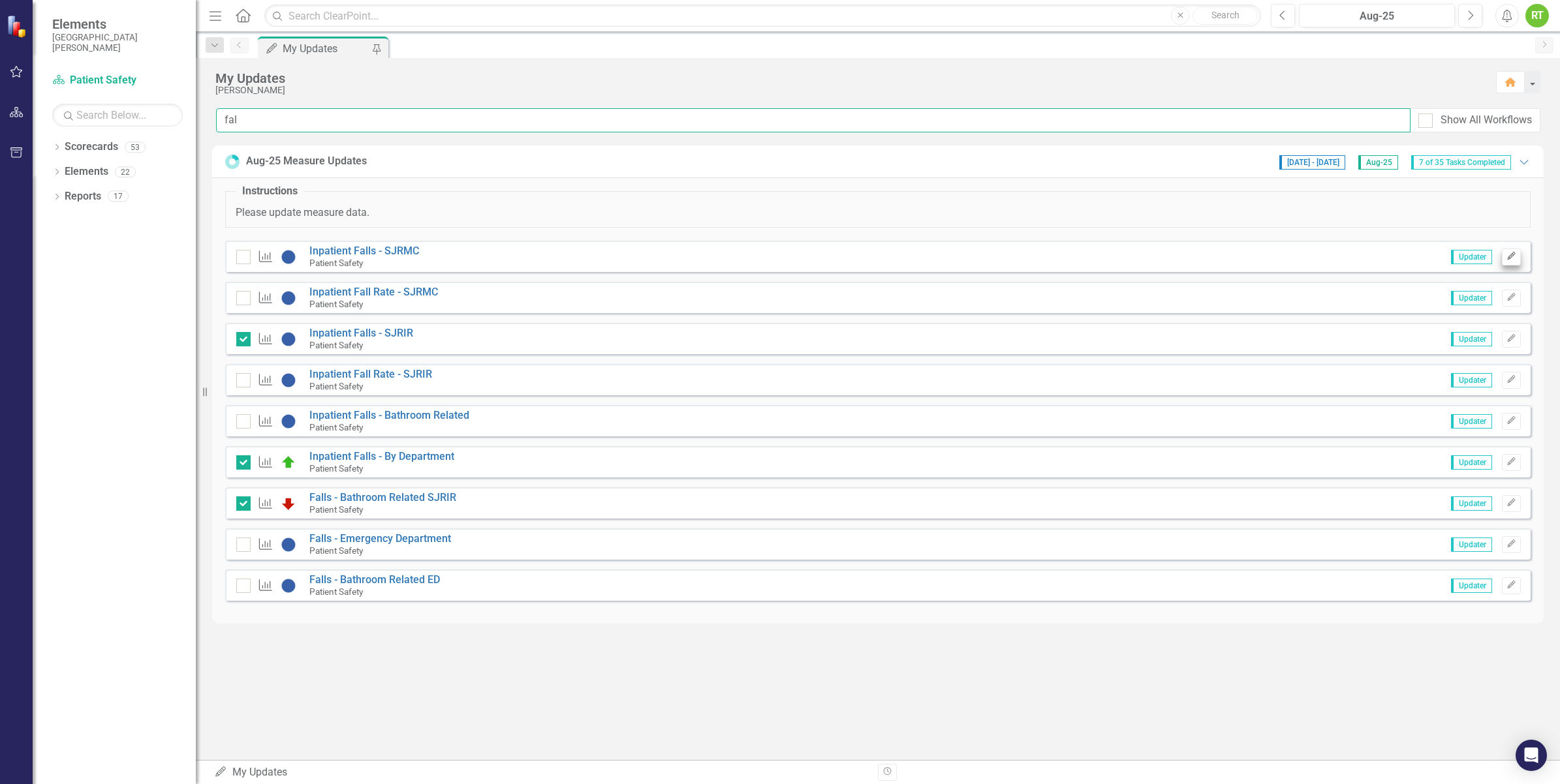
type input "fal"
click at [1509, 255] on icon "Edit" at bounding box center [1511, 256] width 9 height 8
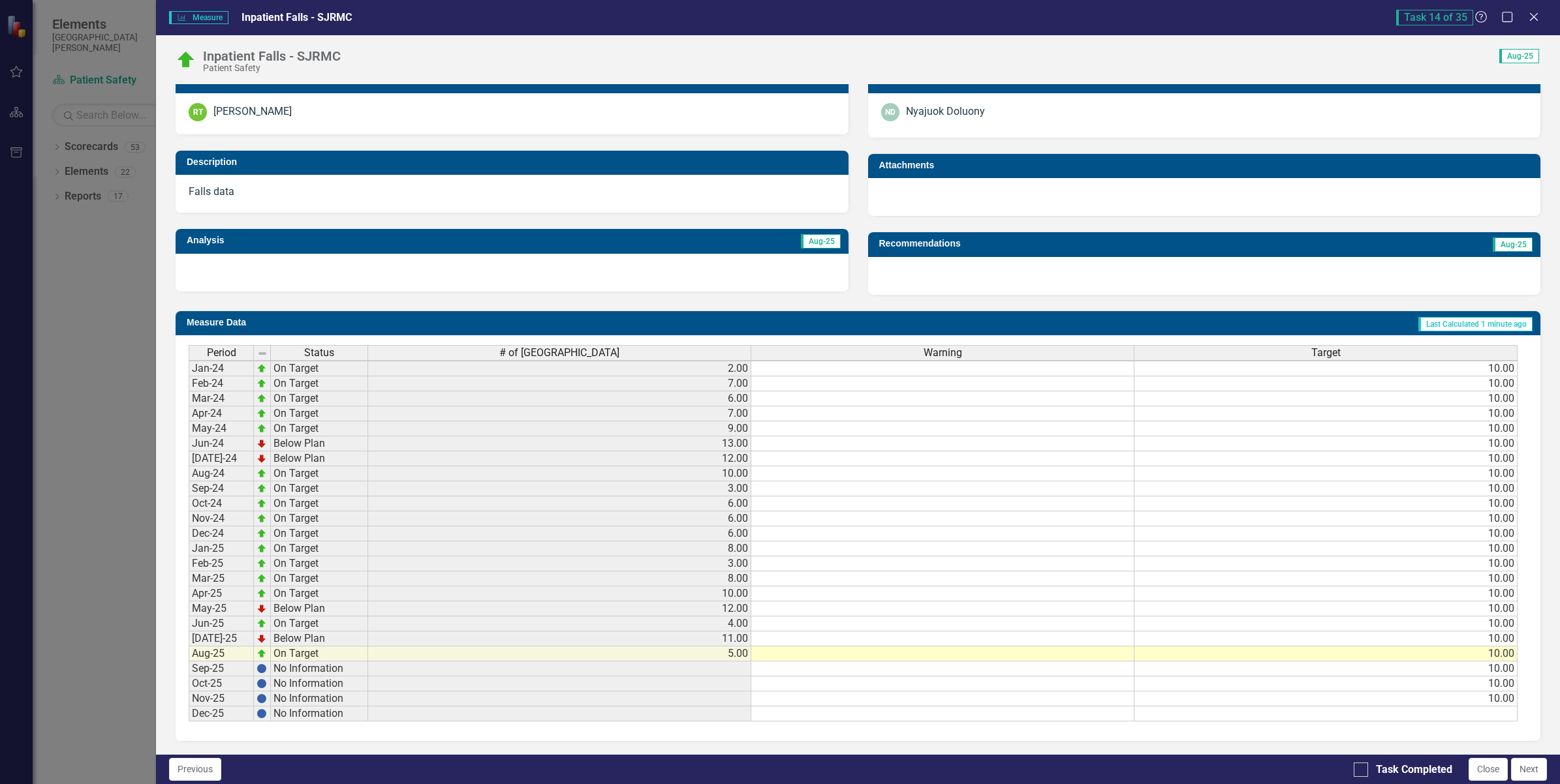
scroll to position [283, 0]
click at [1363, 767] on div at bounding box center [1361, 769] width 15 height 15
click at [1363, 767] on input "Task Completed" at bounding box center [1358, 767] width 9 height 9
checkbox input "true"
click at [1535, 765] on button "Next" at bounding box center [1529, 769] width 36 height 23
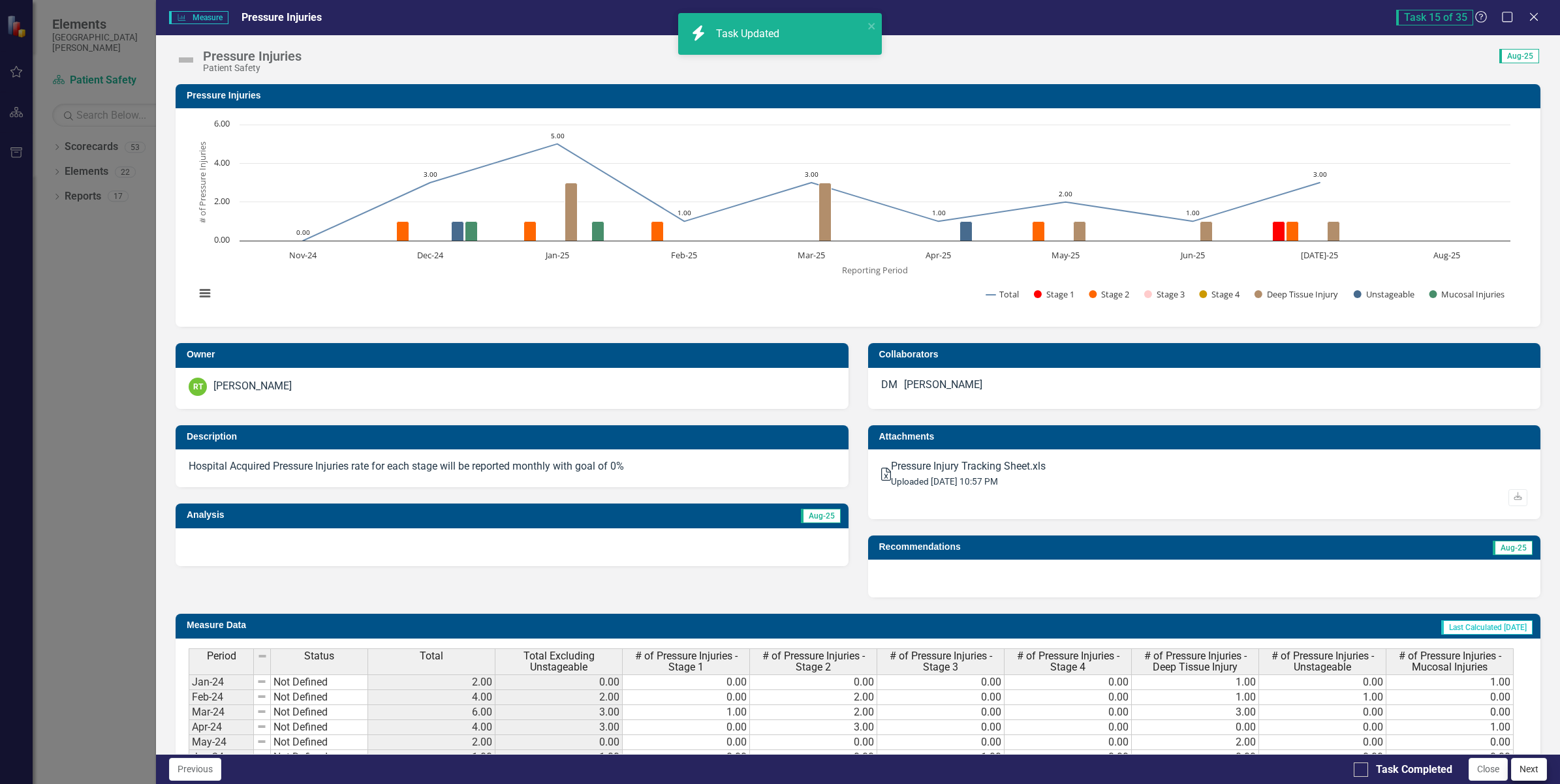
checkbox input "true"
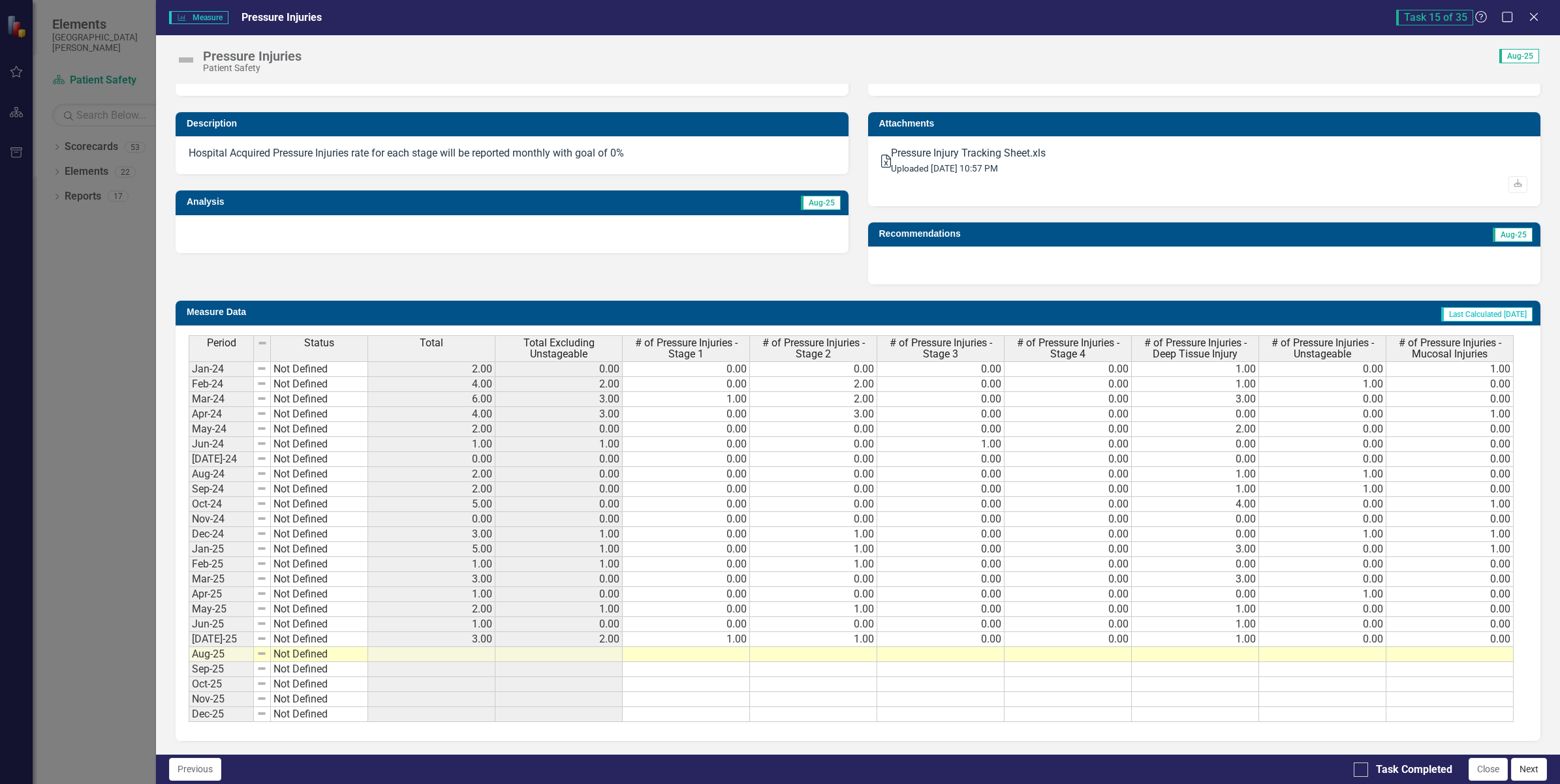
click at [1529, 772] on button "Next" at bounding box center [1529, 769] width 36 height 23
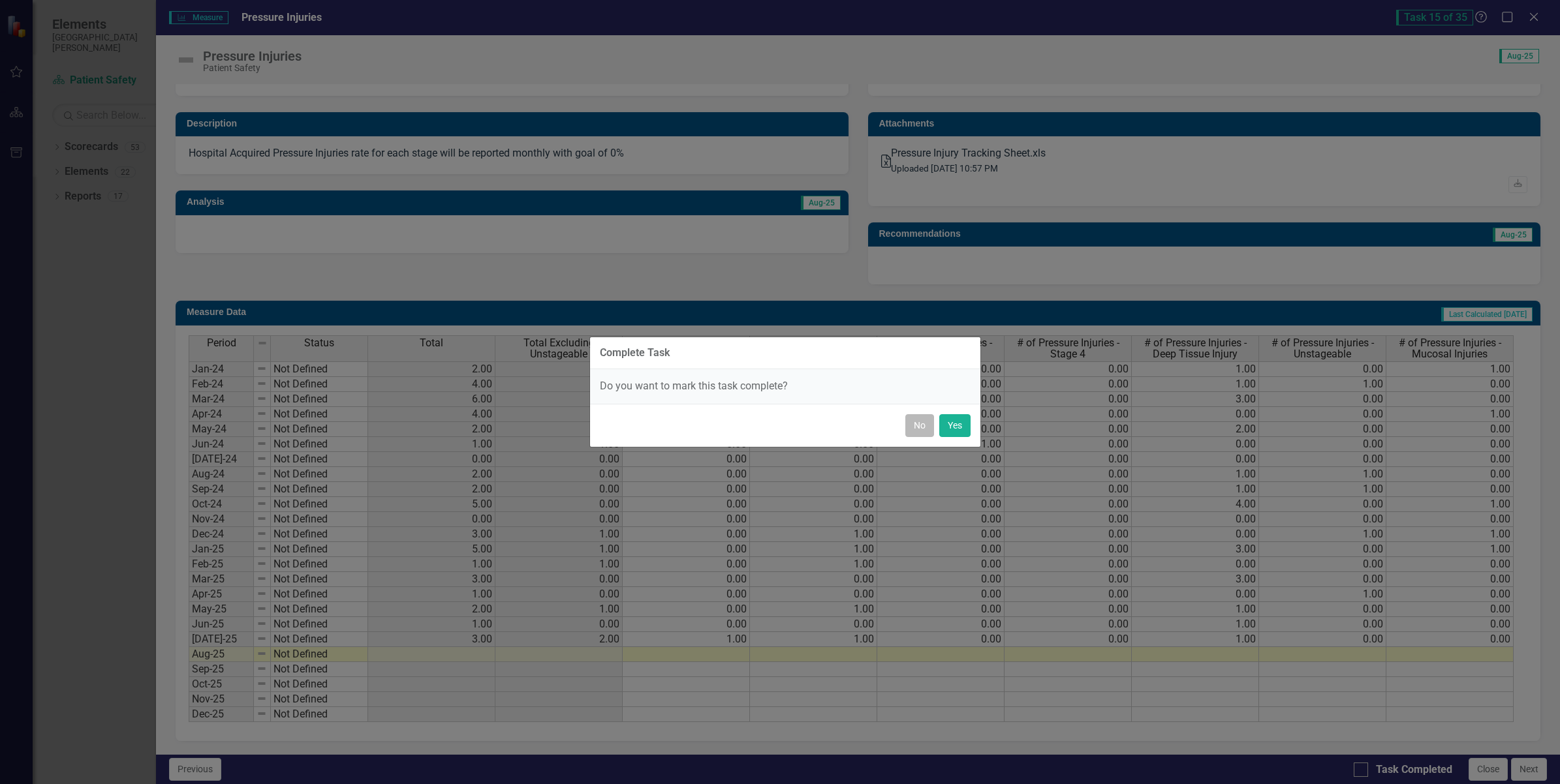
click at [914, 426] on button "No" at bounding box center [919, 426] width 28 height 23
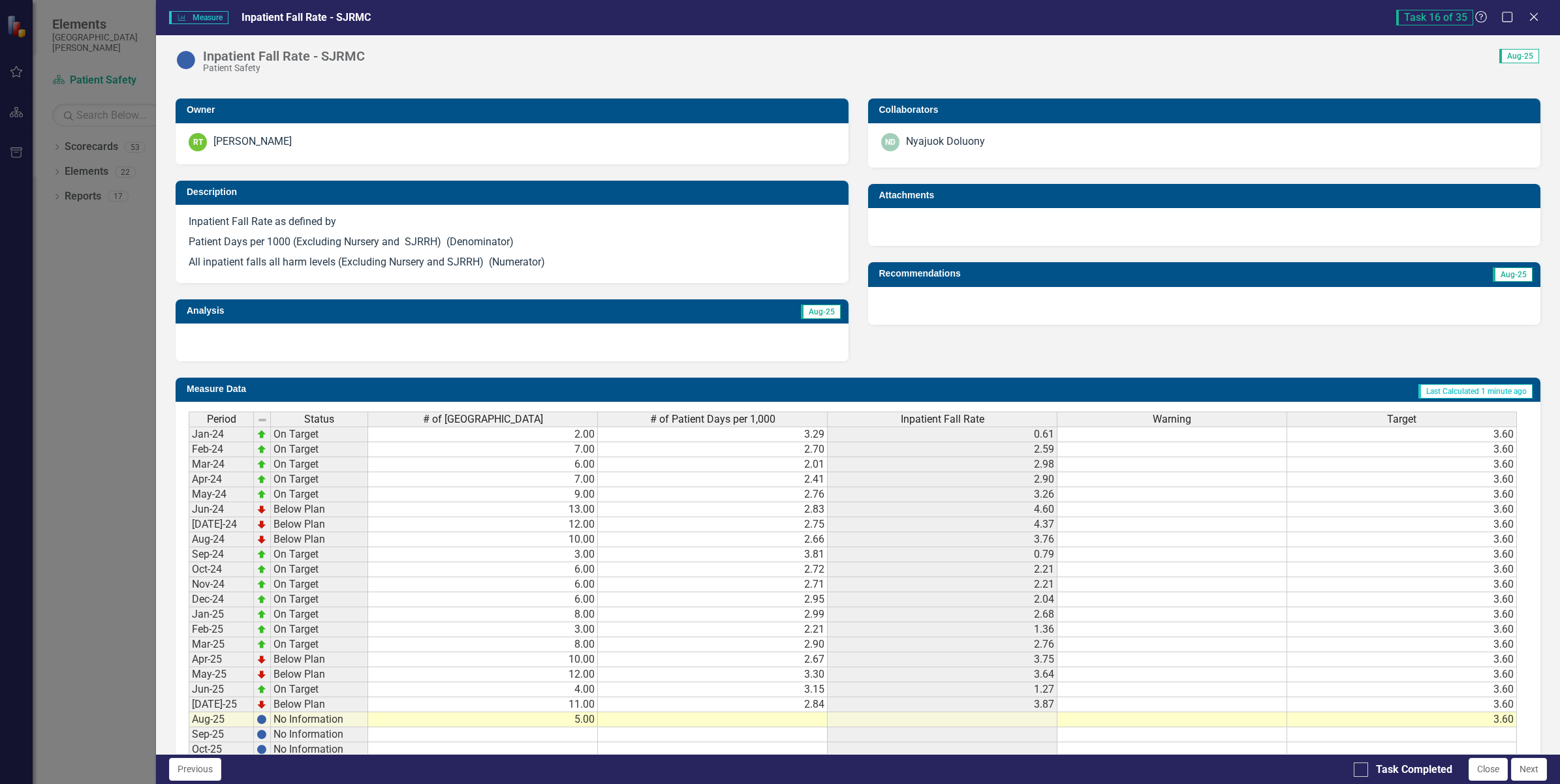
scroll to position [320, 0]
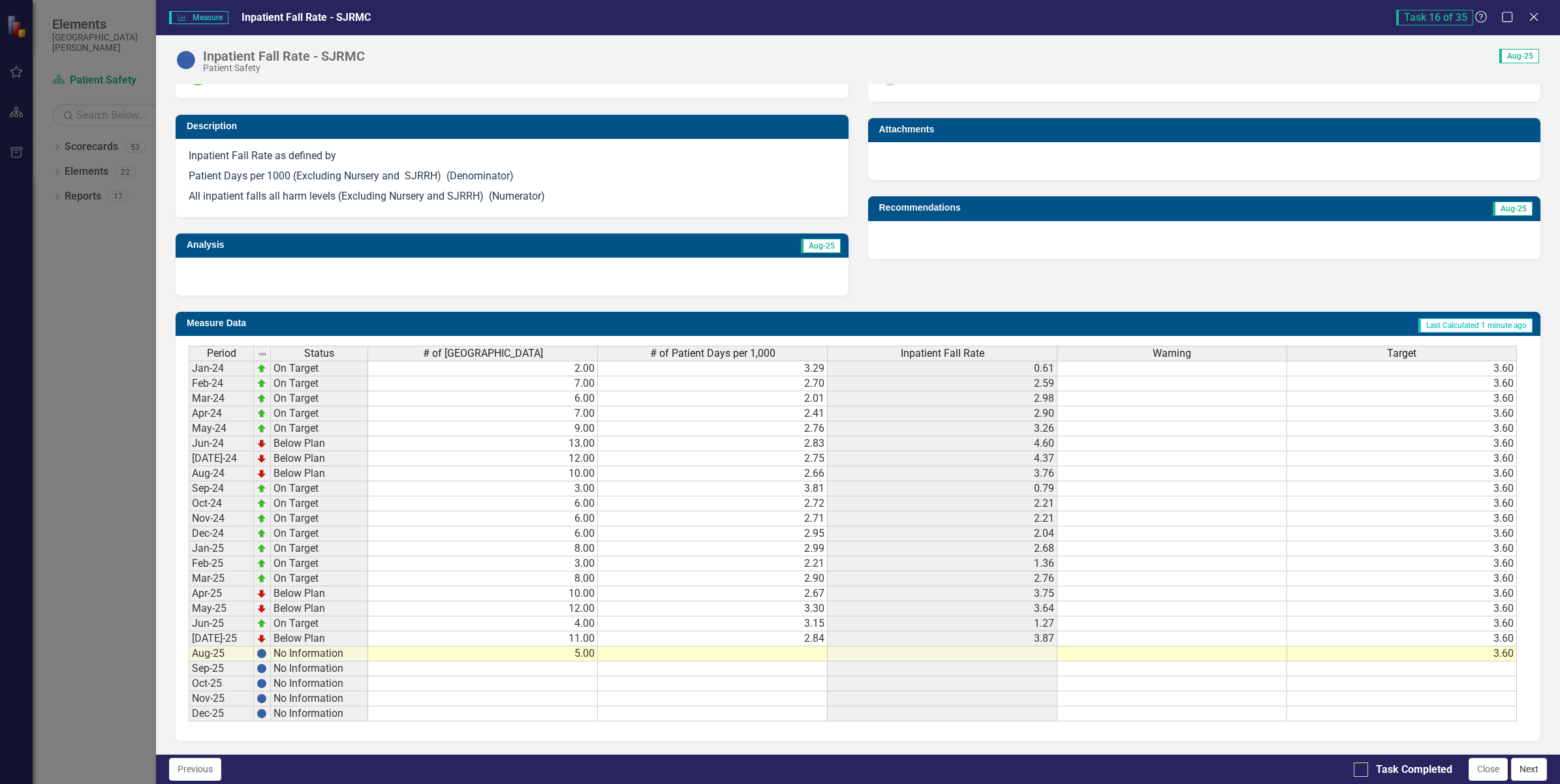
click at [1528, 770] on button "Next" at bounding box center [1529, 769] width 36 height 23
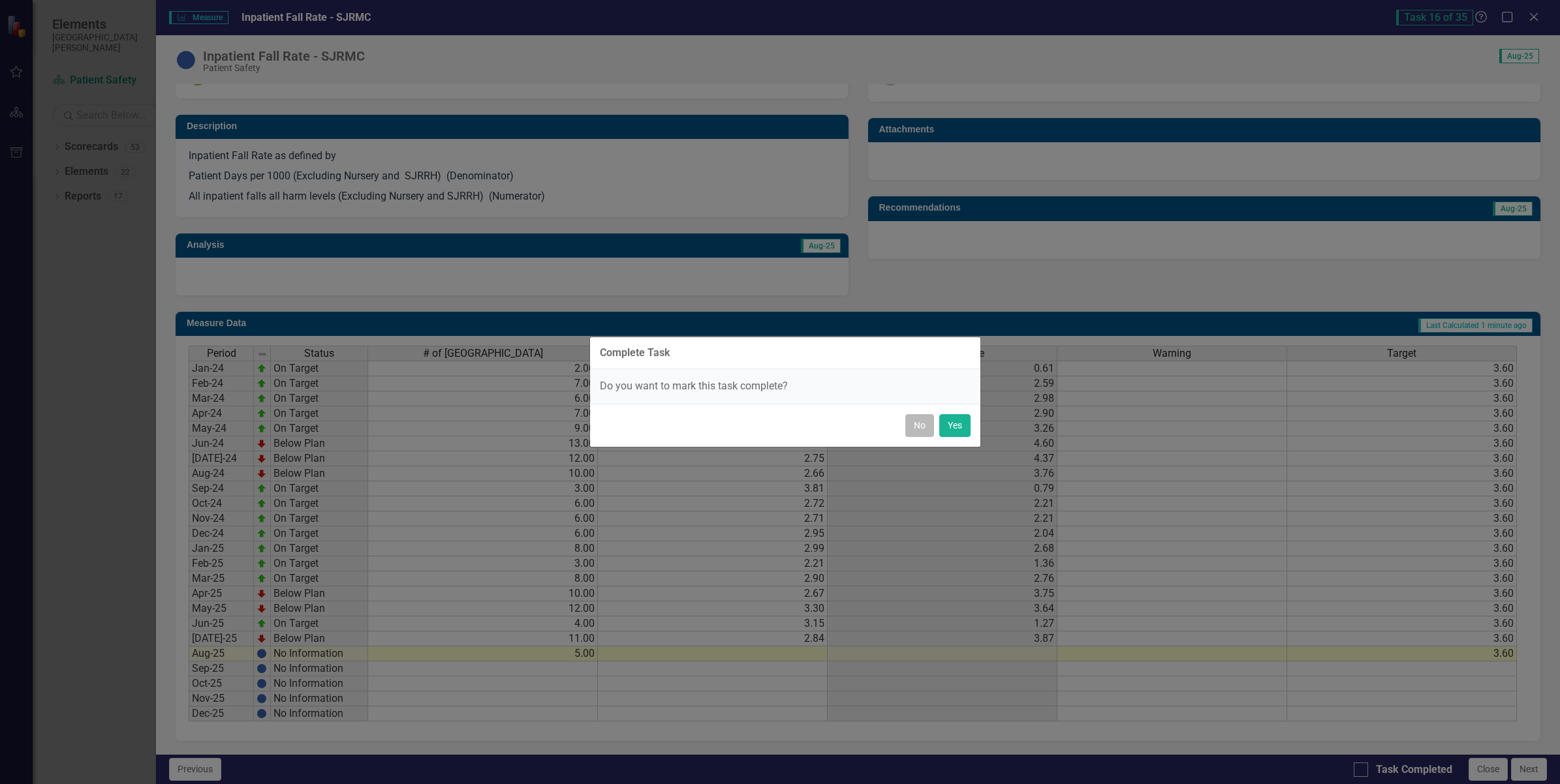
click at [909, 427] on button "No" at bounding box center [919, 426] width 28 height 23
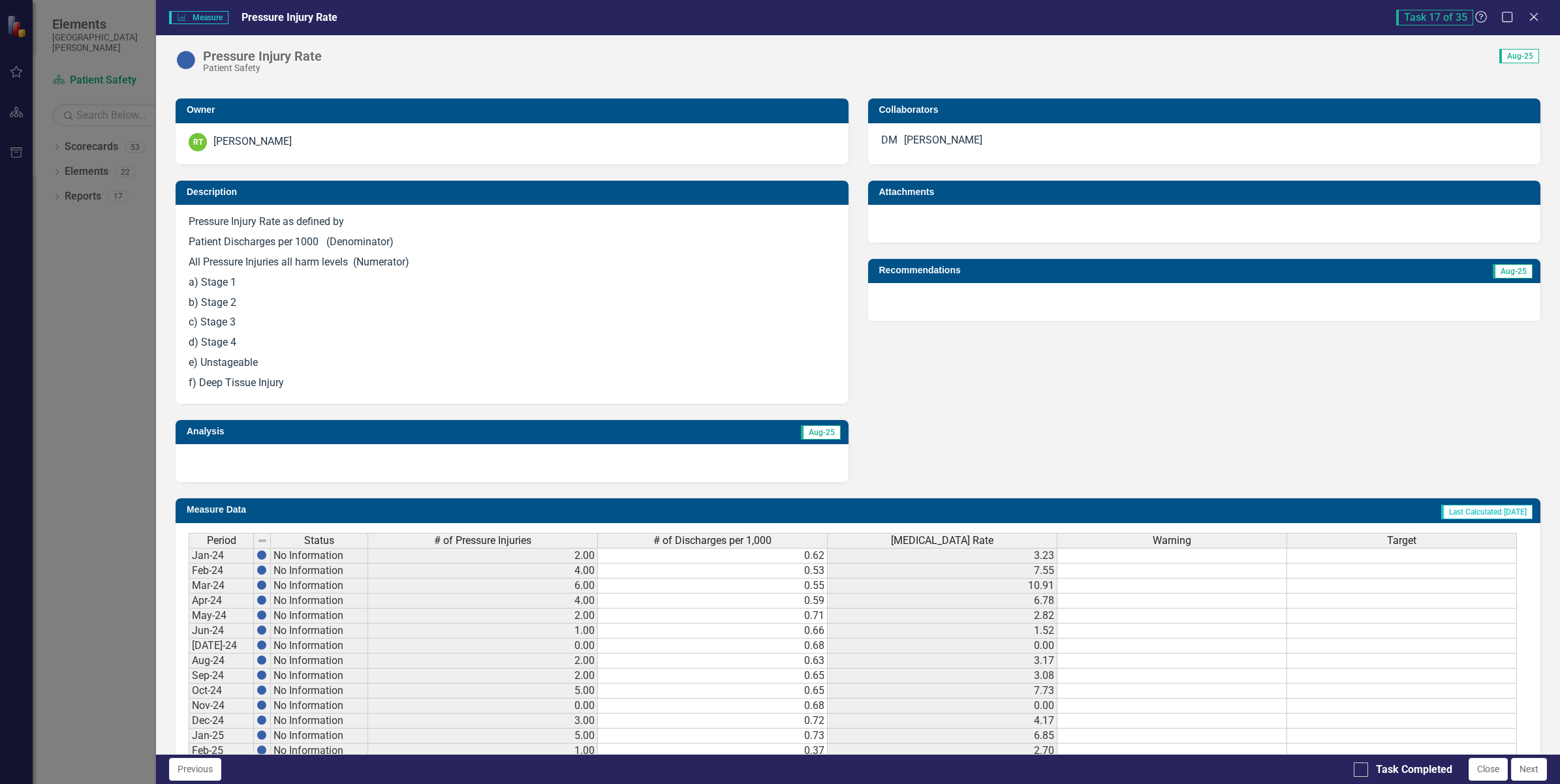
scroll to position [408, 0]
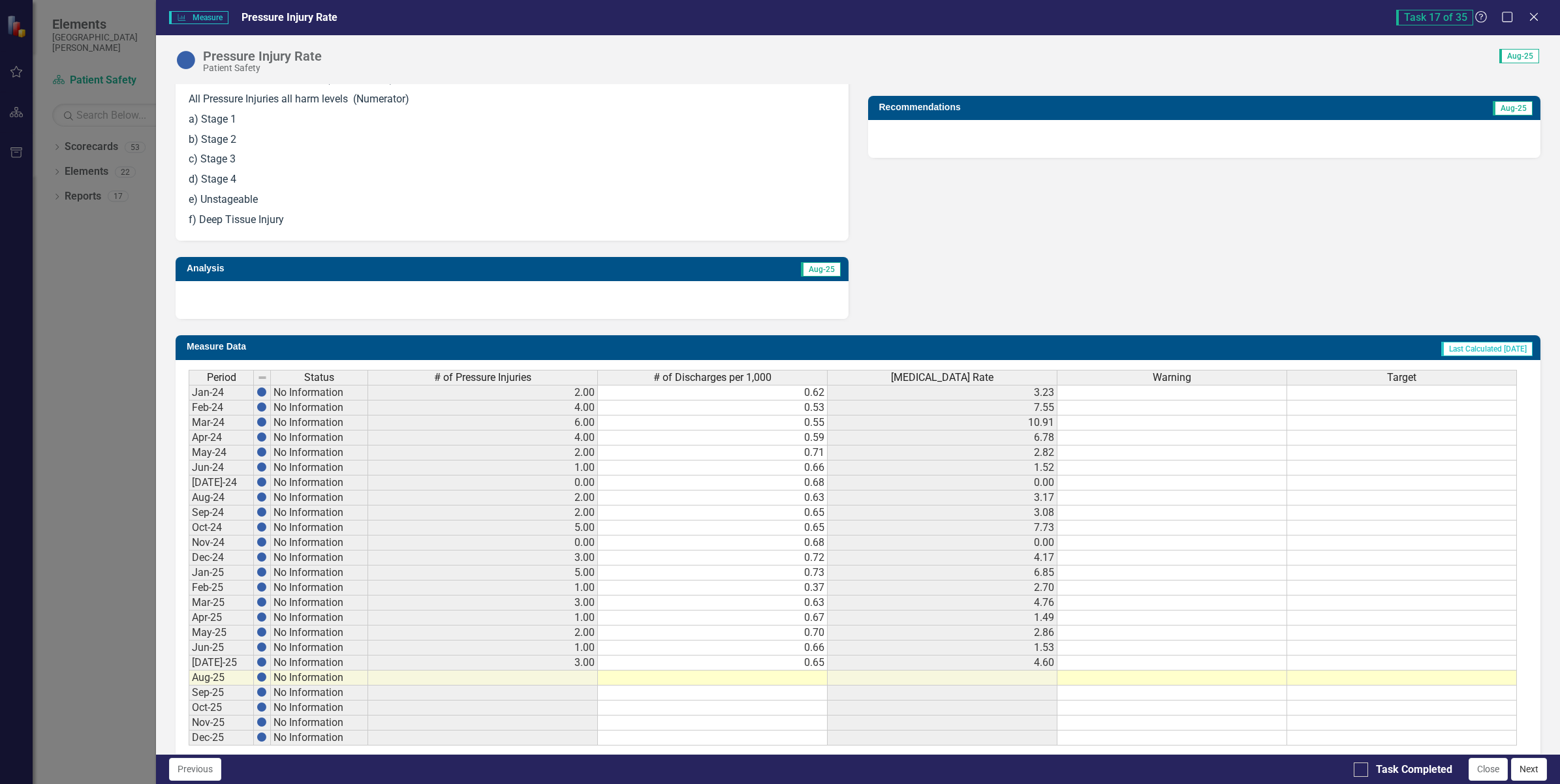
click at [1534, 773] on button "Next" at bounding box center [1529, 769] width 36 height 23
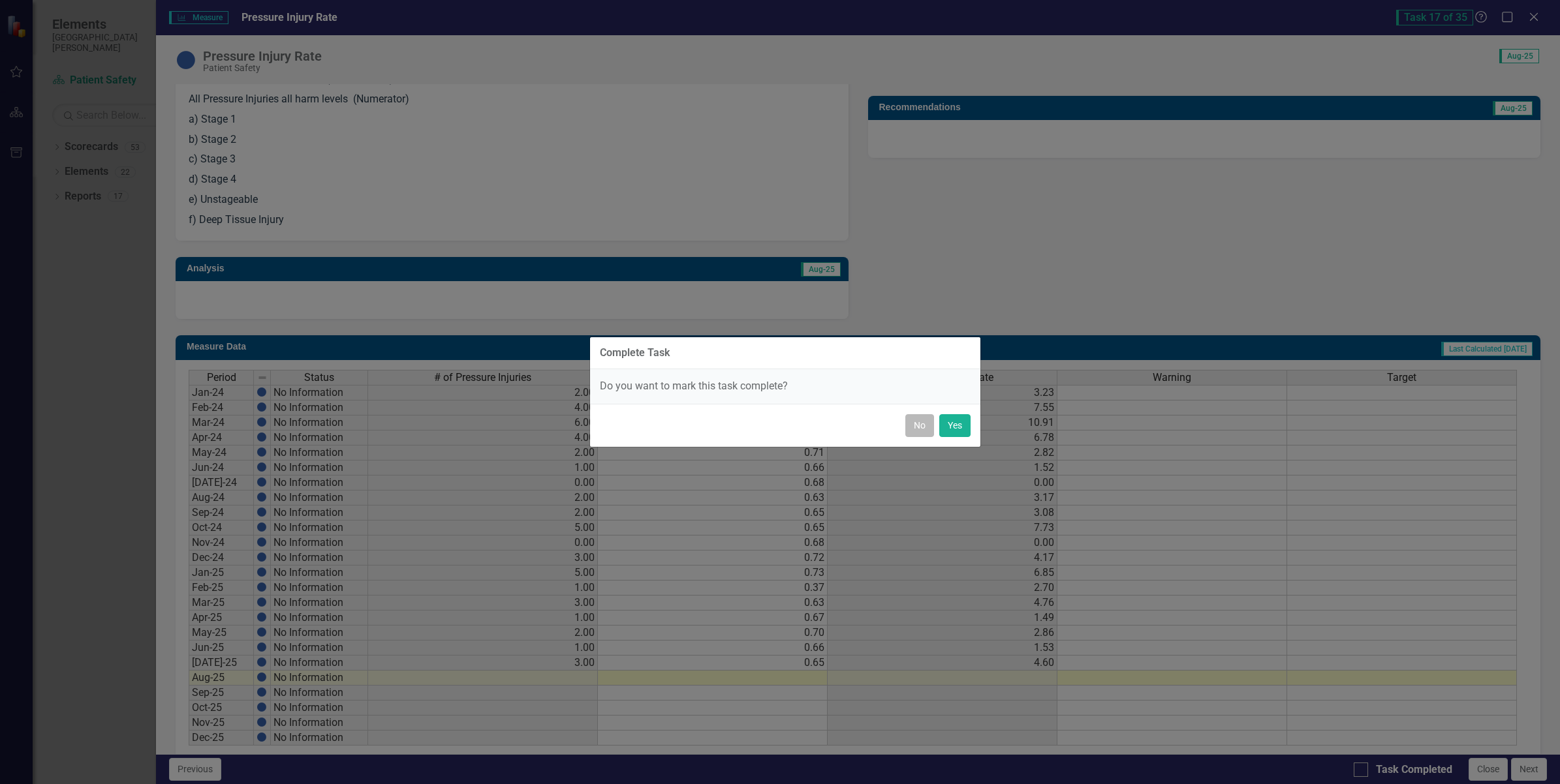
click at [914, 421] on button "No" at bounding box center [919, 426] width 28 height 23
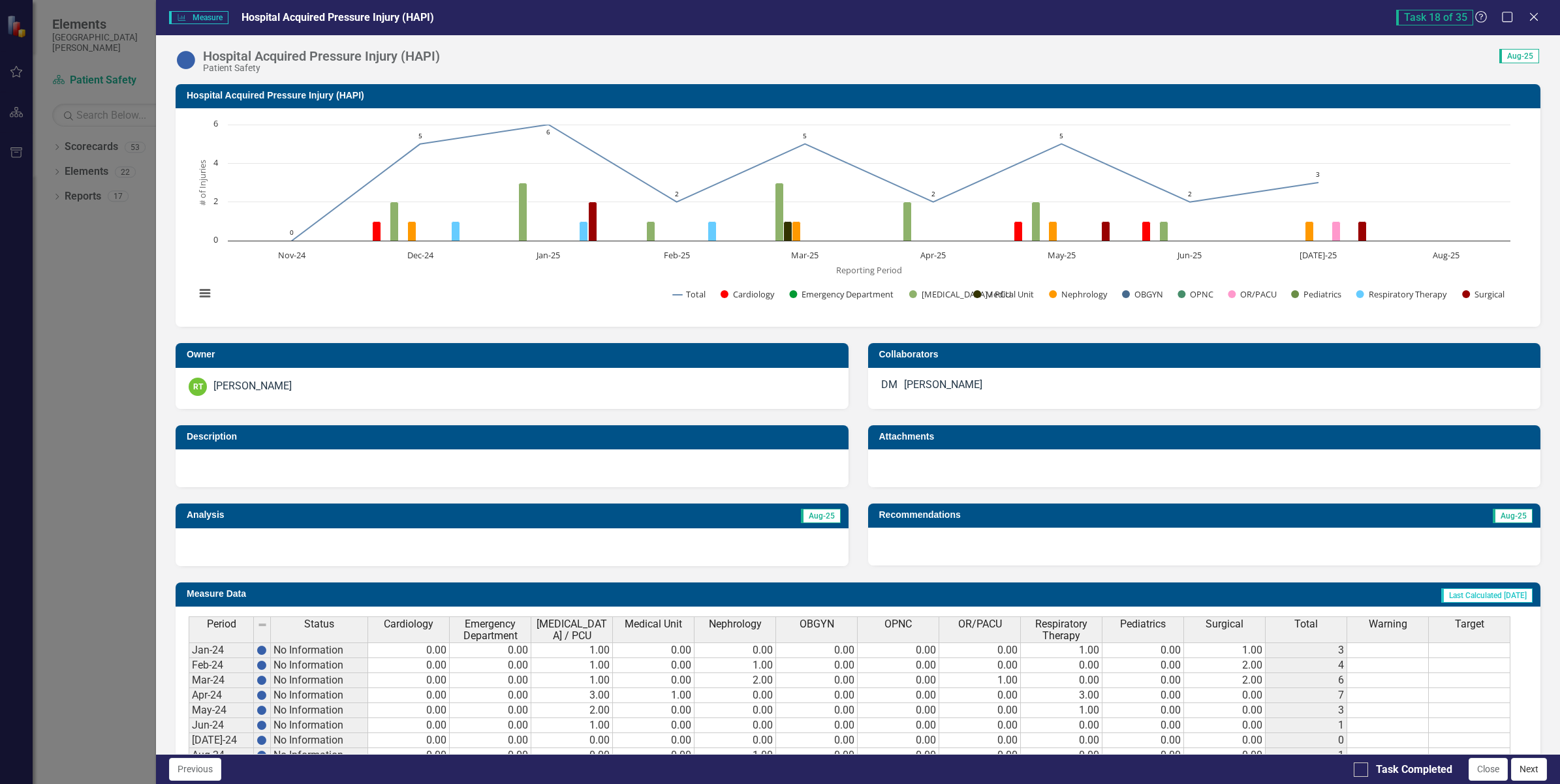
click at [1528, 775] on button "Next" at bounding box center [1529, 769] width 36 height 23
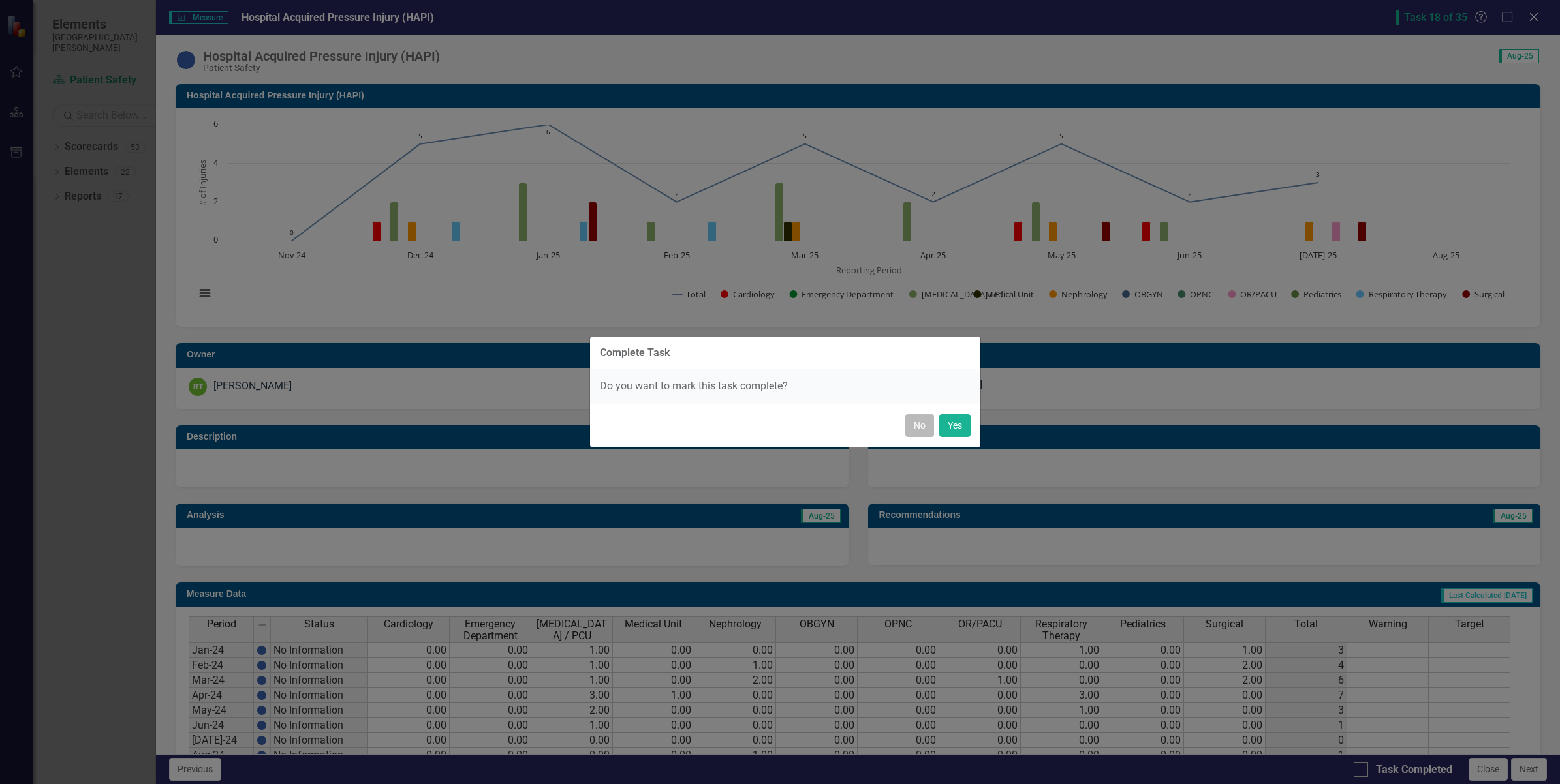
click at [922, 426] on button "No" at bounding box center [919, 426] width 28 height 23
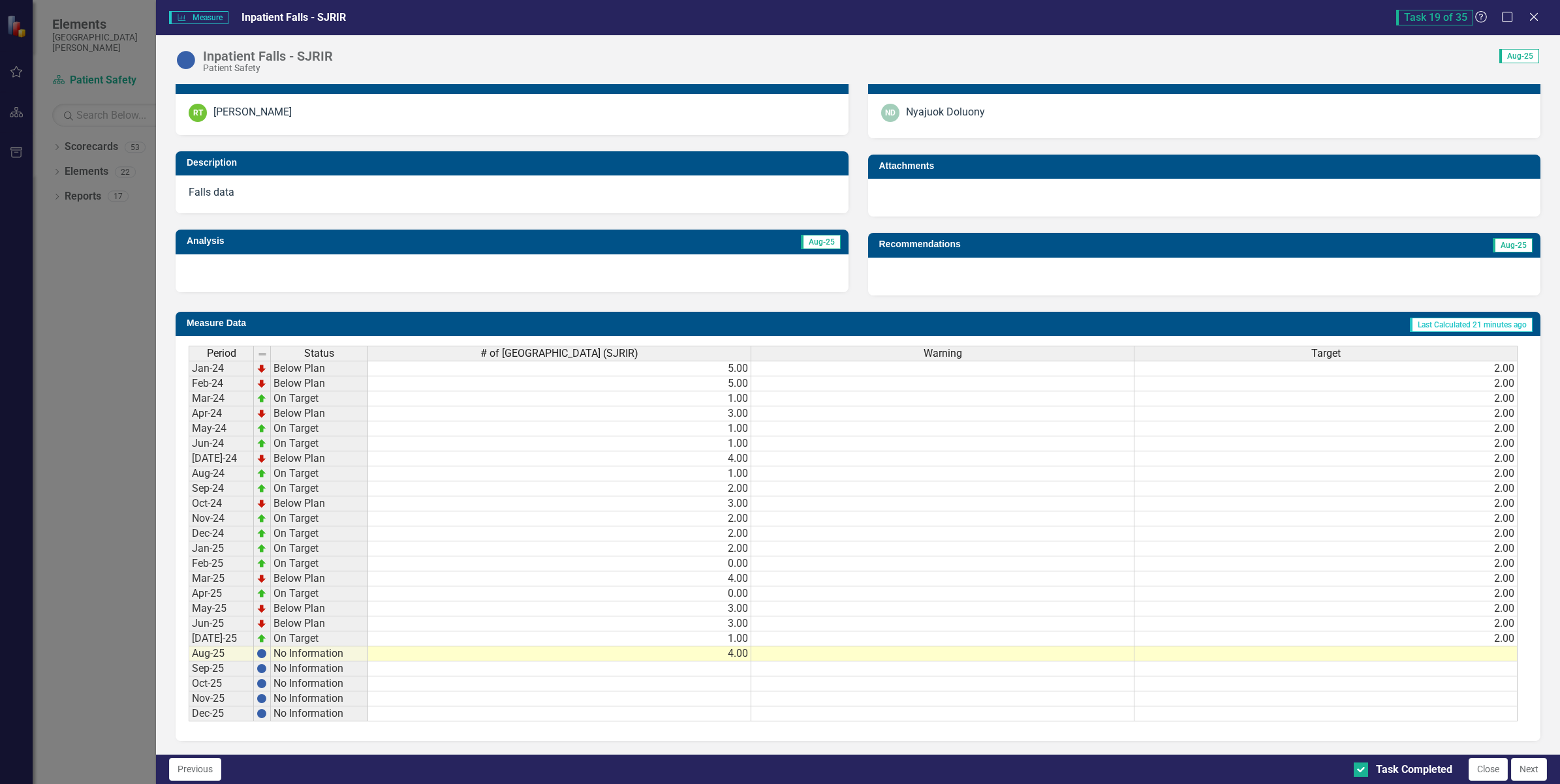
scroll to position [120, 0]
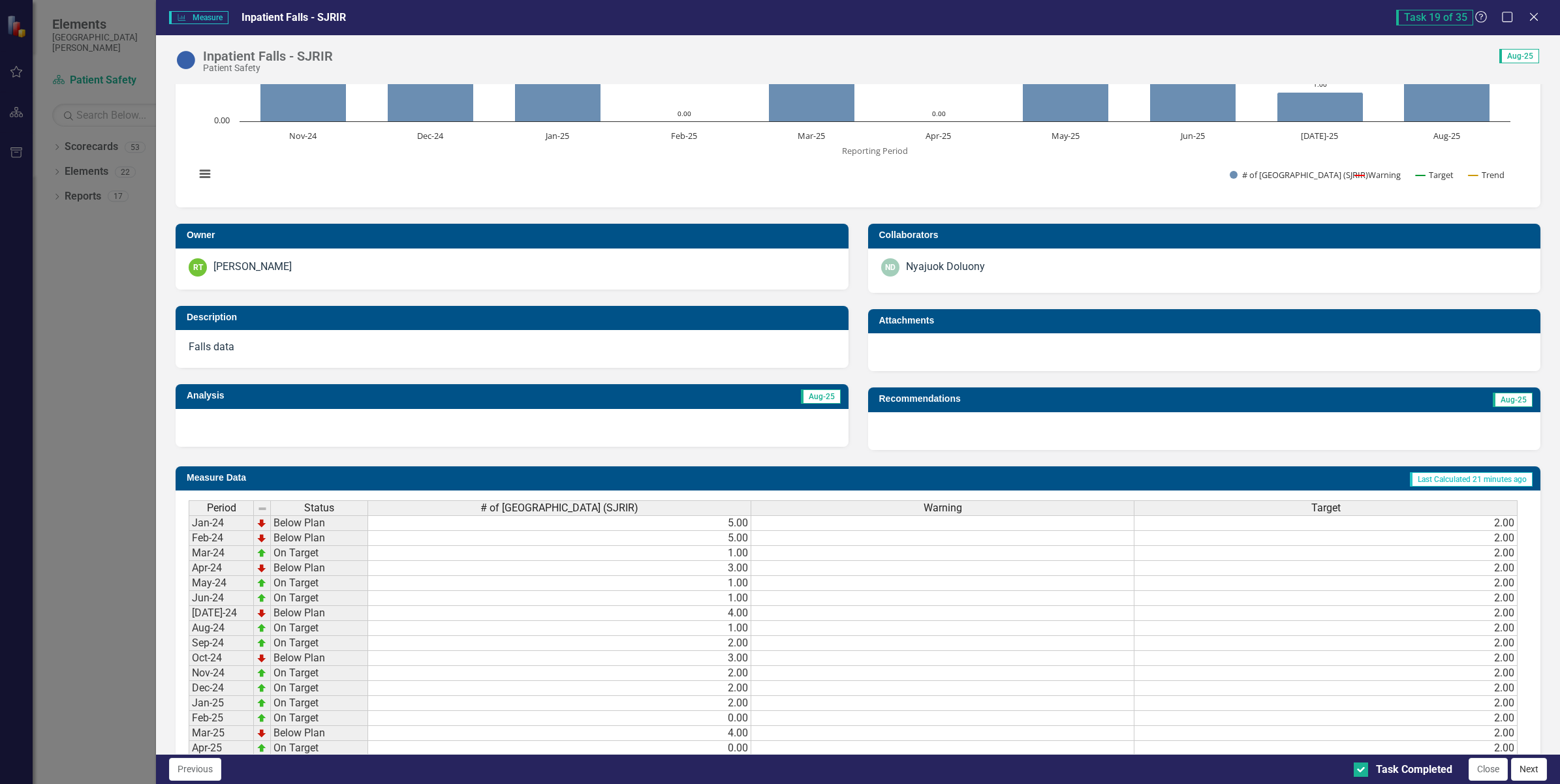
click at [1531, 770] on button "Next" at bounding box center [1529, 769] width 36 height 23
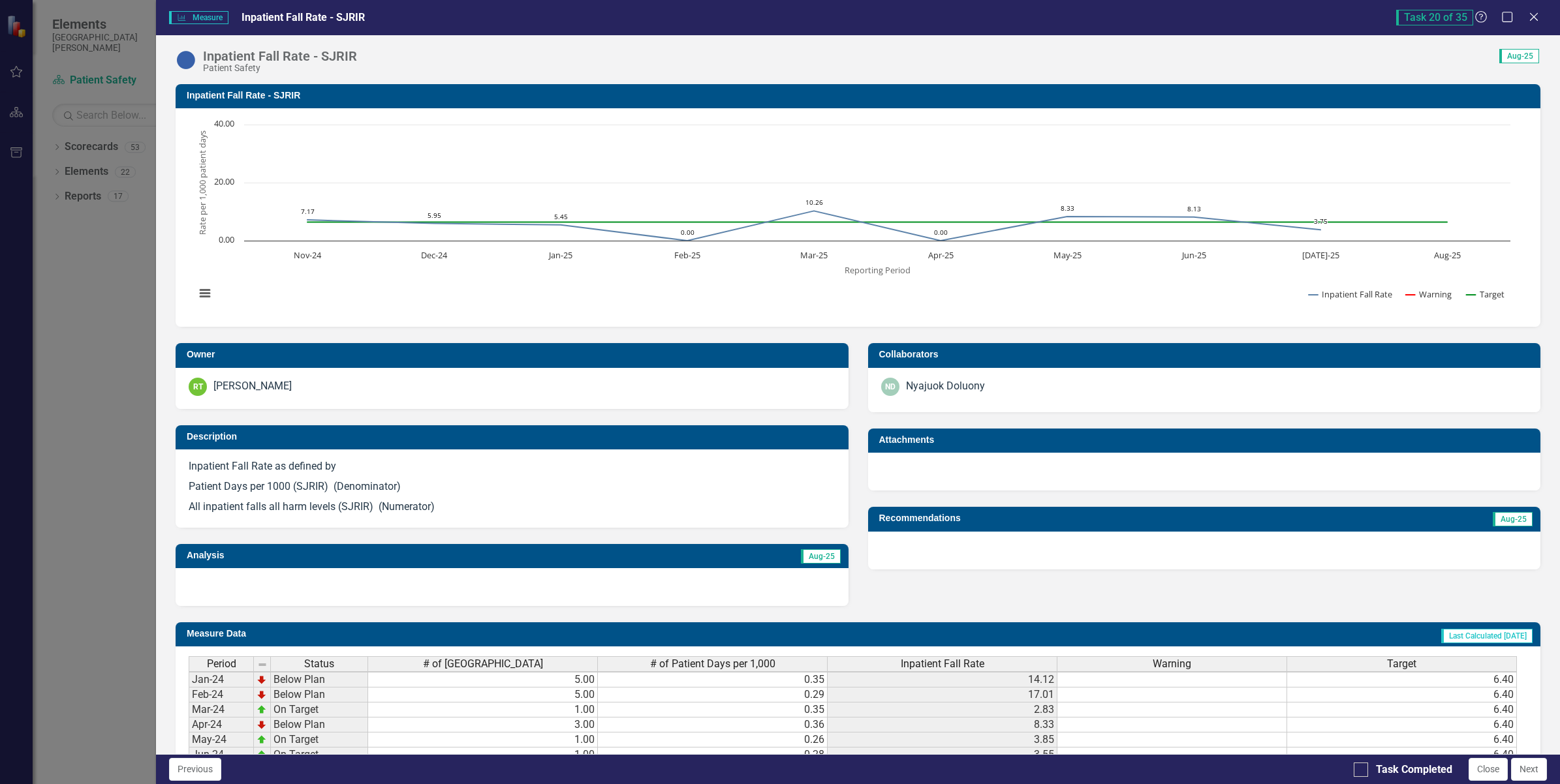
scroll to position [320, 0]
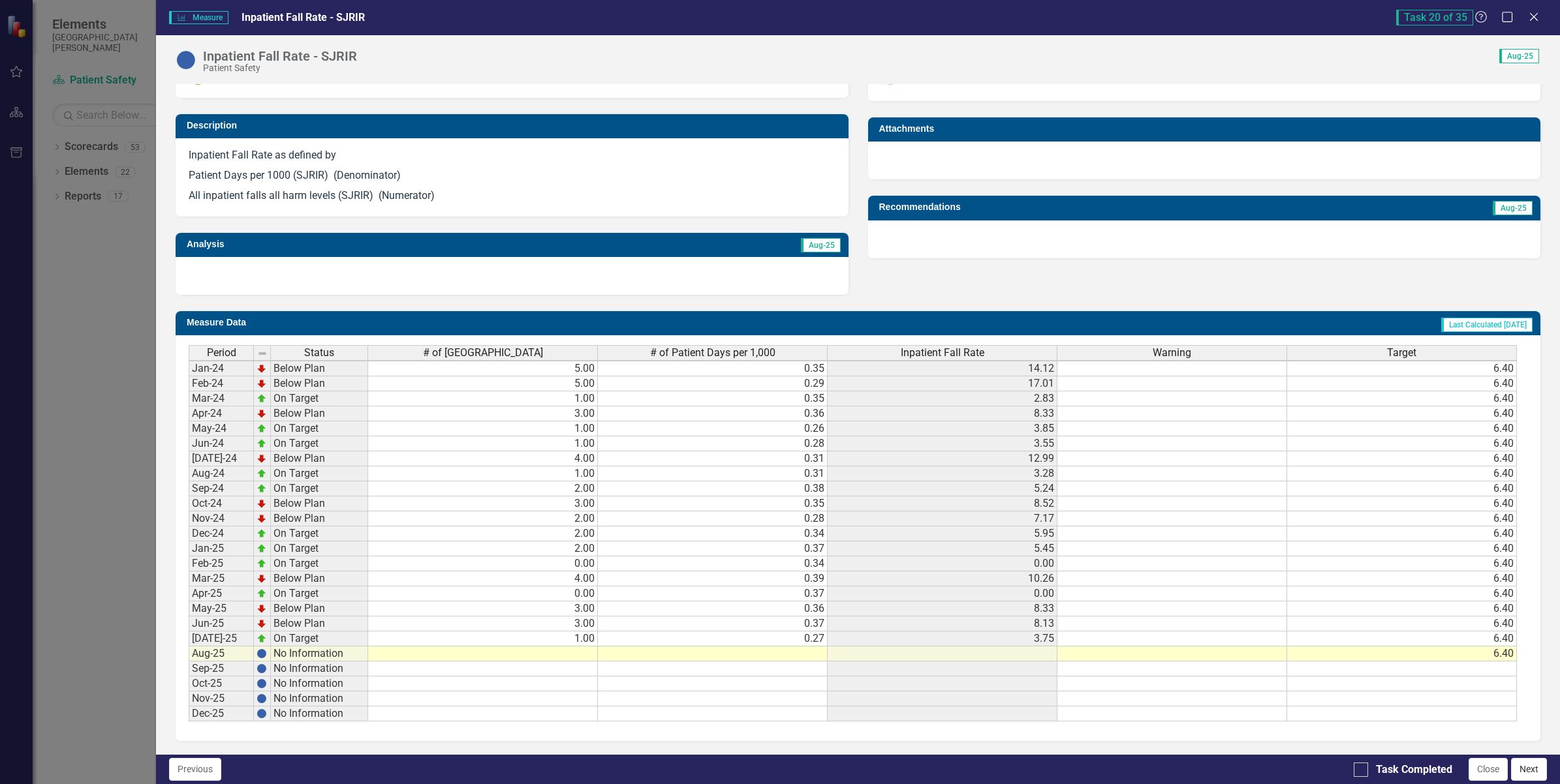
click at [1529, 770] on button "Next" at bounding box center [1529, 769] width 36 height 23
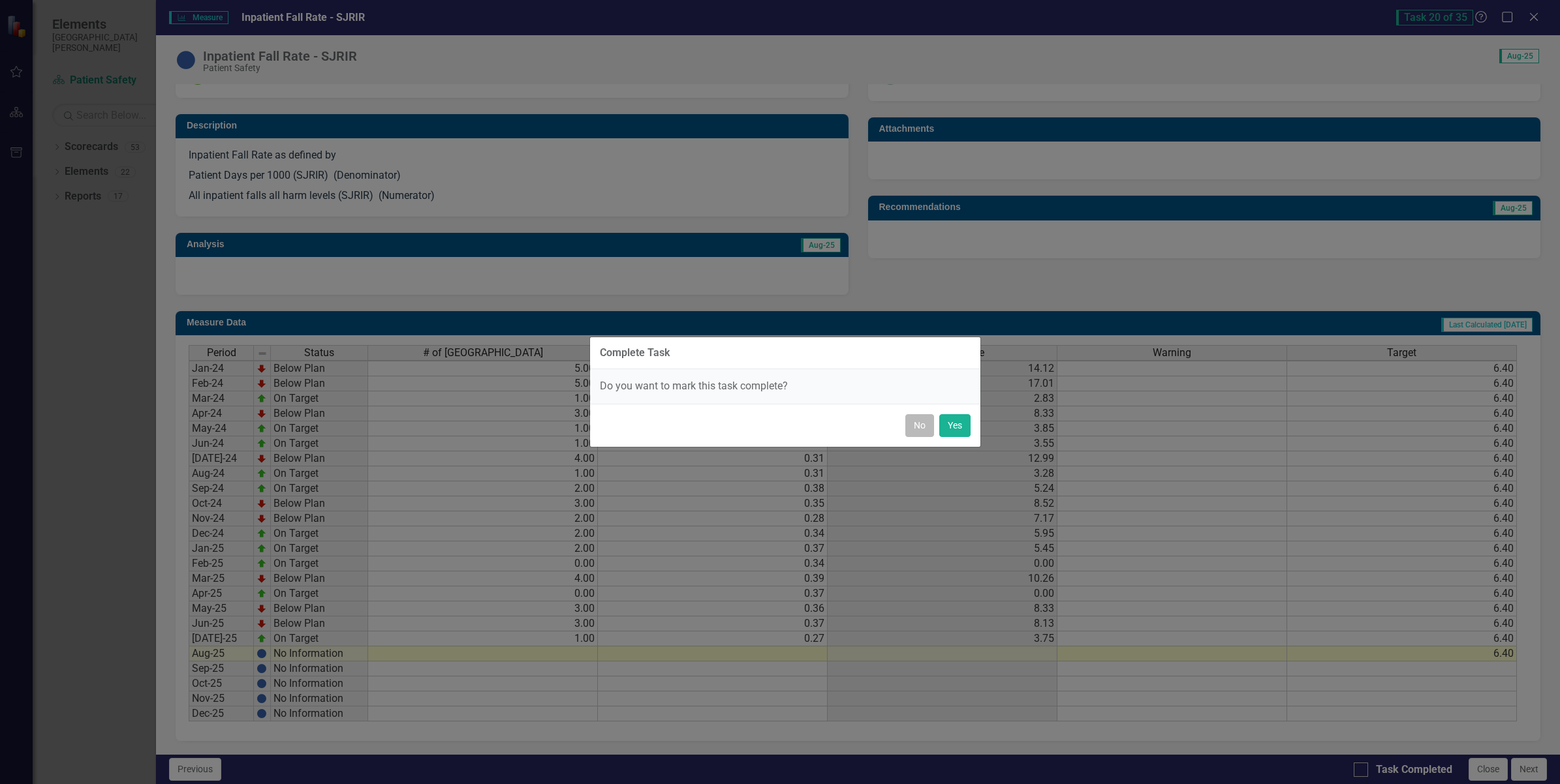
click at [916, 420] on button "No" at bounding box center [919, 426] width 28 height 23
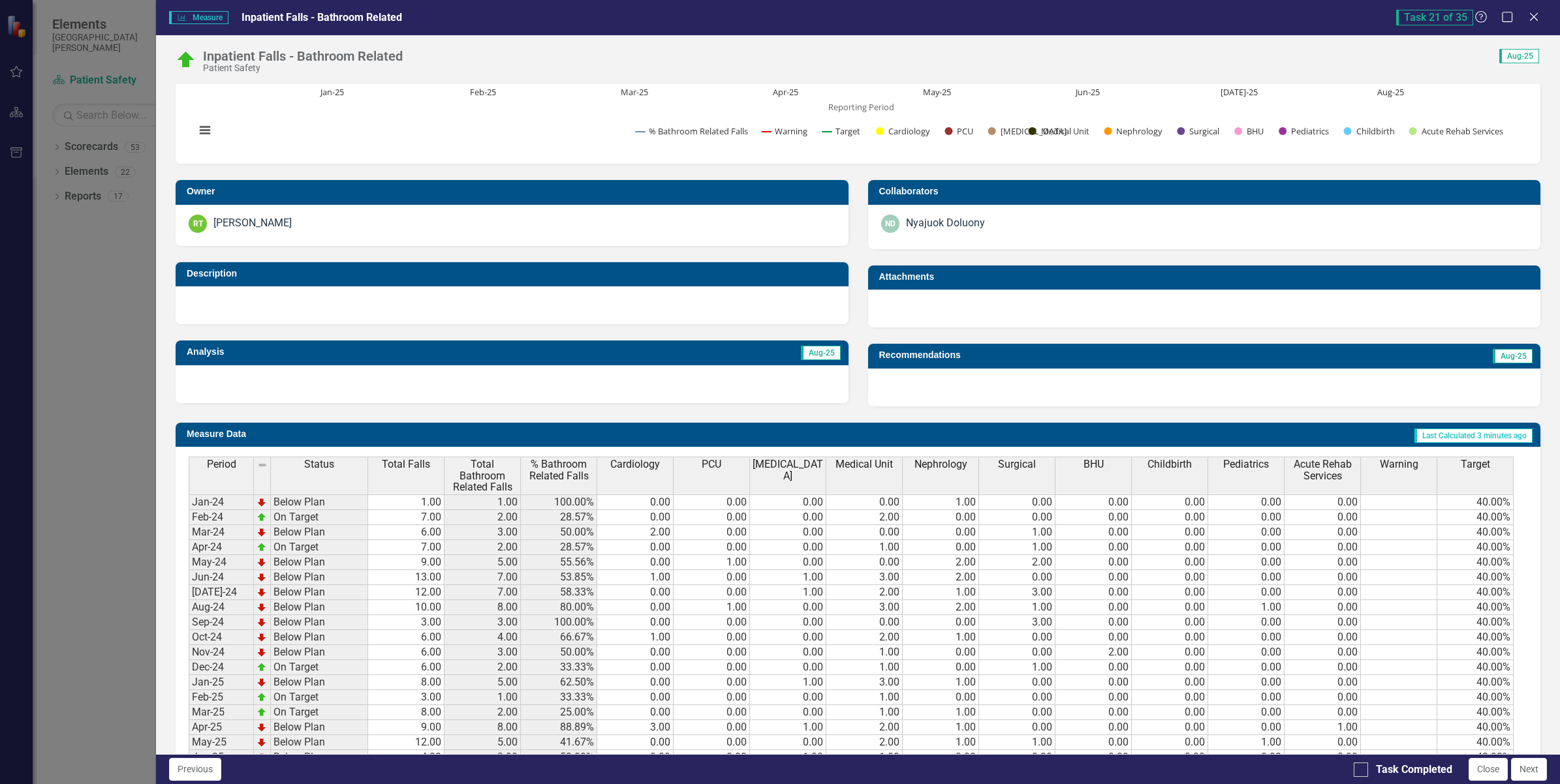
scroll to position [305, 0]
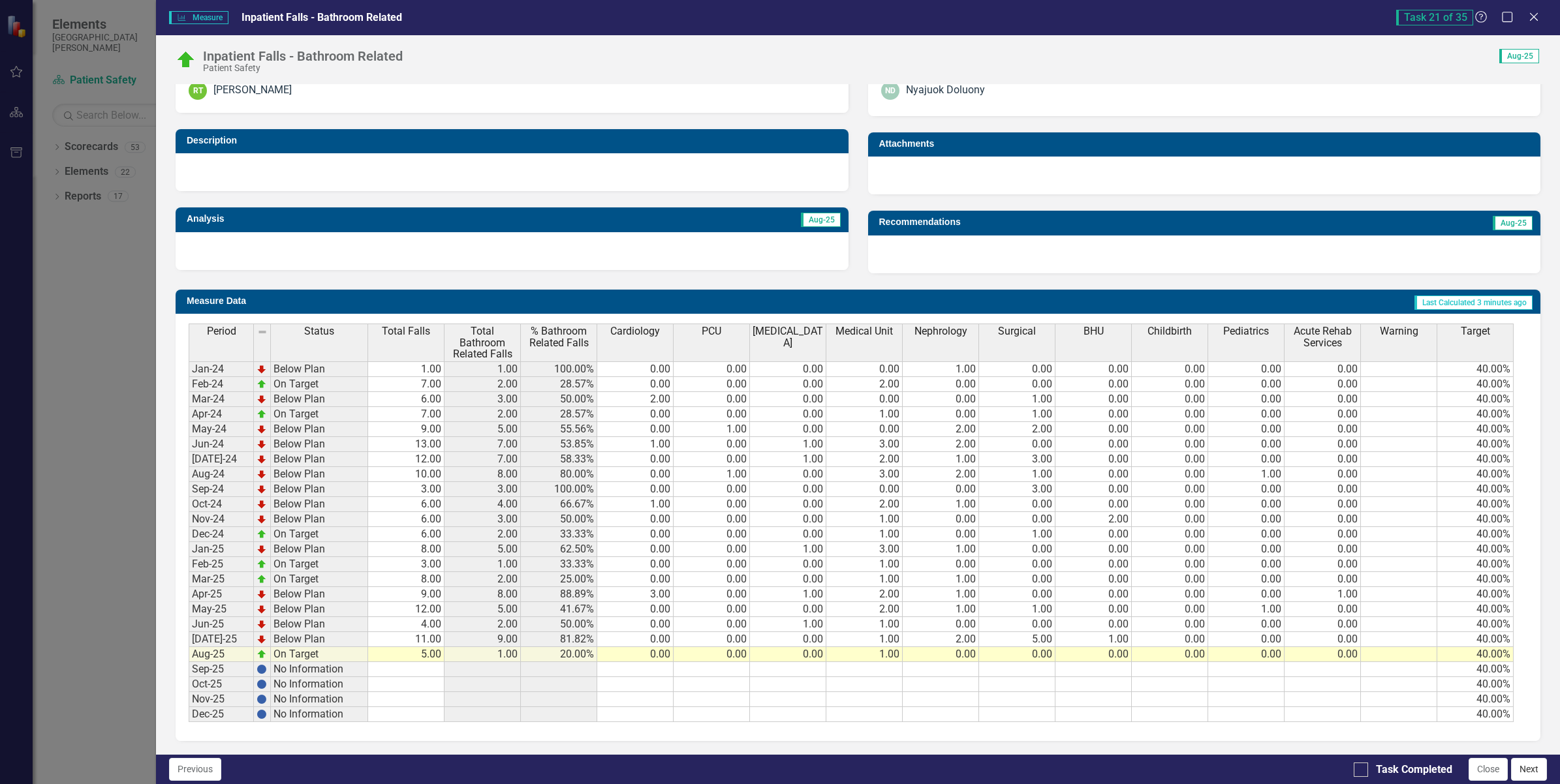
click at [1532, 775] on button "Next" at bounding box center [1529, 769] width 36 height 23
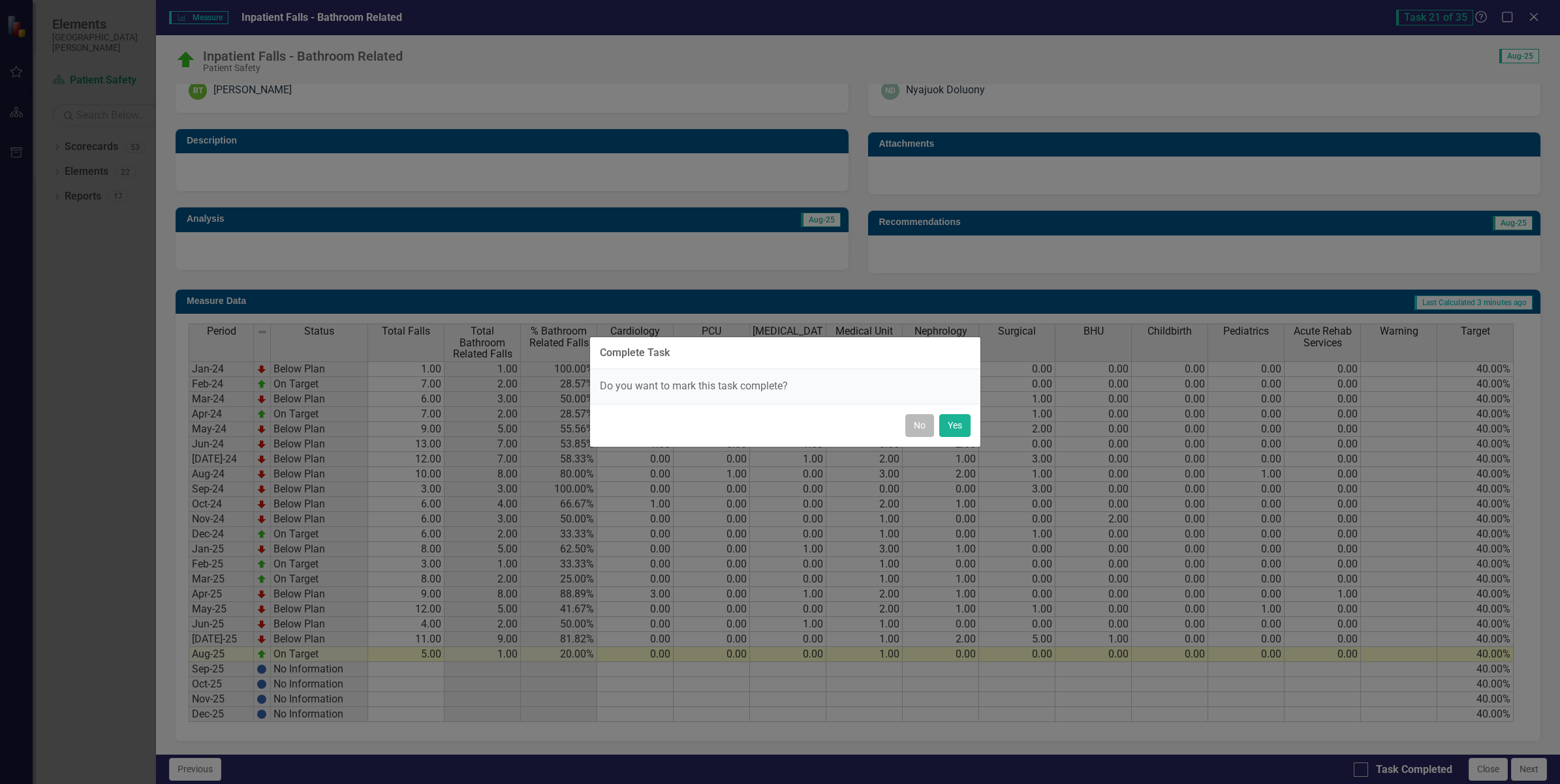
click at [919, 428] on button "No" at bounding box center [919, 426] width 28 height 23
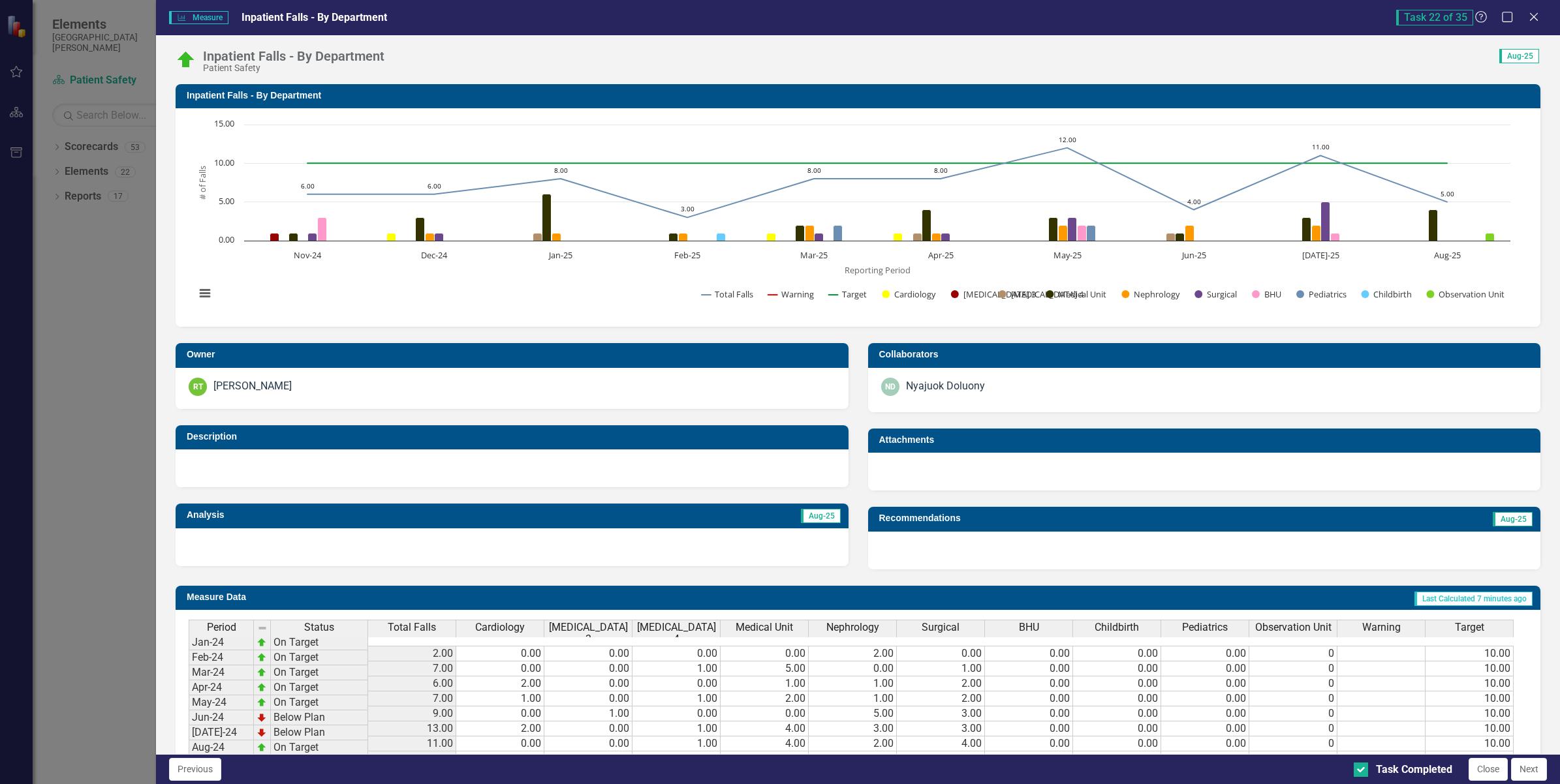
scroll to position [283, 0]
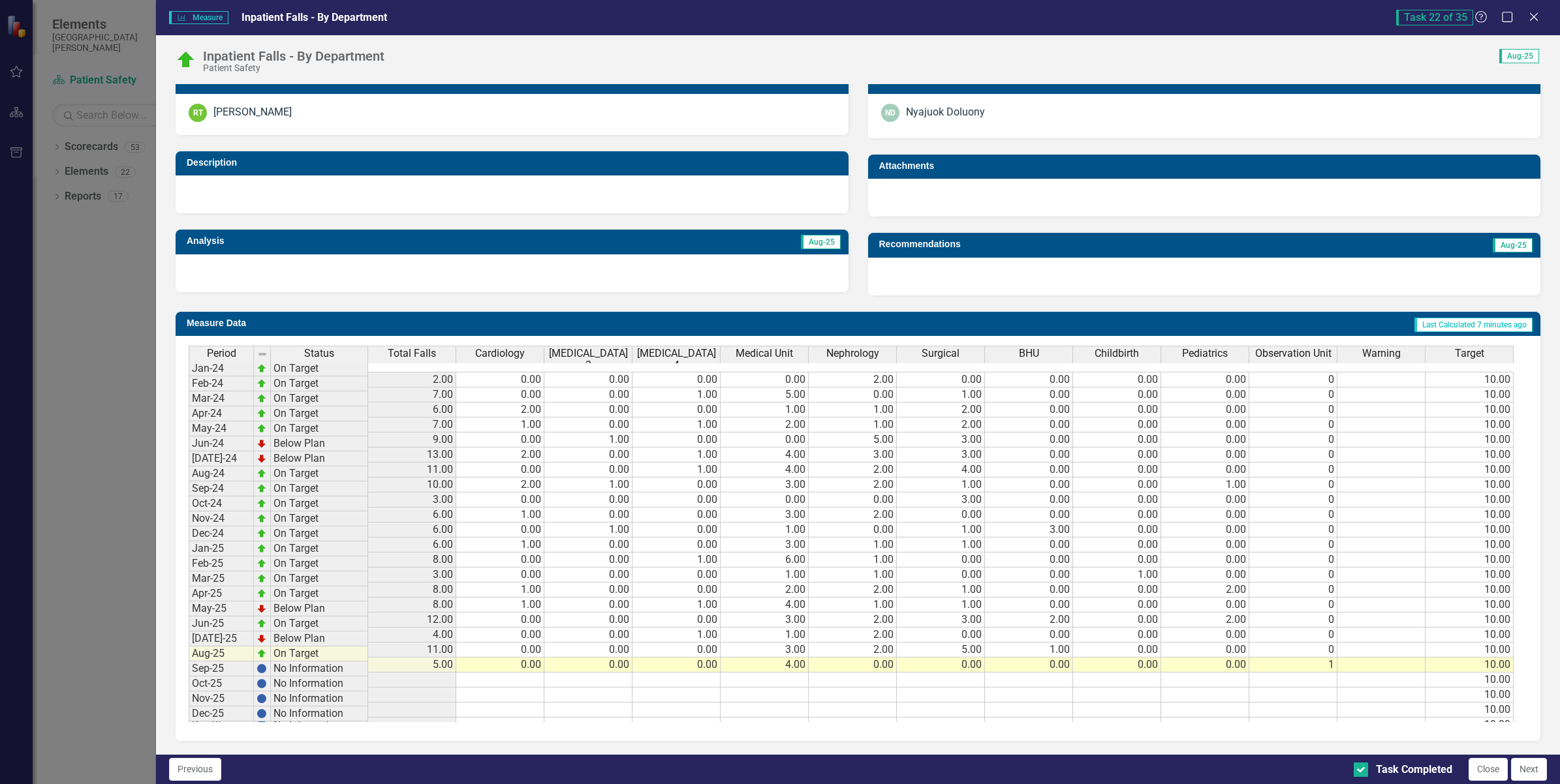
click at [1521, 765] on button "Next" at bounding box center [1529, 769] width 36 height 23
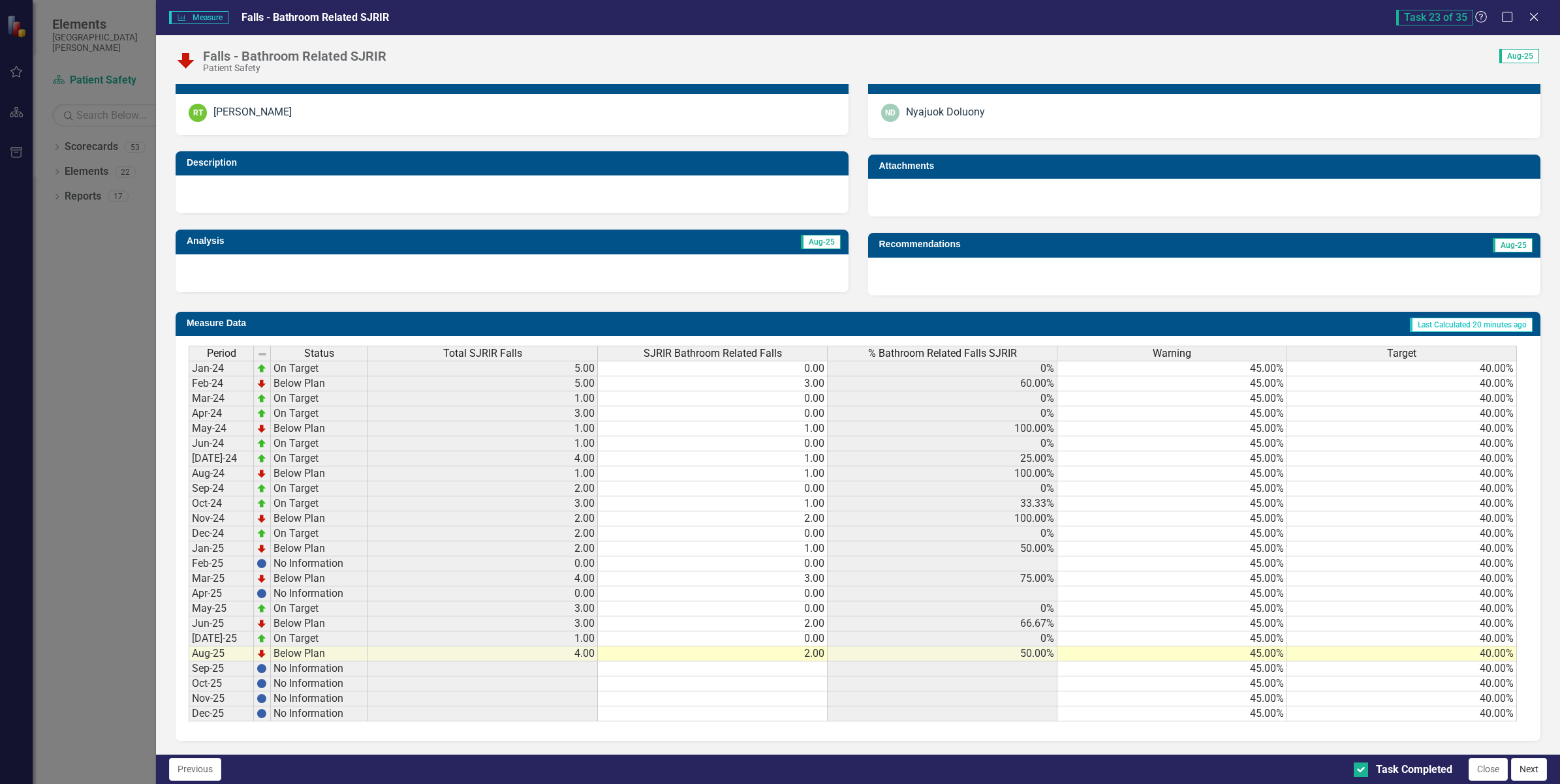
click at [1532, 771] on button "Next" at bounding box center [1529, 769] width 36 height 23
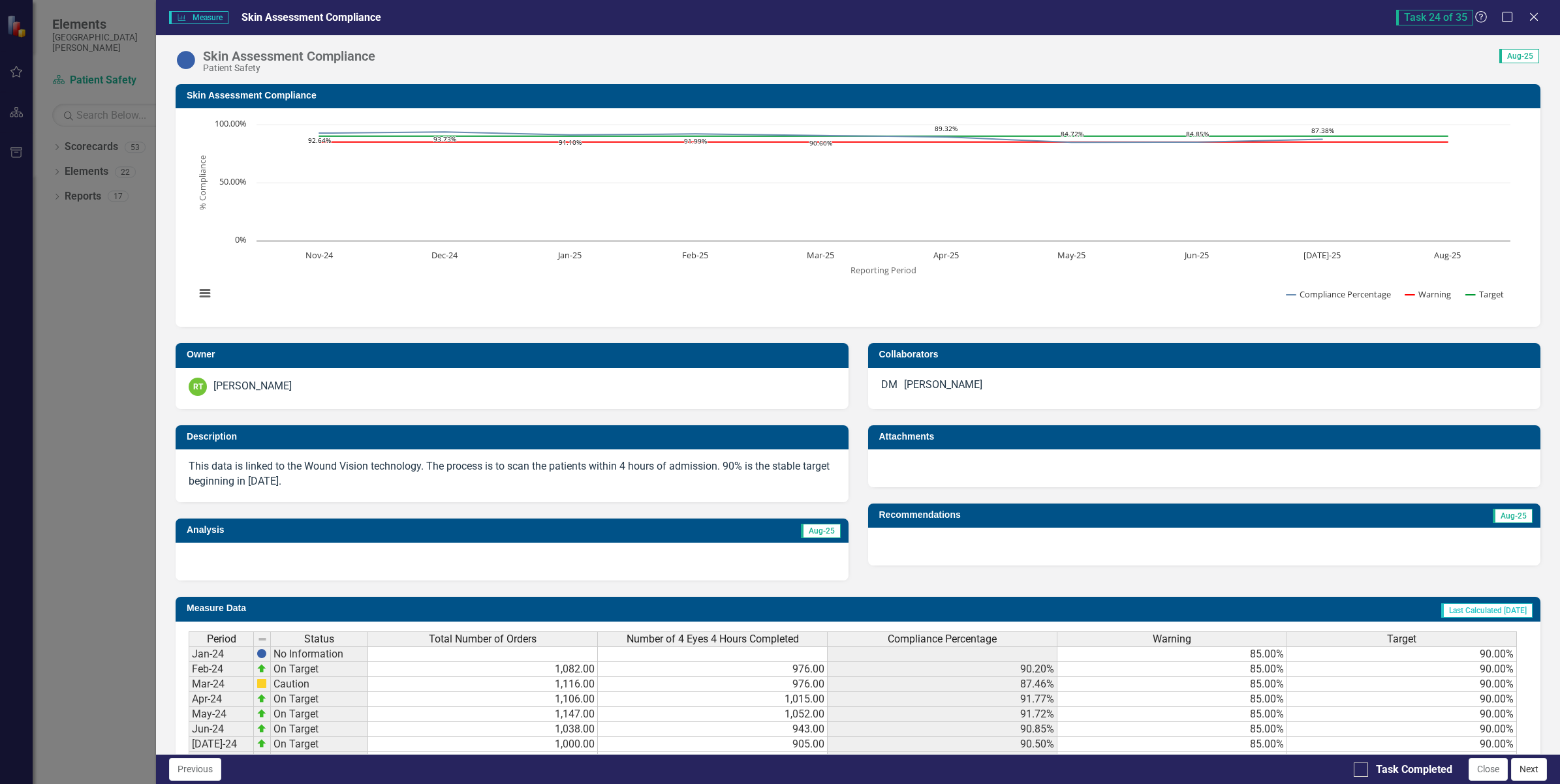
click at [1529, 770] on button "Next" at bounding box center [1529, 769] width 36 height 23
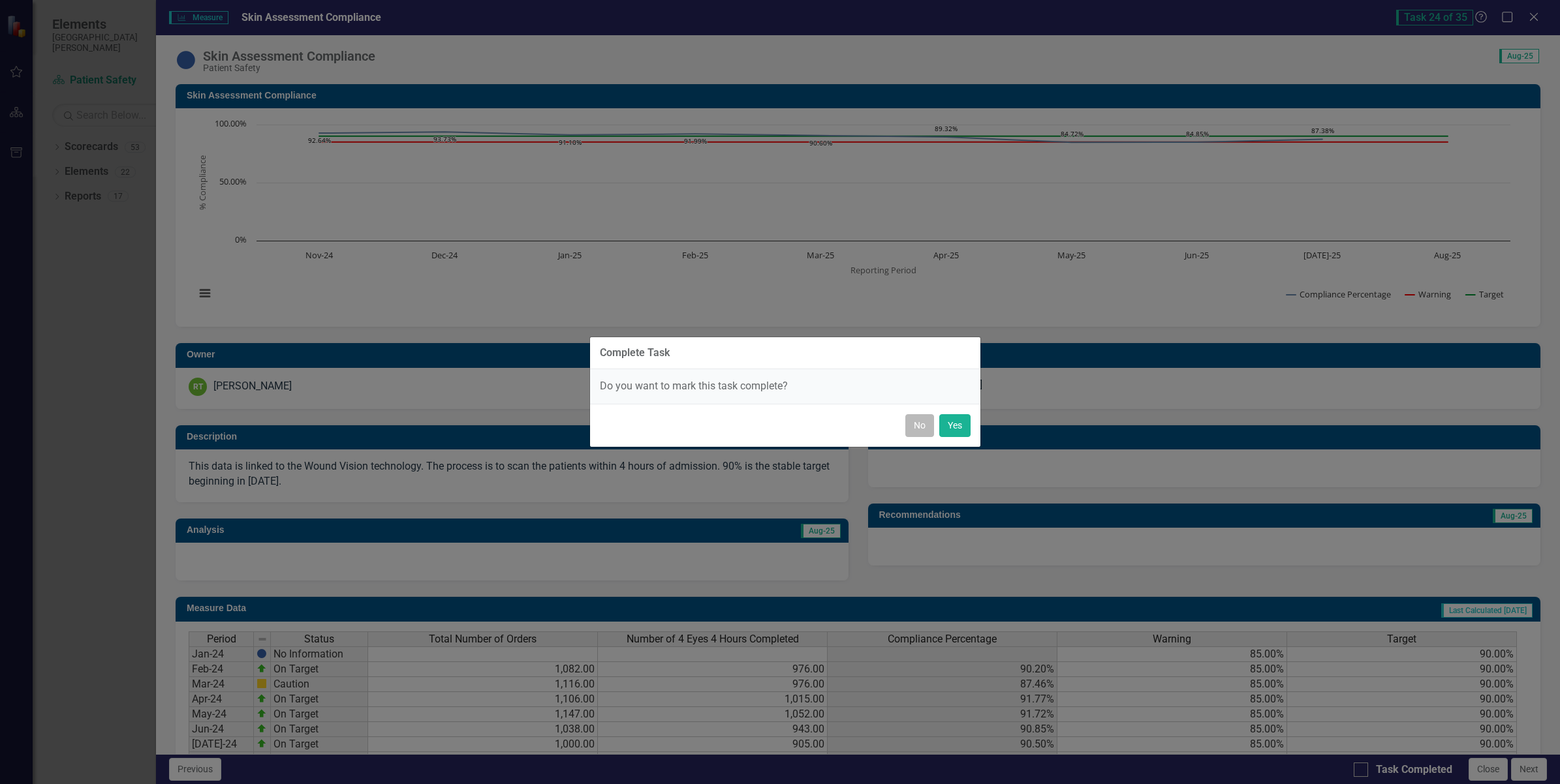
click at [920, 434] on button "No" at bounding box center [919, 426] width 28 height 23
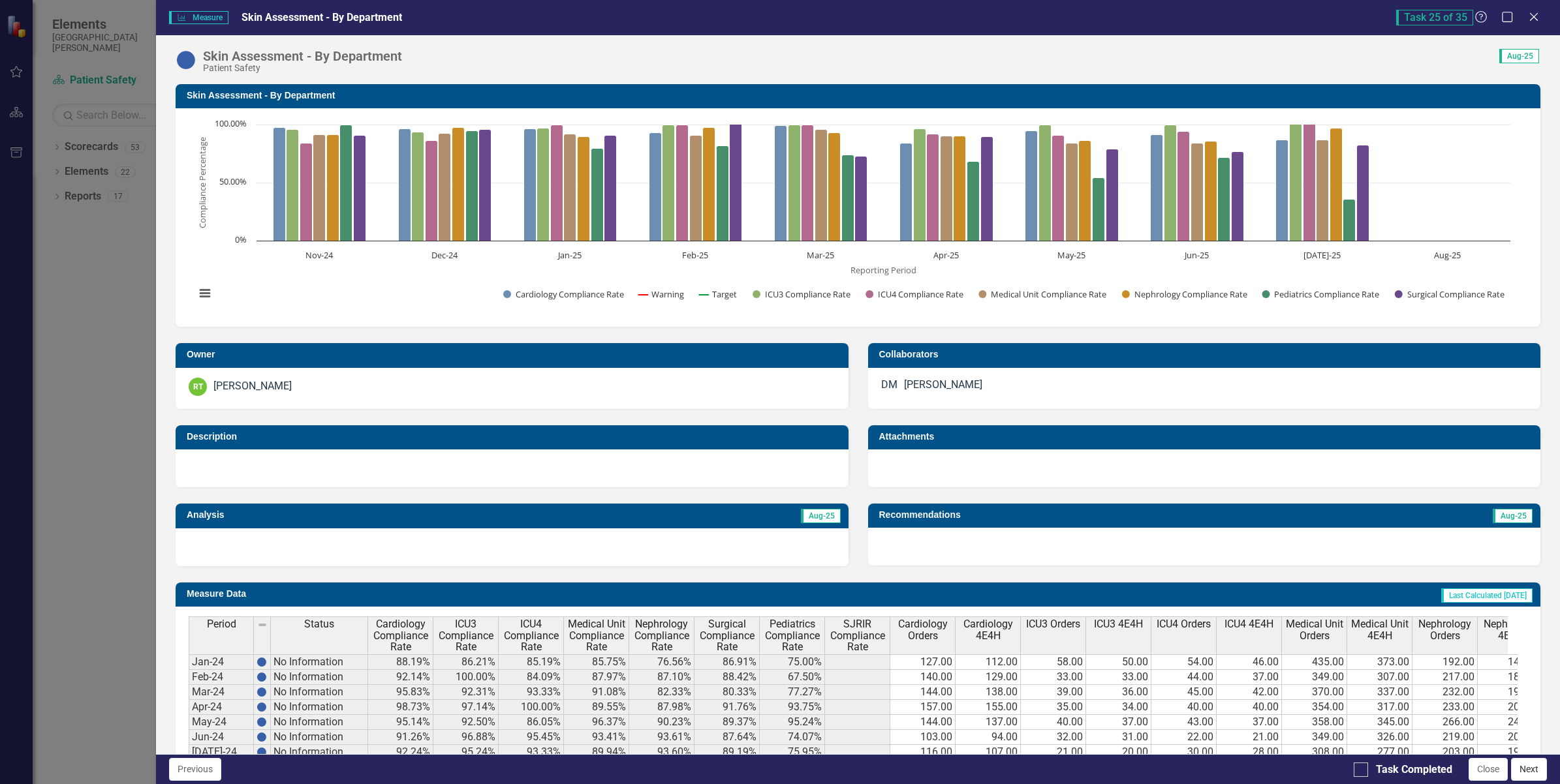
click at [1545, 765] on button "Next" at bounding box center [1529, 769] width 36 height 23
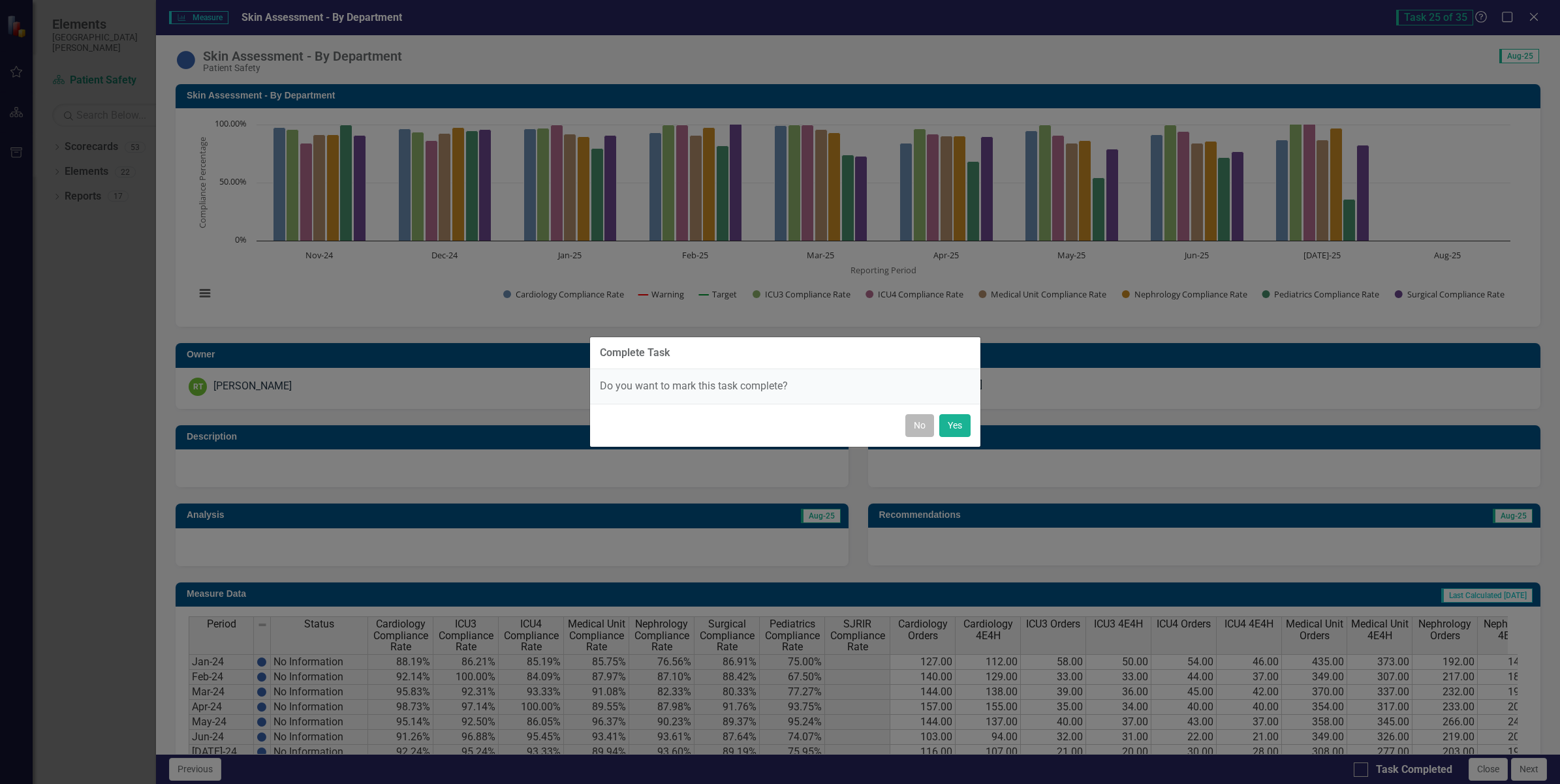
click at [921, 423] on button "No" at bounding box center [919, 426] width 28 height 23
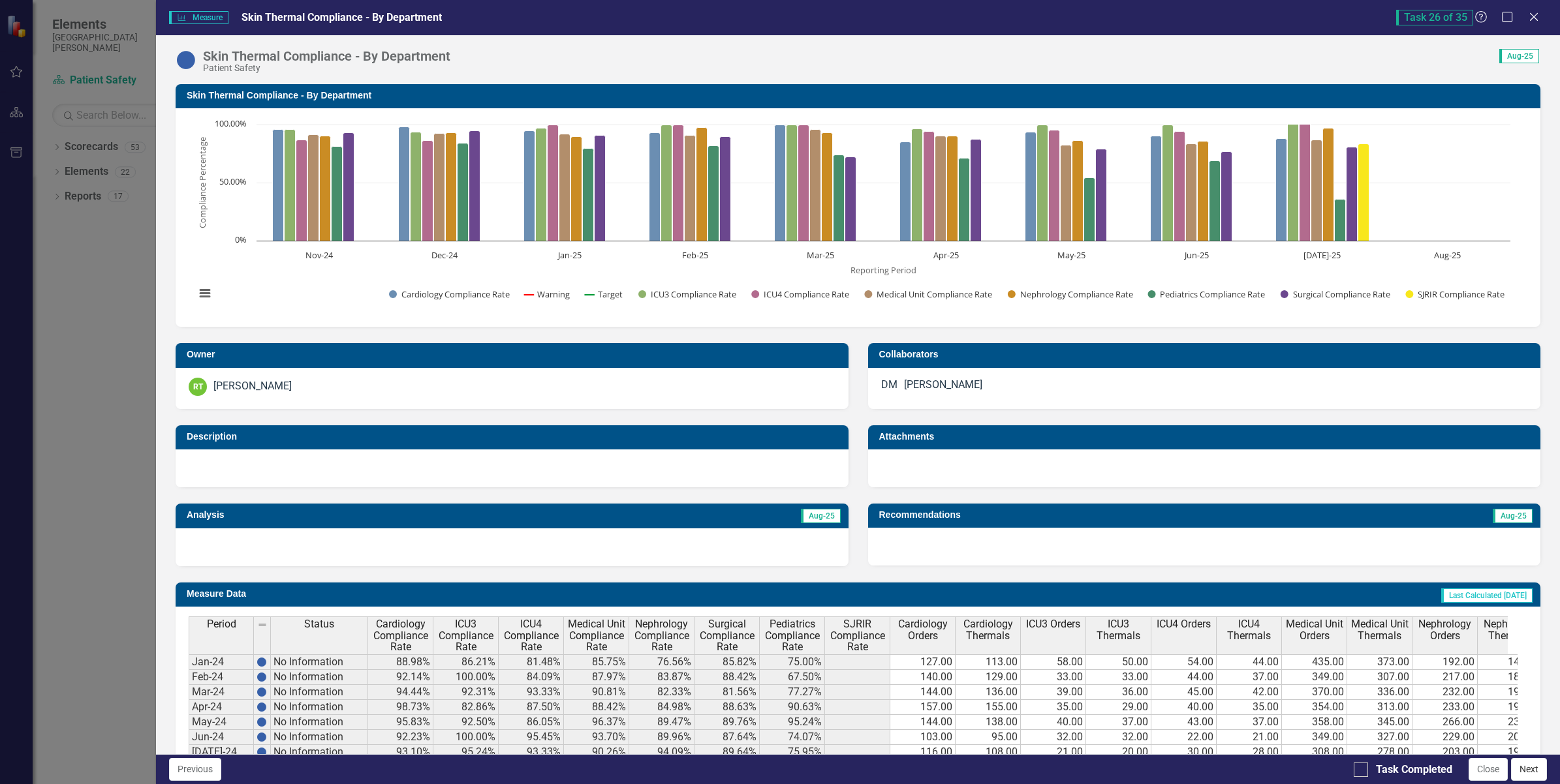
click at [1521, 774] on button "Next" at bounding box center [1529, 769] width 36 height 23
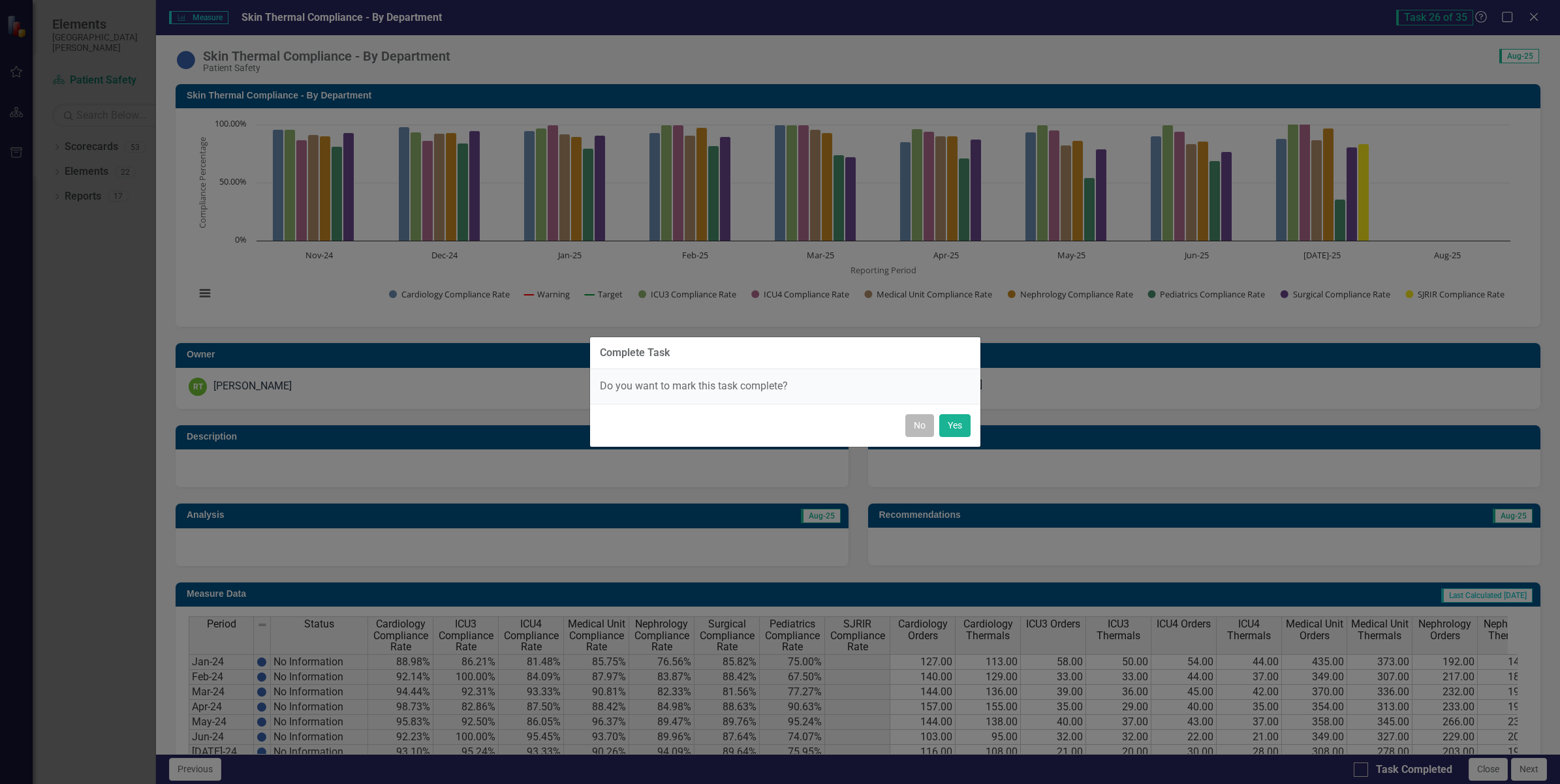
click at [915, 427] on button "No" at bounding box center [919, 426] width 28 height 23
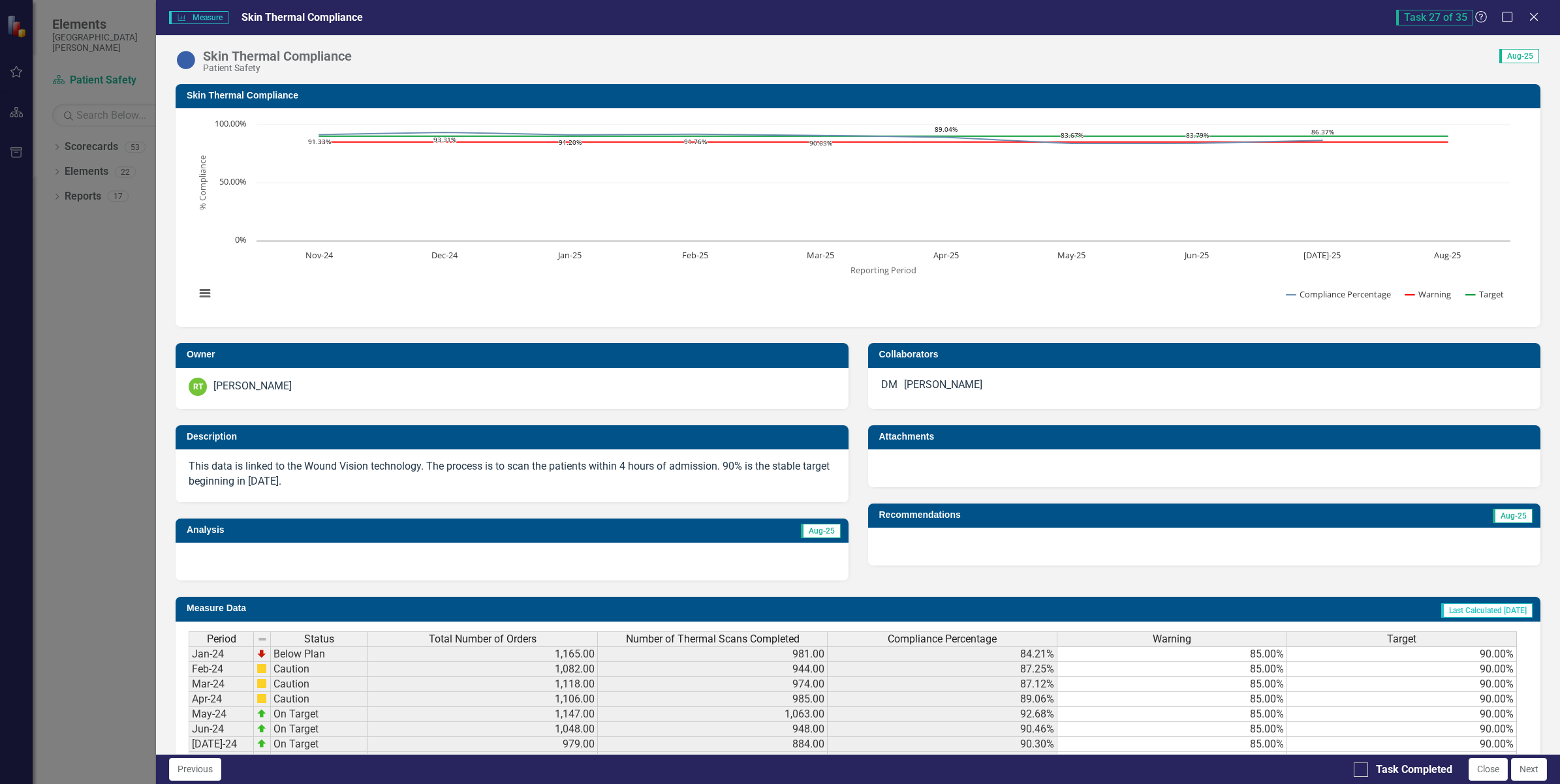
scroll to position [295, 0]
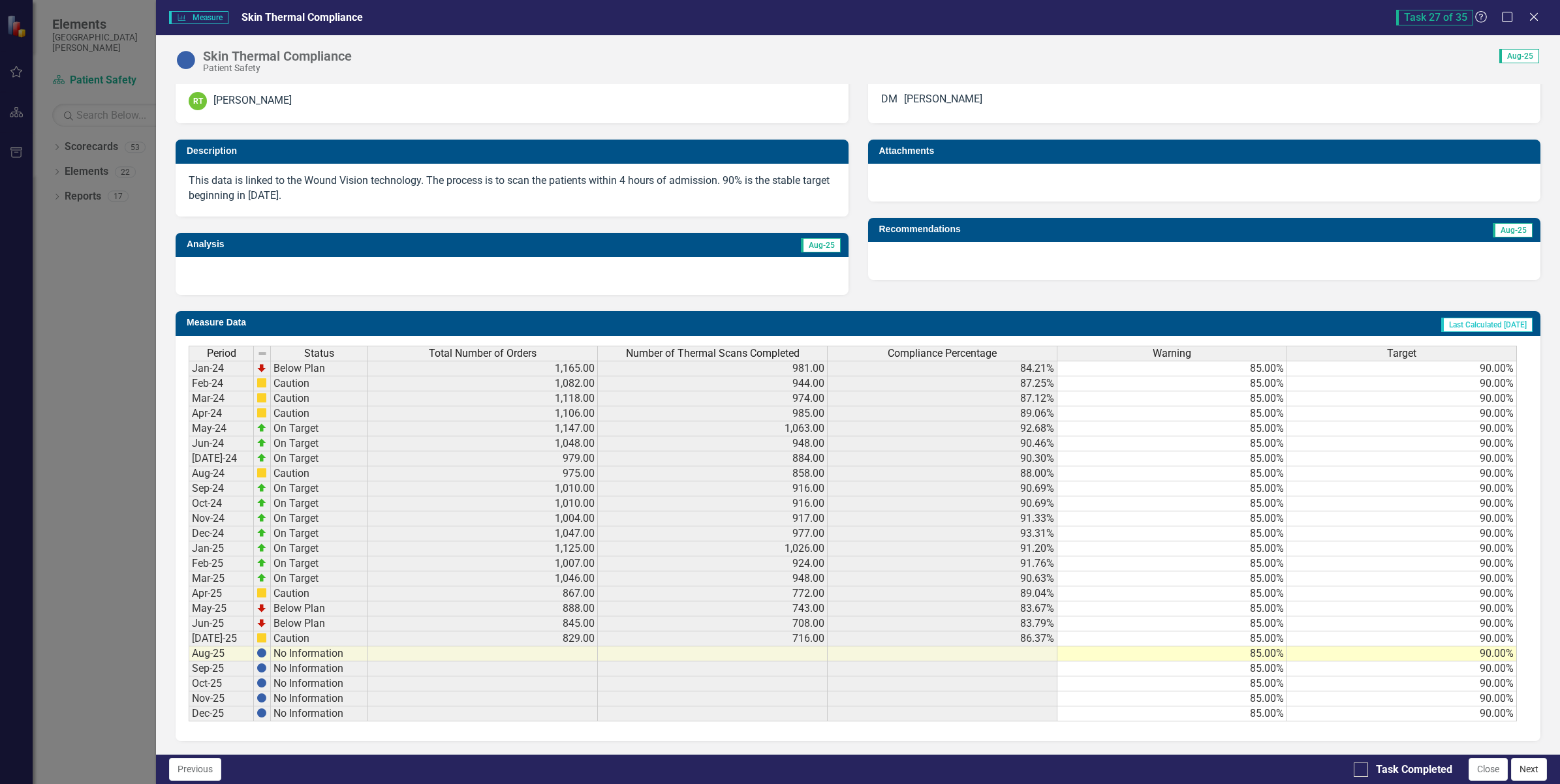
click at [1535, 770] on button "Next" at bounding box center [1529, 769] width 36 height 23
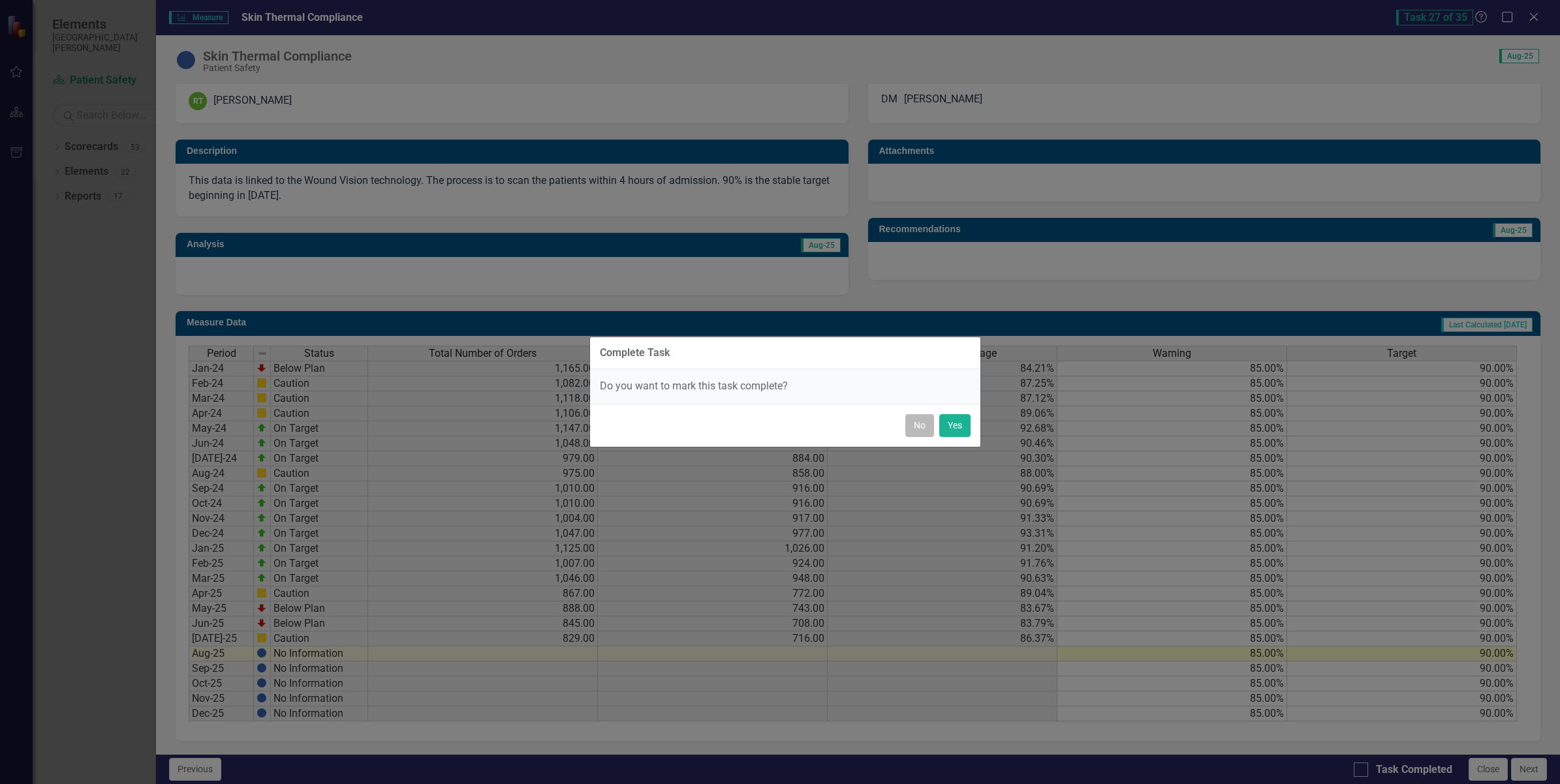
click at [915, 426] on button "No" at bounding box center [919, 426] width 28 height 23
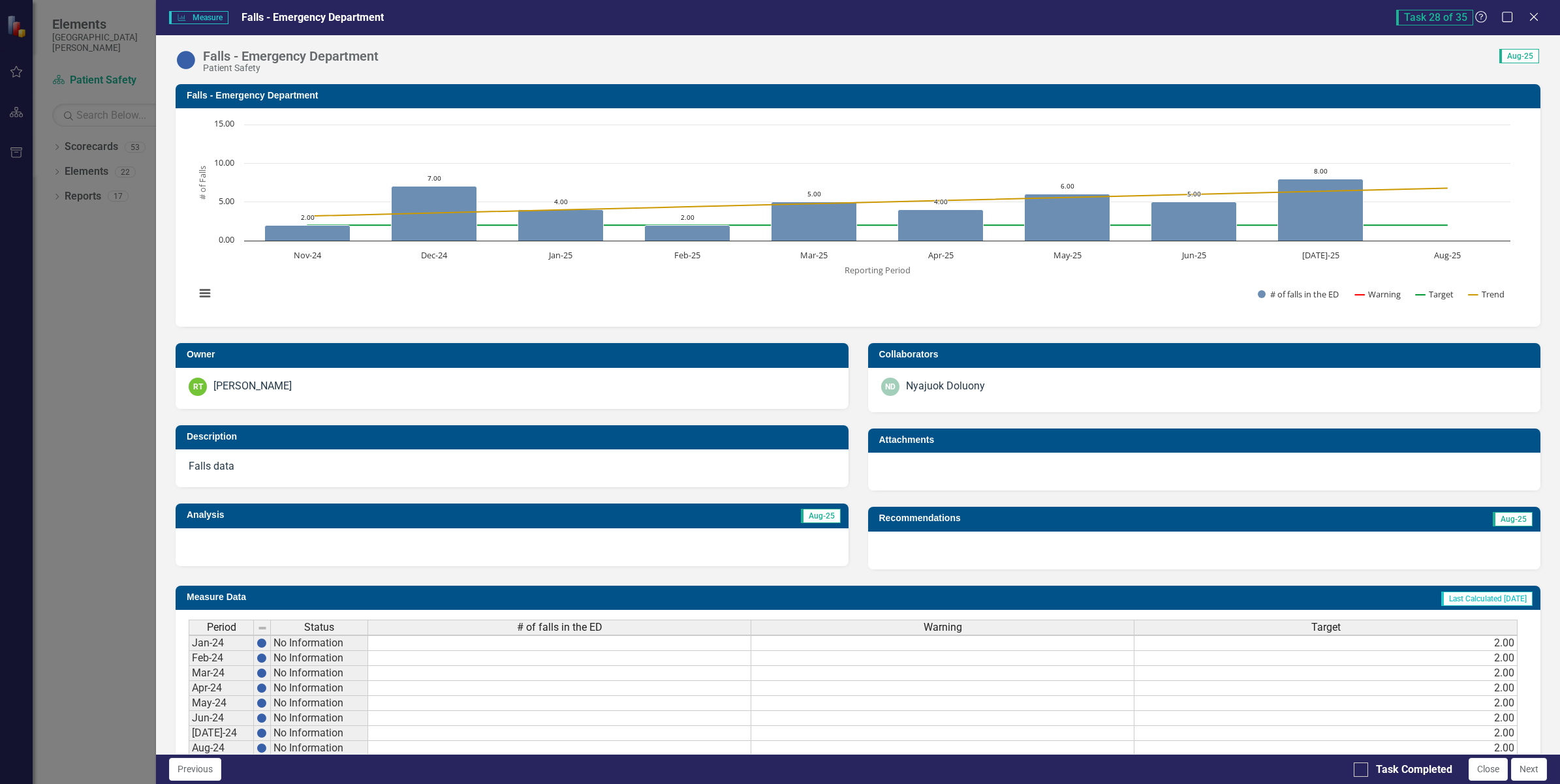
scroll to position [4, 0]
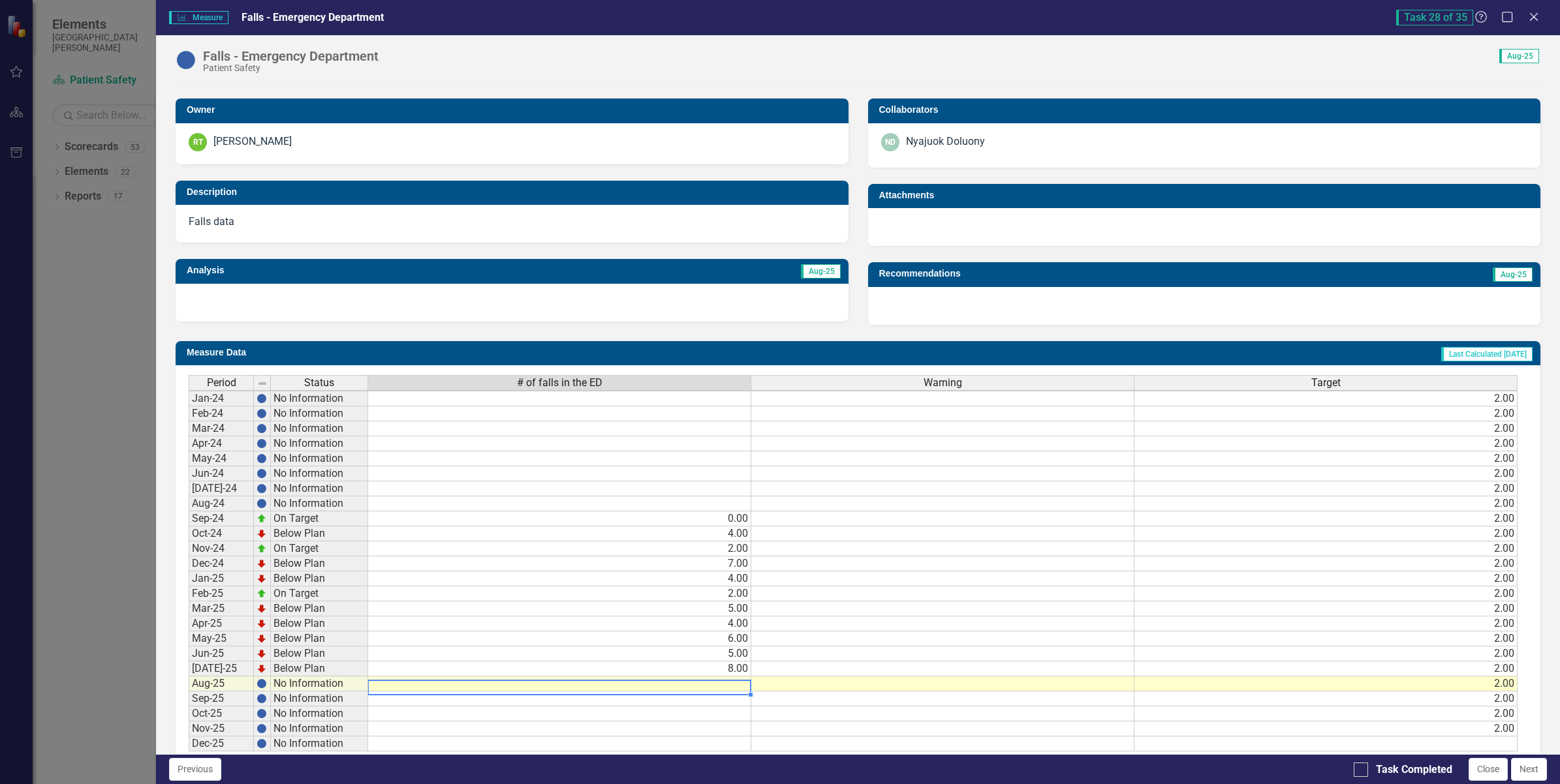
click at [720, 687] on td at bounding box center [559, 683] width 384 height 15
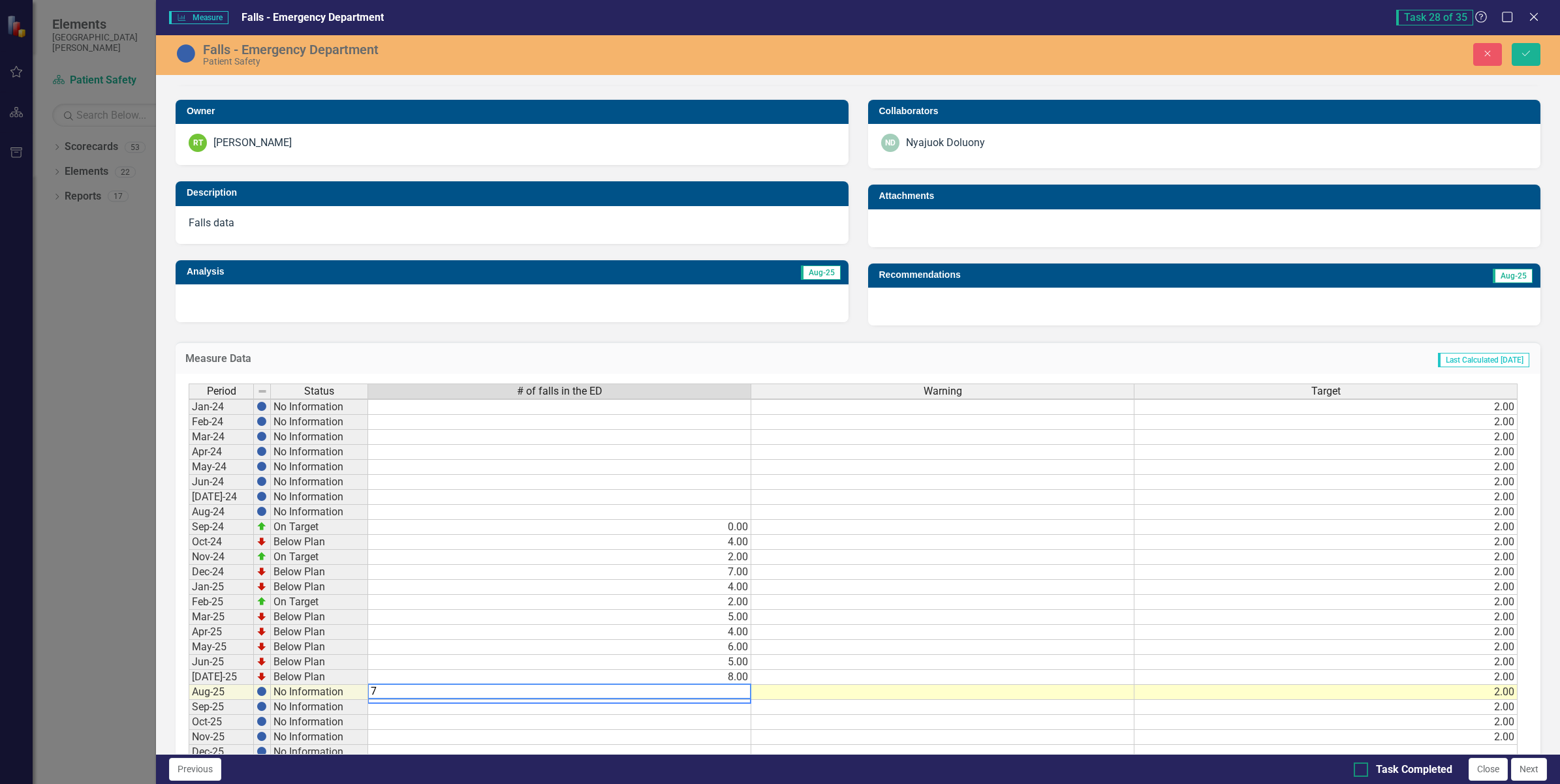
type textarea "7"
click at [1357, 770] on input "Task Completed" at bounding box center [1358, 767] width 9 height 9
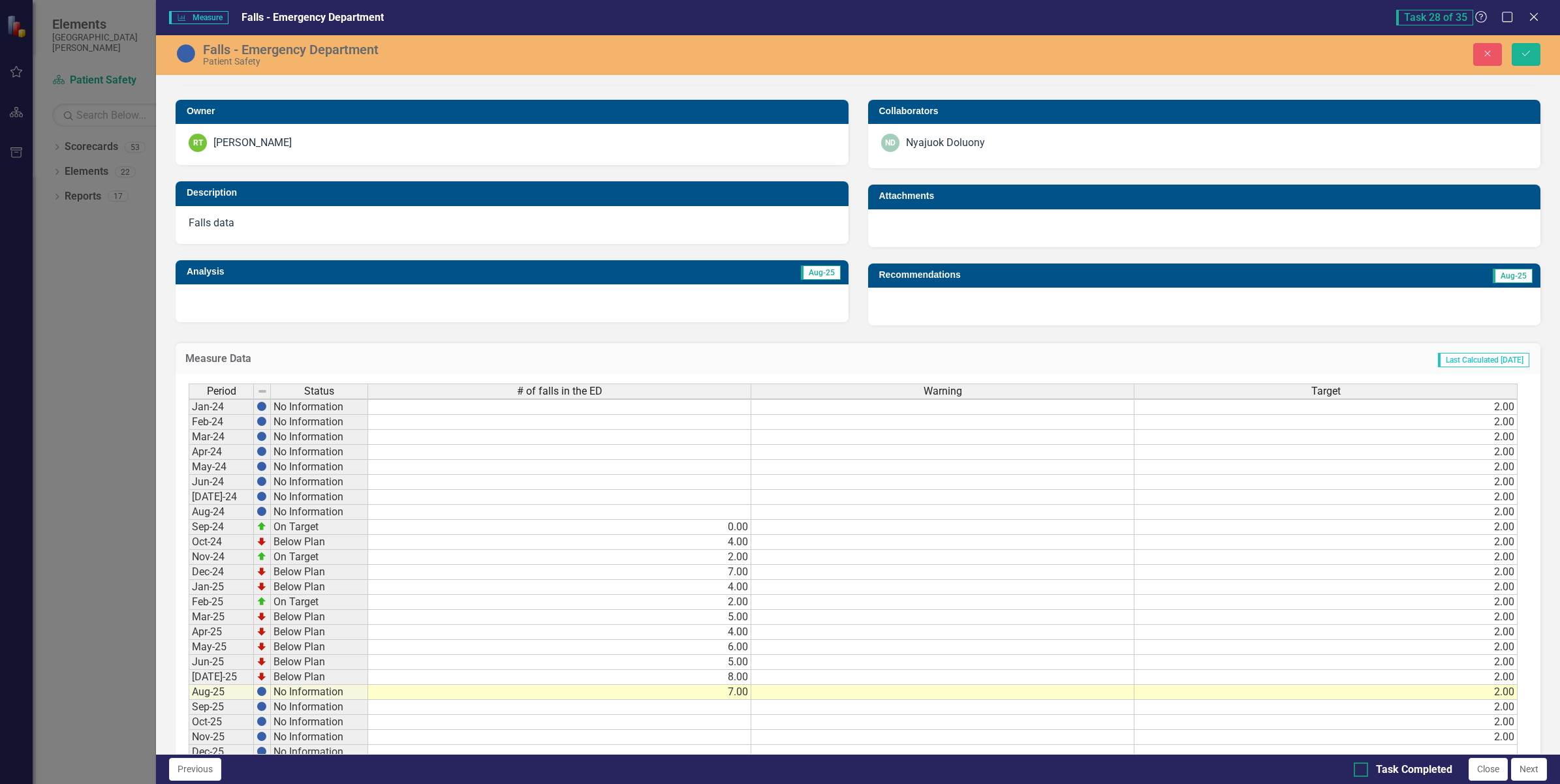
checkbox input "true"
click at [1534, 56] on button "Save" at bounding box center [1526, 54] width 28 height 23
